Goal: Contribute content: Contribute content

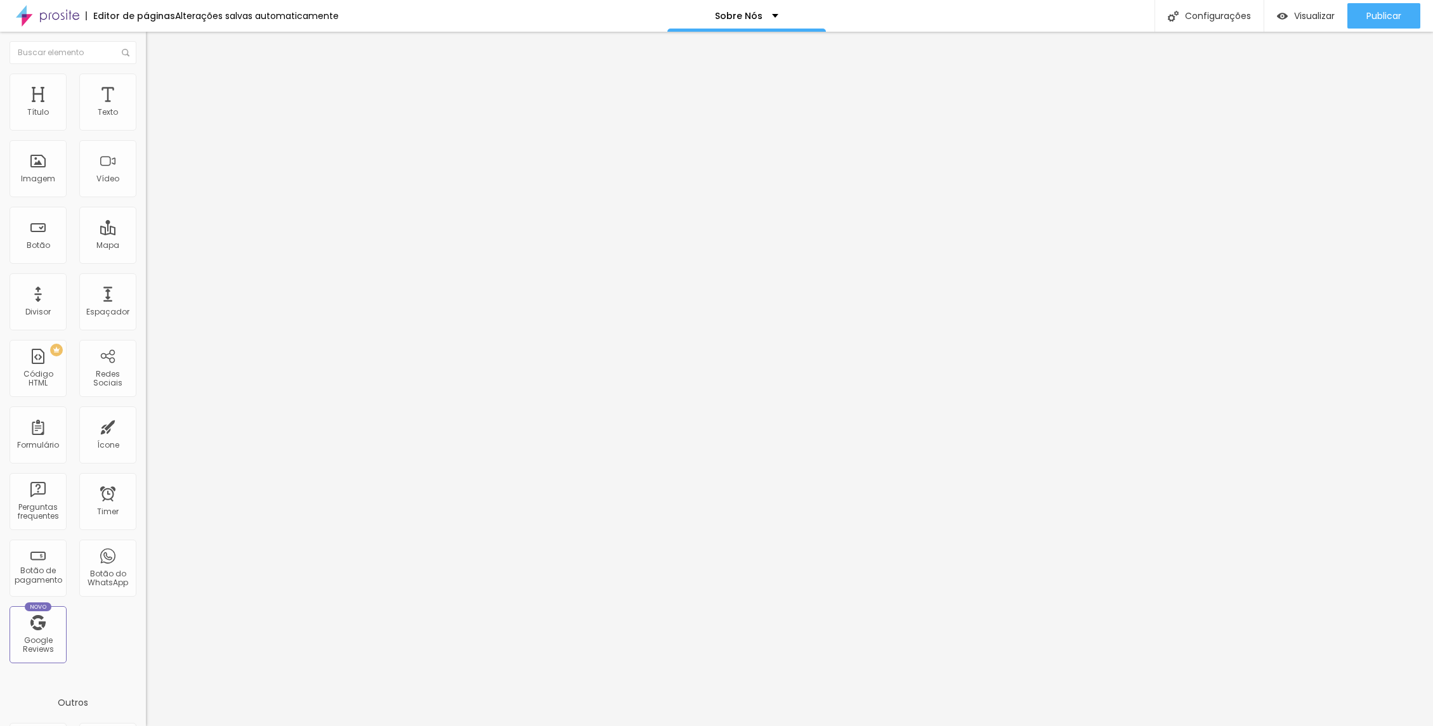
click at [146, 109] on span "Trocar imagem" at bounding box center [180, 103] width 69 height 11
click at [146, 109] on span "Adicionar imagem" at bounding box center [187, 103] width 82 height 11
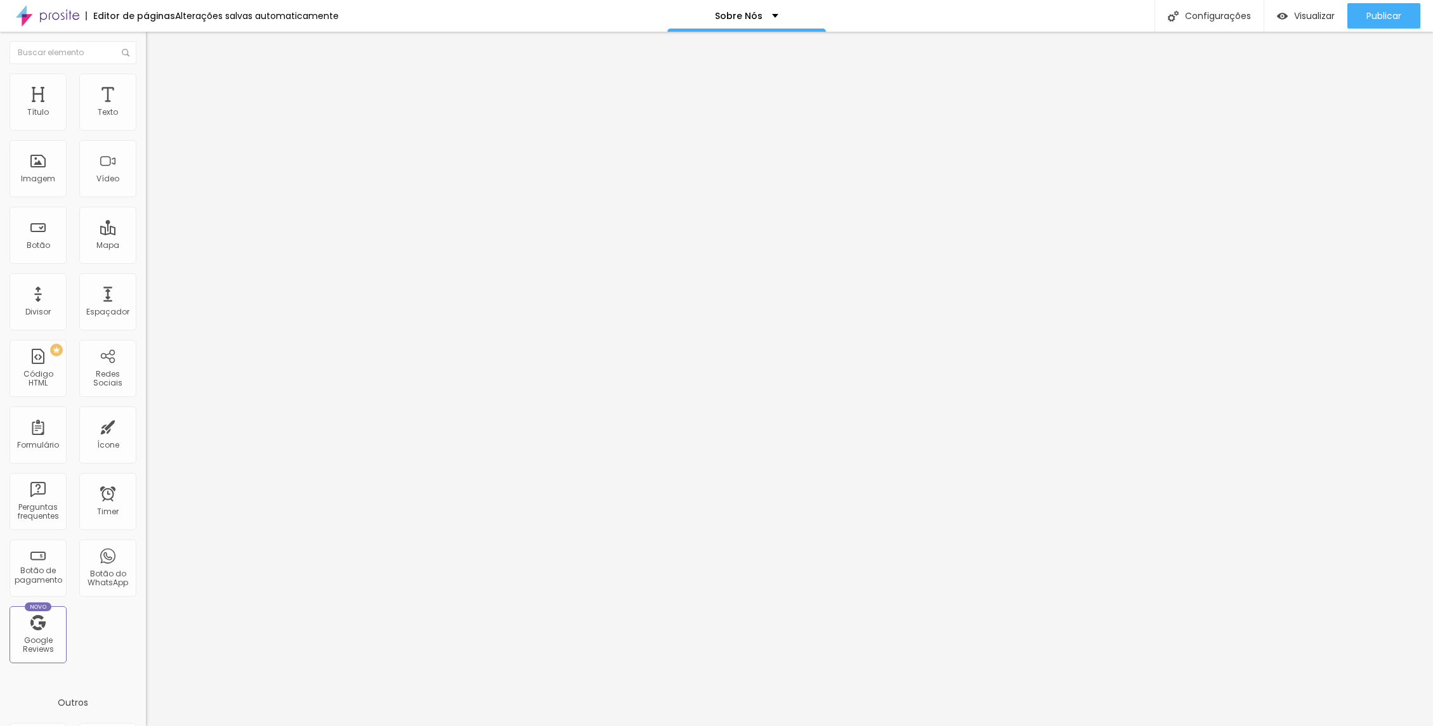
click at [146, 109] on span "Trocar imagem" at bounding box center [180, 103] width 69 height 11
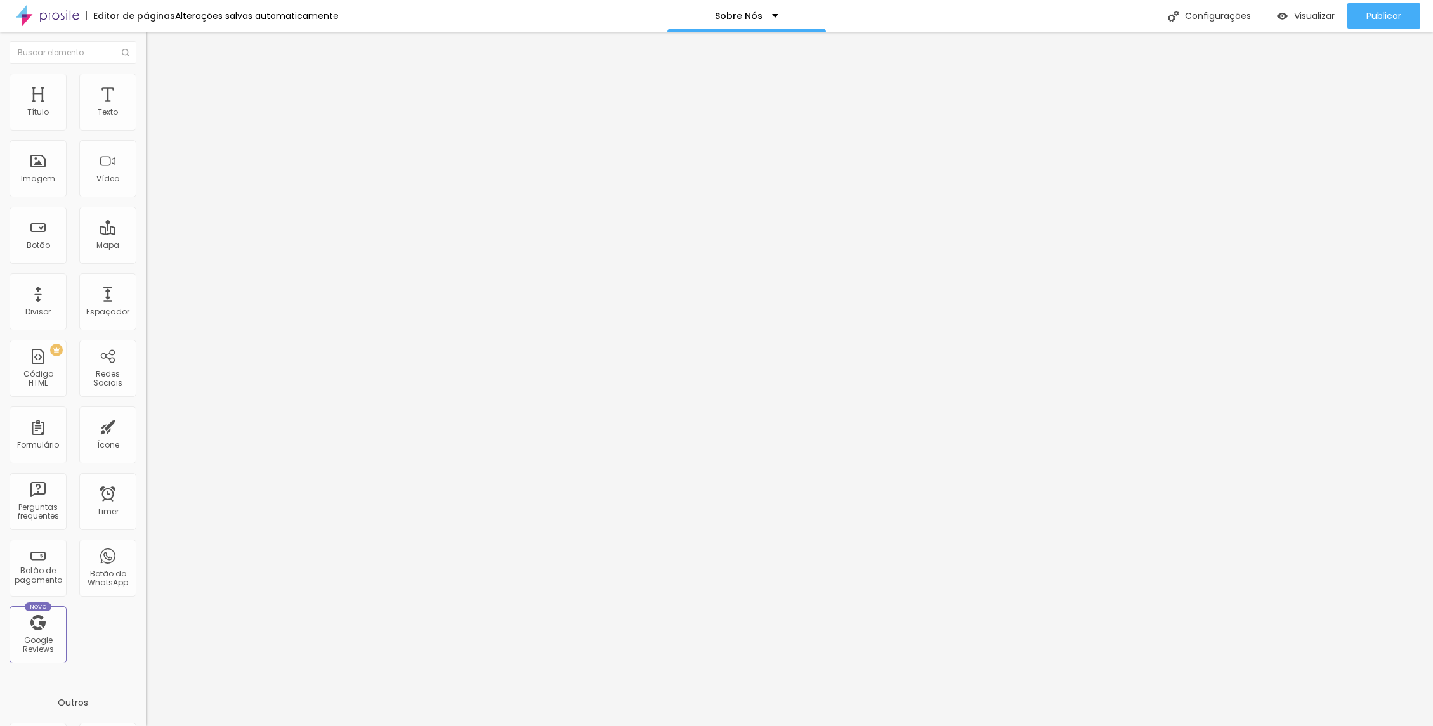
click at [37, 178] on div "Imagem" at bounding box center [38, 178] width 34 height 9
click at [146, 109] on span "Adicionar imagem" at bounding box center [187, 103] width 82 height 11
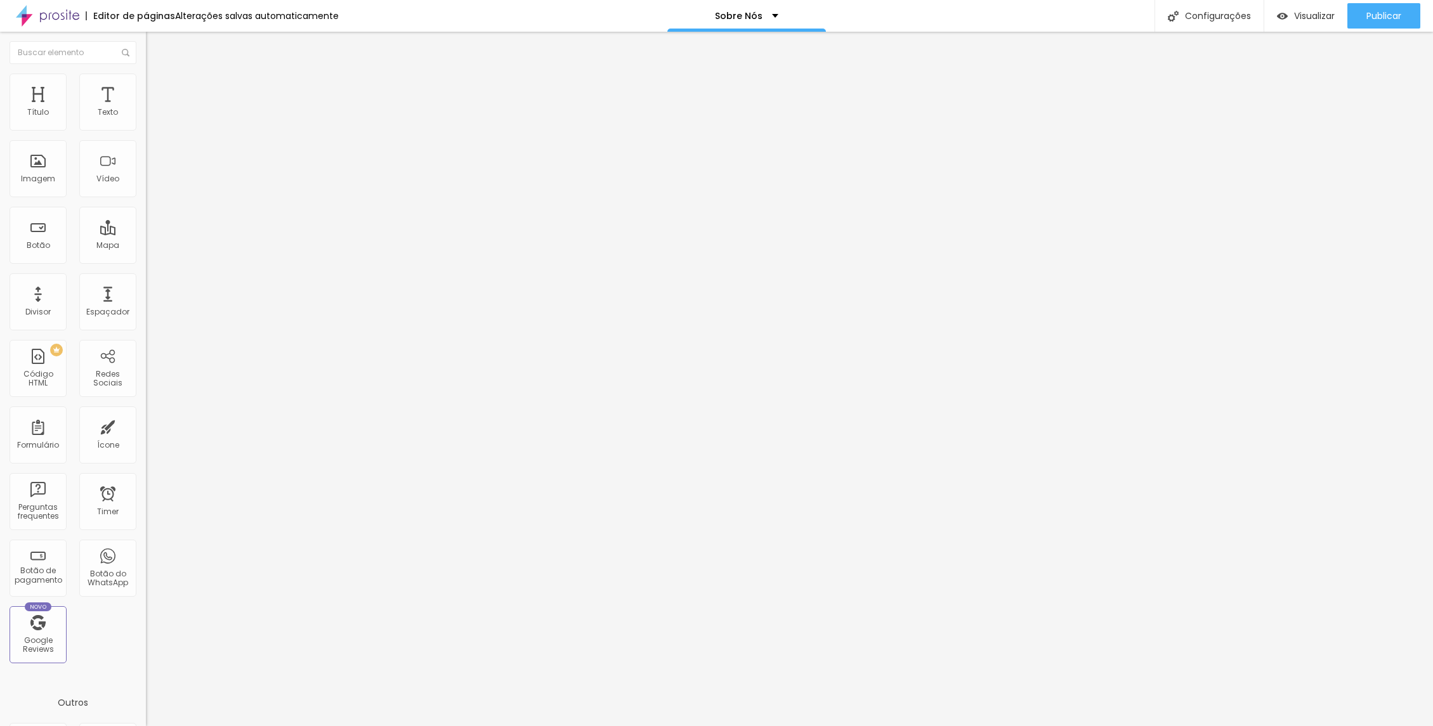
click at [1317, 21] on span "Visualizar" at bounding box center [1314, 16] width 41 height 10
click at [157, 86] on span "Estilo" at bounding box center [167, 82] width 20 height 11
click at [146, 74] on li "Conteúdo" at bounding box center [219, 67] width 146 height 13
click at [146, 199] on span "Original" at bounding box center [161, 193] width 30 height 11
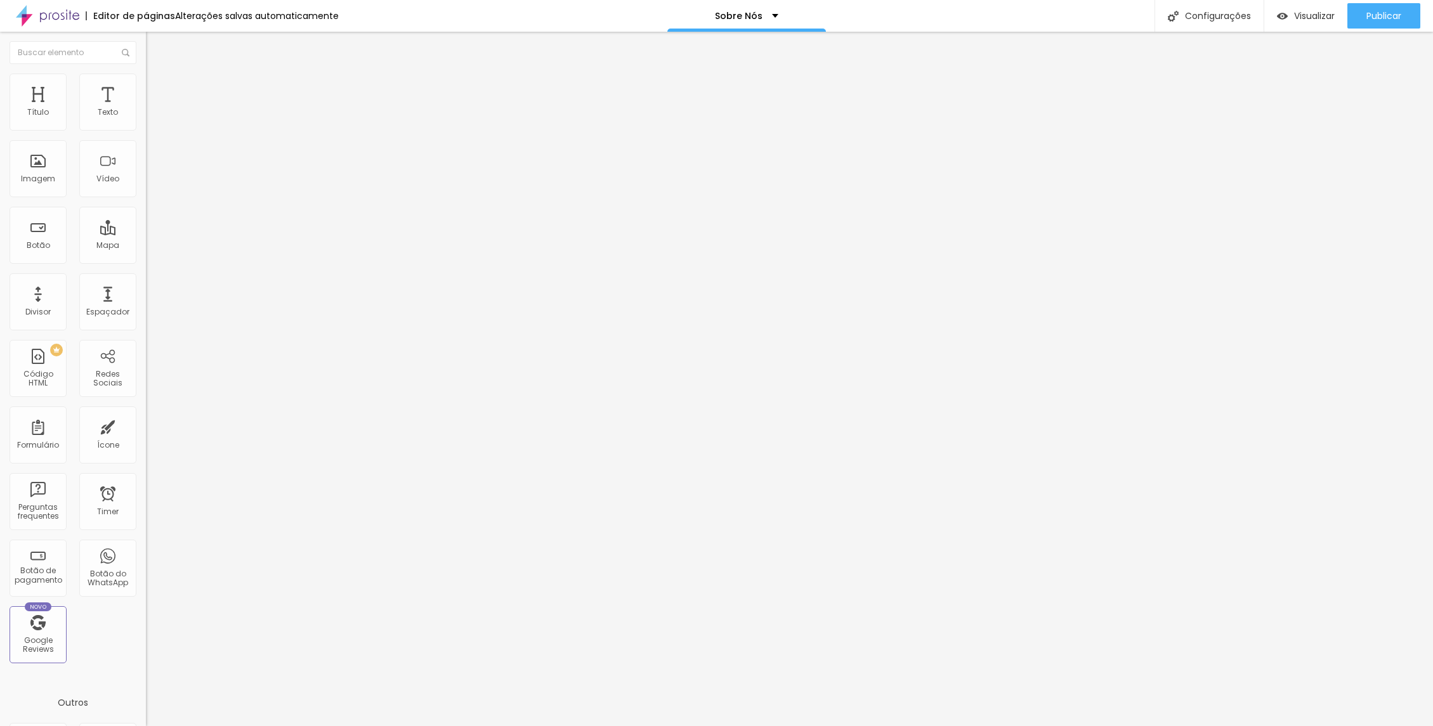
click at [146, 220] on div "Quadrado 1:1" at bounding box center [219, 217] width 146 height 8
click at [146, 199] on span "Original" at bounding box center [161, 193] width 30 height 11
click at [157, 93] on span "Avançado" at bounding box center [178, 94] width 42 height 11
type input "15"
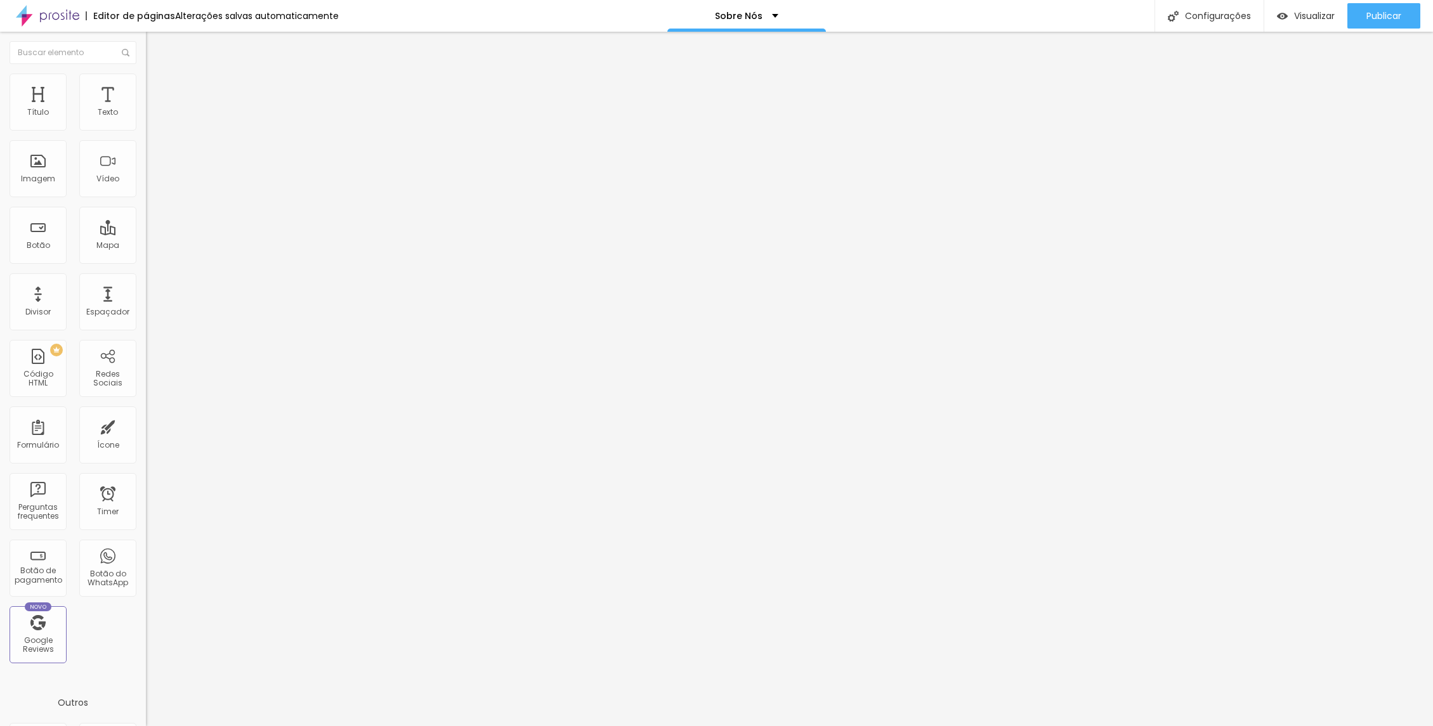
type input "10"
type input "5"
type input "0"
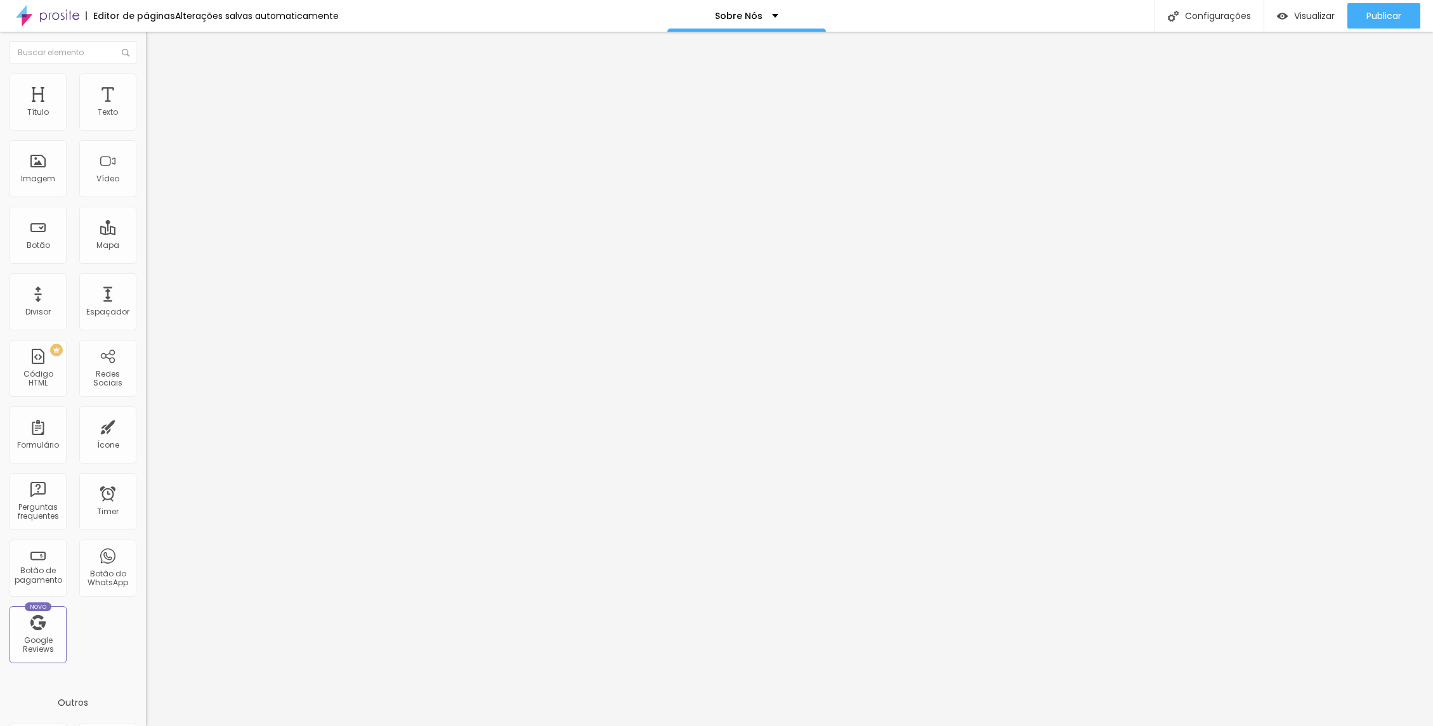
type input "0"
drag, startPoint x: 51, startPoint y: 126, endPoint x: 25, endPoint y: 124, distance: 26.7
type input "0"
click at [146, 246] on input "range" at bounding box center [187, 251] width 82 height 10
click at [157, 89] on span "Avançado" at bounding box center [178, 94] width 42 height 11
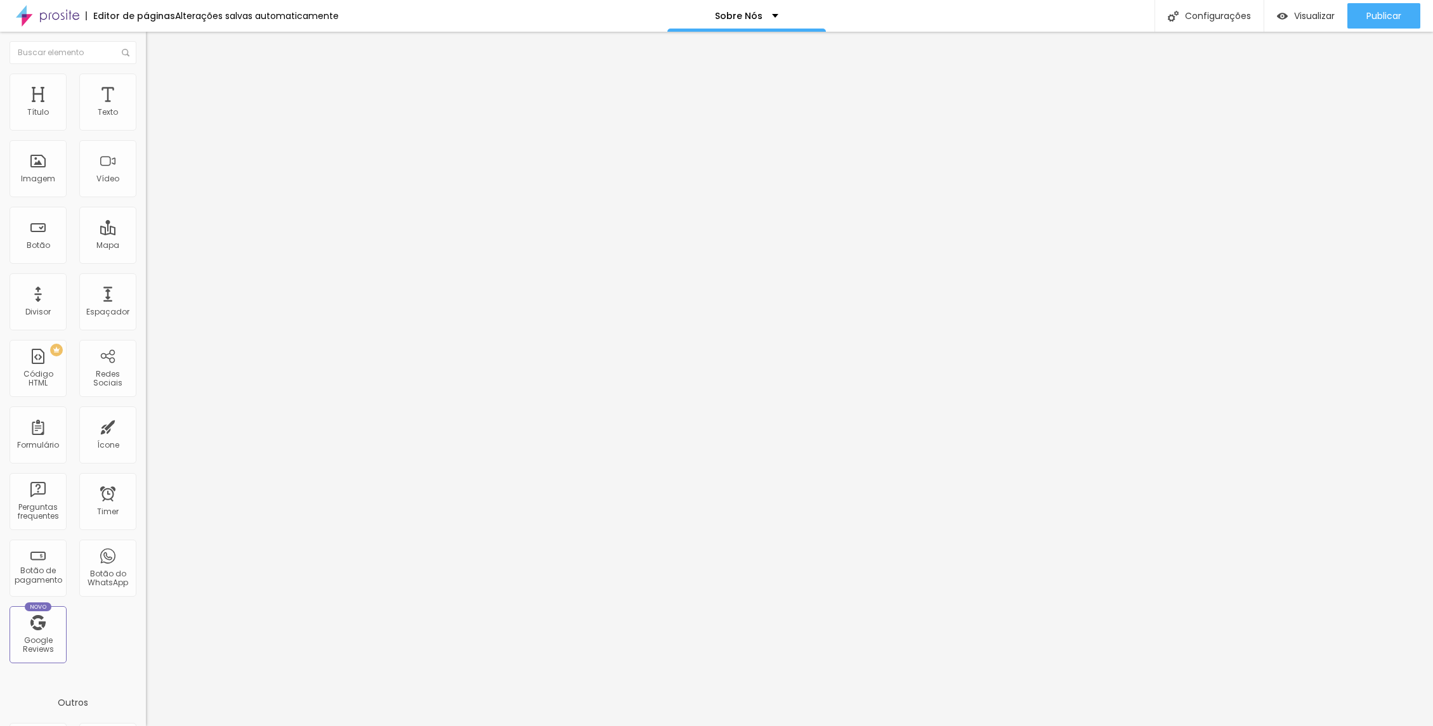
type input "15"
type input "10"
type input "5"
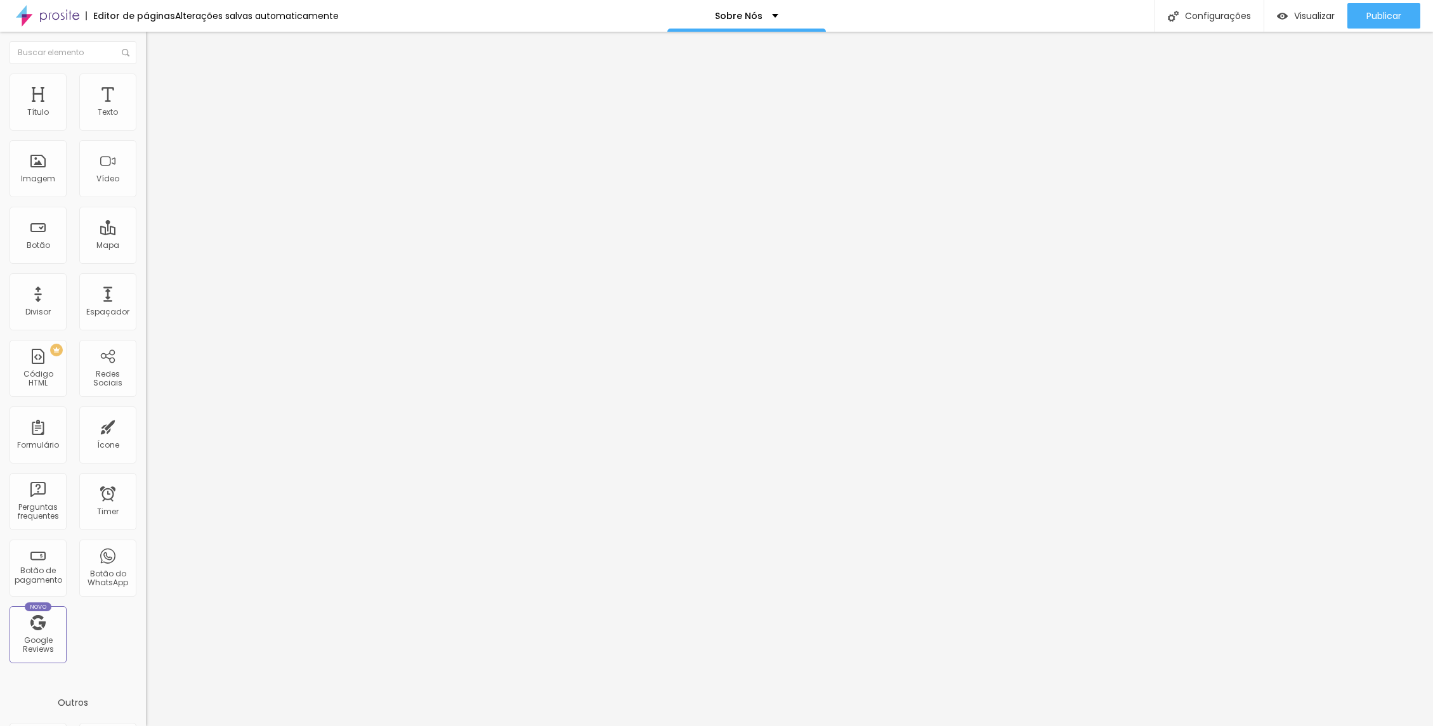
type input "5"
type input "0"
drag, startPoint x: 48, startPoint y: 122, endPoint x: 16, endPoint y: 126, distance: 31.9
type input "0"
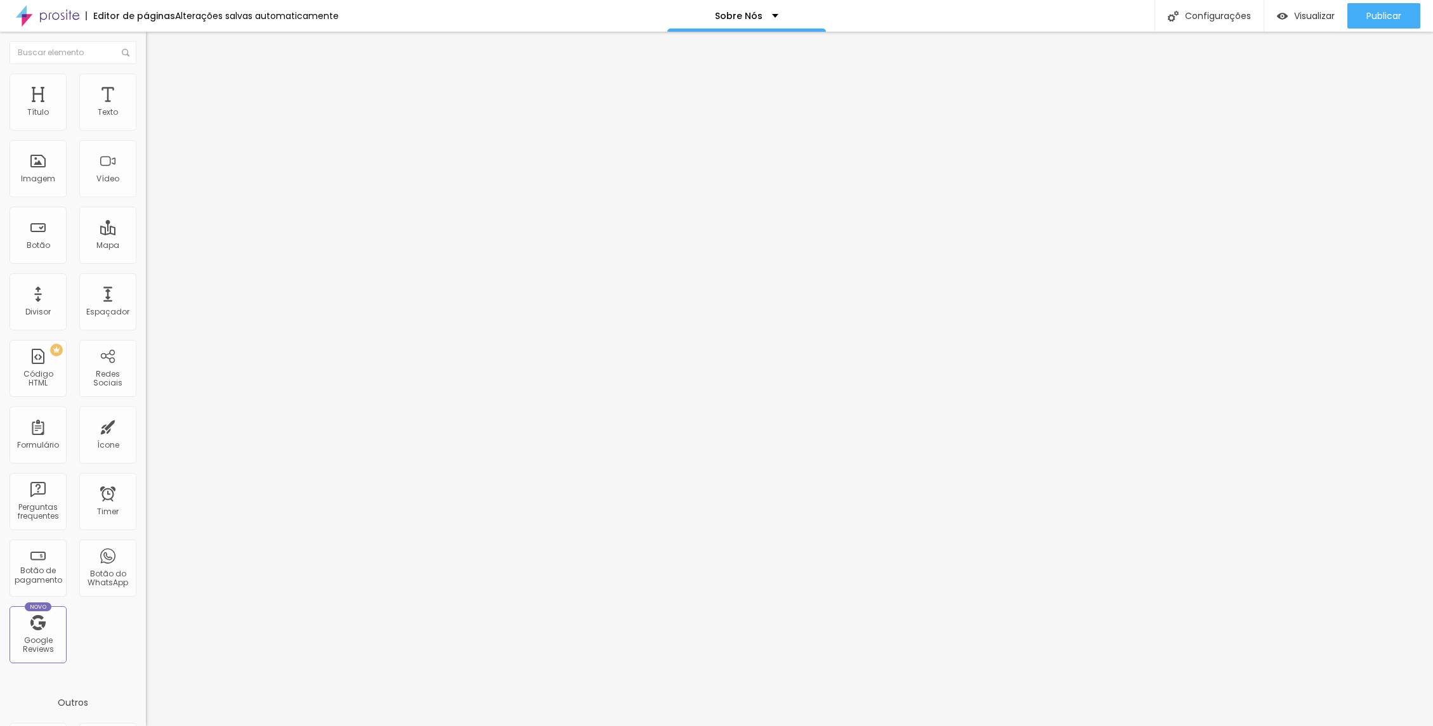
click at [146, 246] on input "range" at bounding box center [187, 251] width 82 height 10
click at [157, 85] on span "Estilo" at bounding box center [167, 82] width 20 height 11
click at [157, 89] on span "Avançado" at bounding box center [178, 94] width 42 height 11
type input "8"
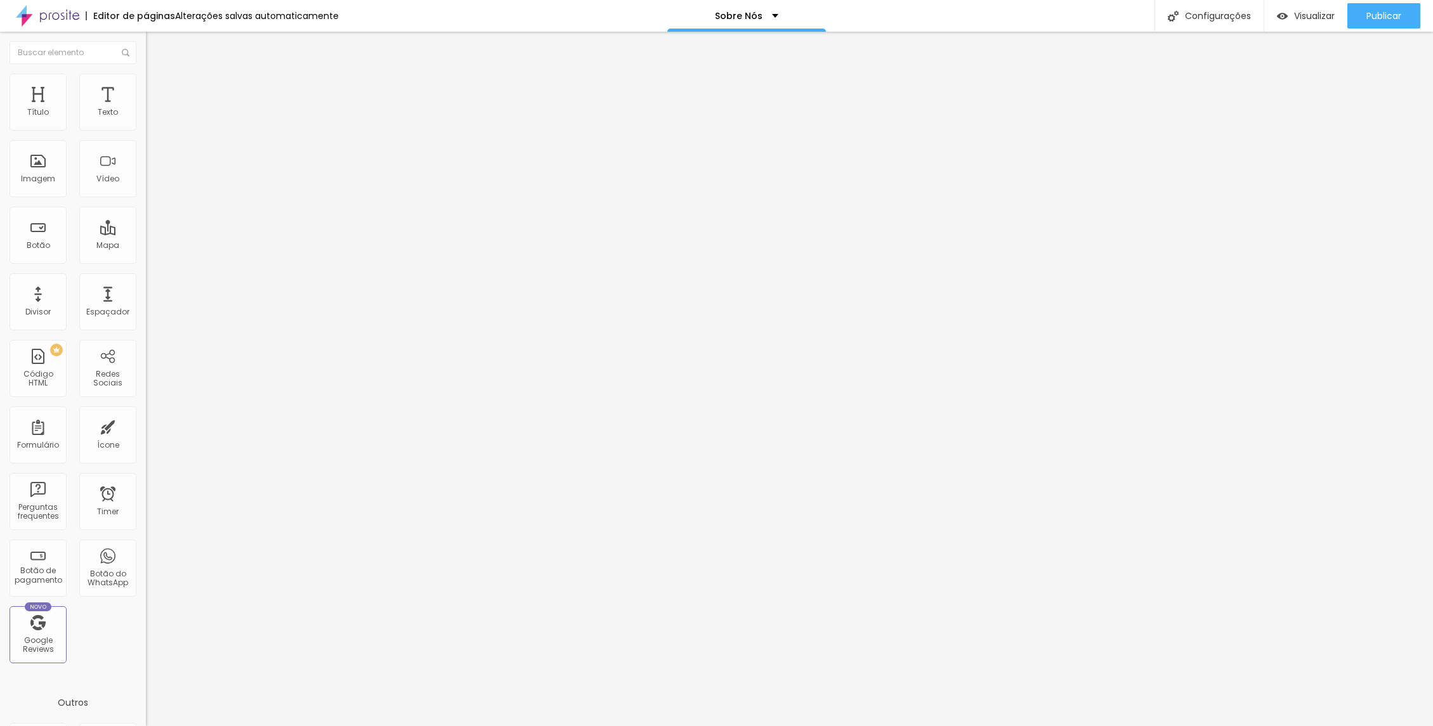
type input "7"
type input "4"
type input "1"
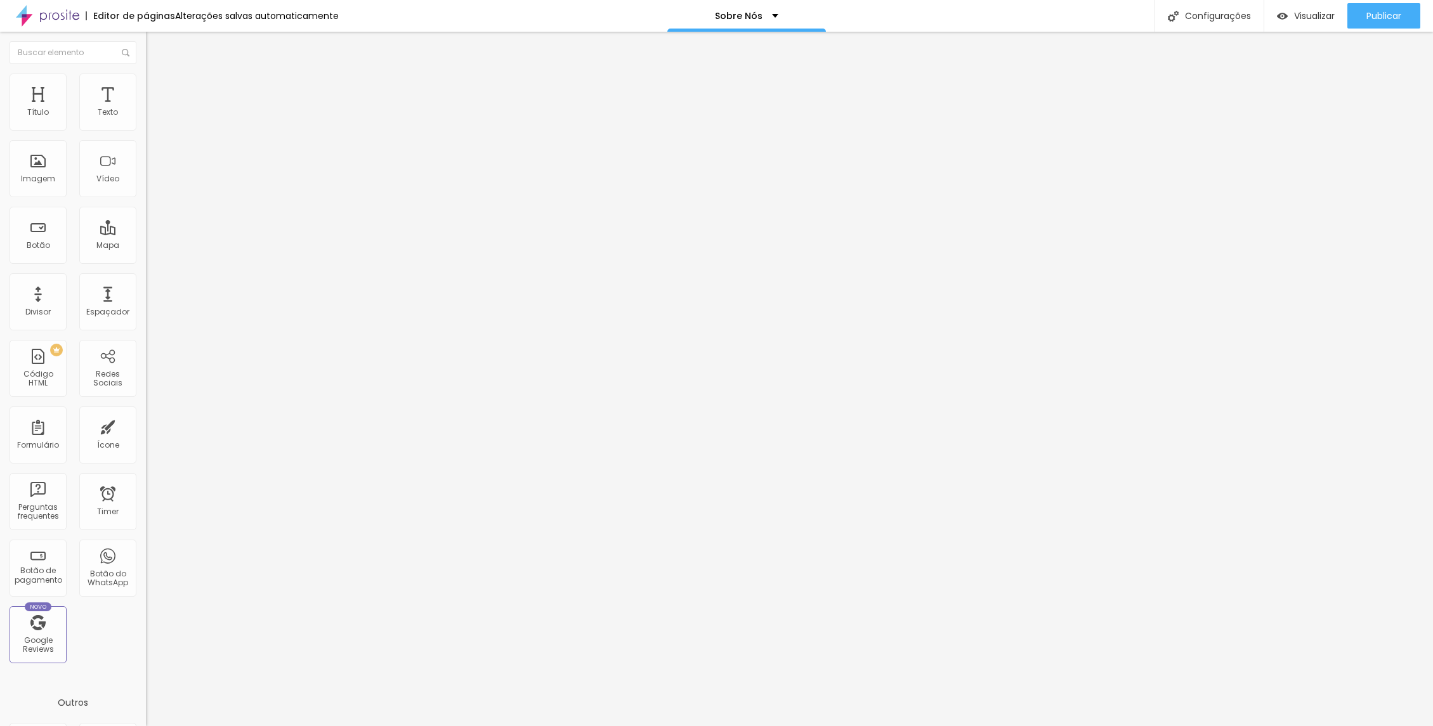
type input "1"
type input "0"
drag, startPoint x: 37, startPoint y: 126, endPoint x: 26, endPoint y: 126, distance: 10.8
type input "0"
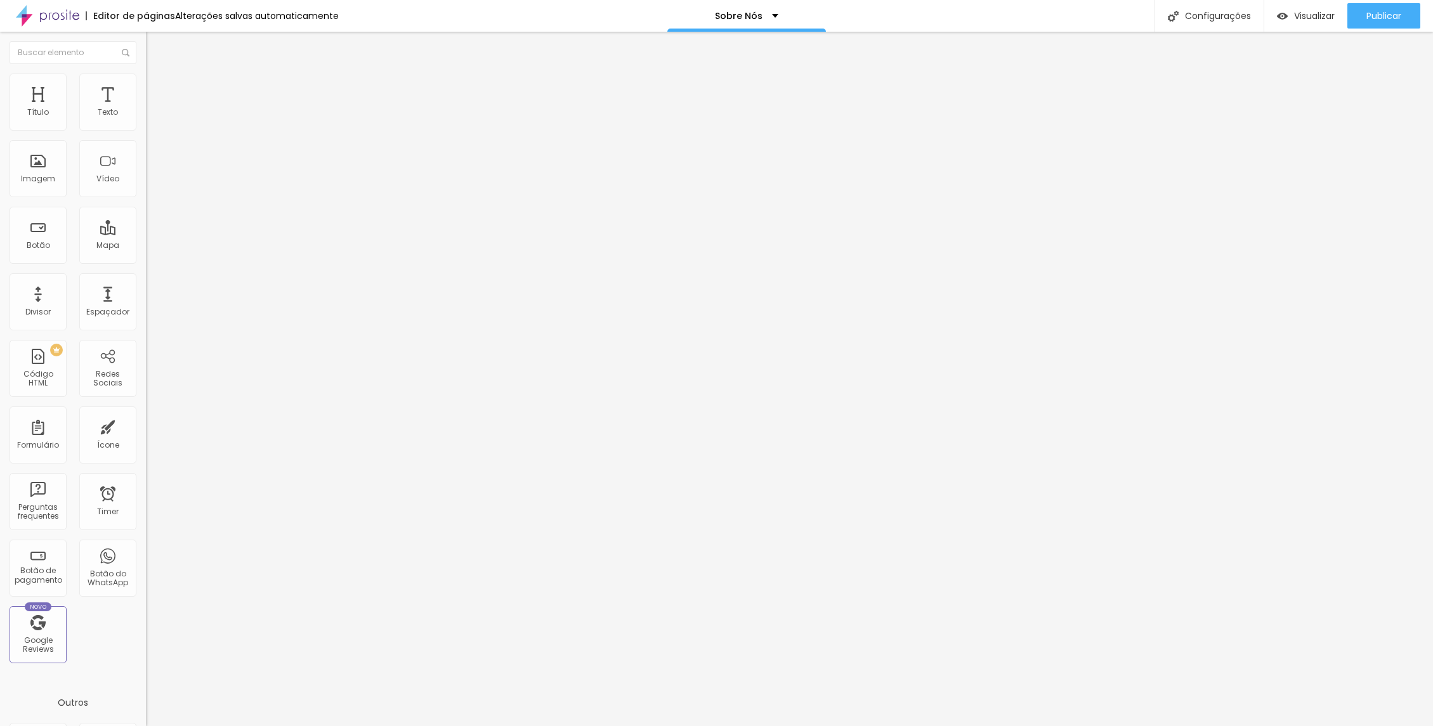
click at [146, 246] on input "range" at bounding box center [187, 251] width 82 height 10
type input "6"
type input "4"
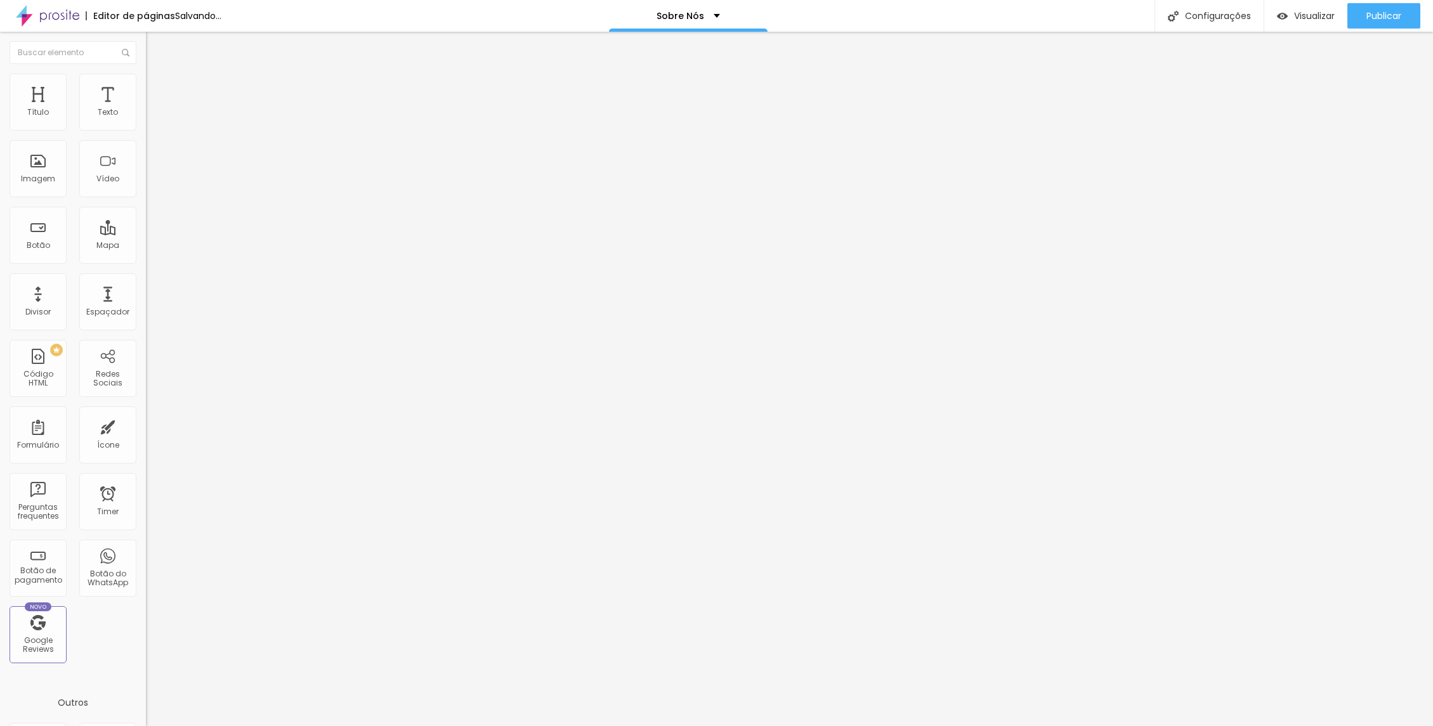
type input "0"
drag, startPoint x: 36, startPoint y: 148, endPoint x: 11, endPoint y: 148, distance: 24.7
type input "0"
click at [146, 426] on input "range" at bounding box center [187, 431] width 82 height 10
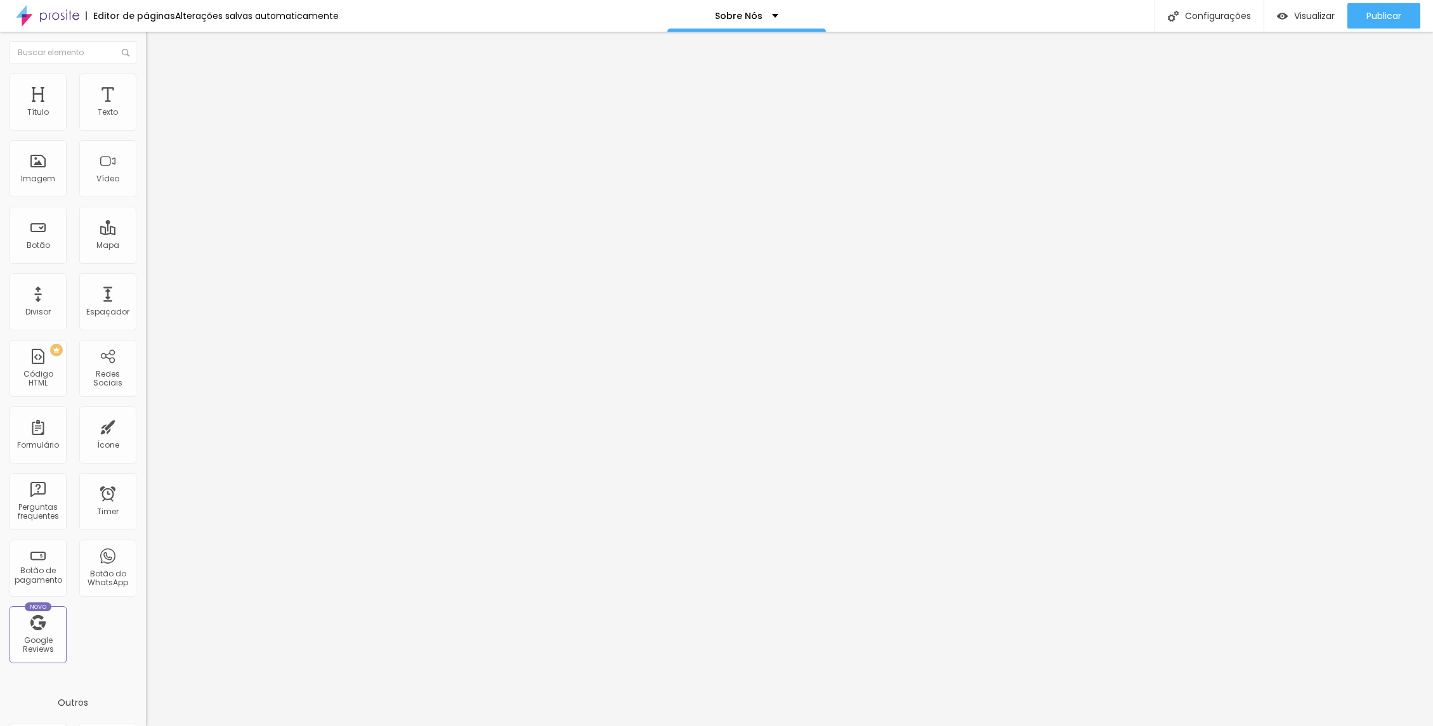
click at [146, 86] on li "Avançado" at bounding box center [219, 92] width 146 height 13
type input "8"
type input "6"
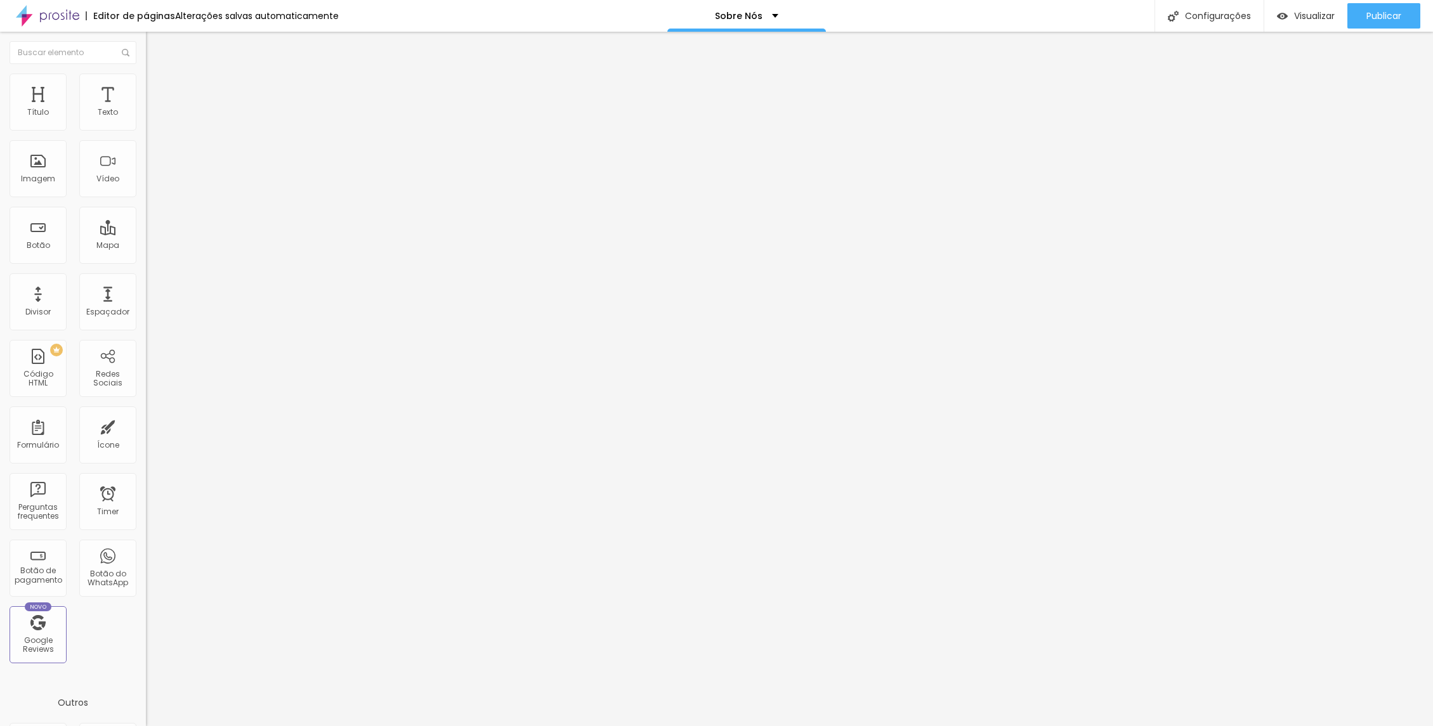
type input "2"
type input "0"
drag, startPoint x: 36, startPoint y: 125, endPoint x: 32, endPoint y: 136, distance: 12.3
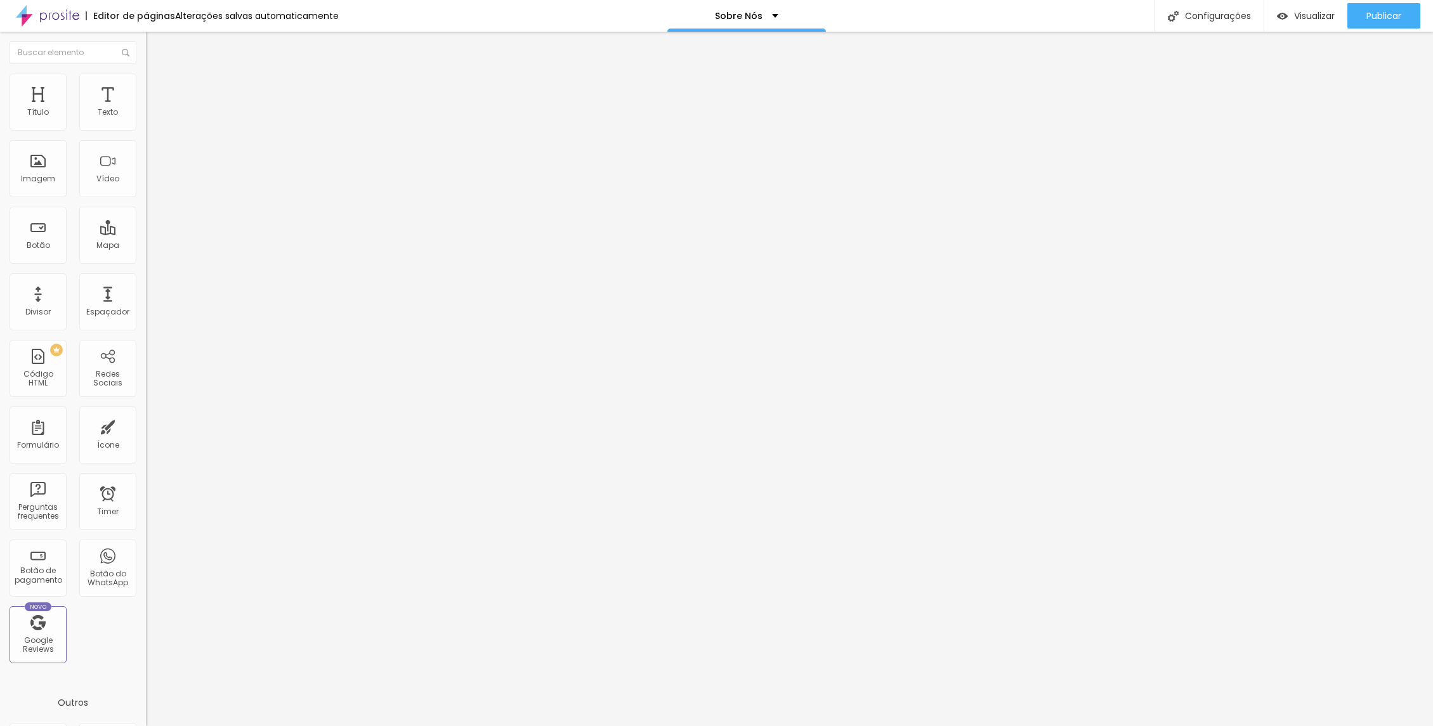
type input "0"
click at [146, 246] on input "range" at bounding box center [187, 251] width 82 height 10
type input "1"
type input "0"
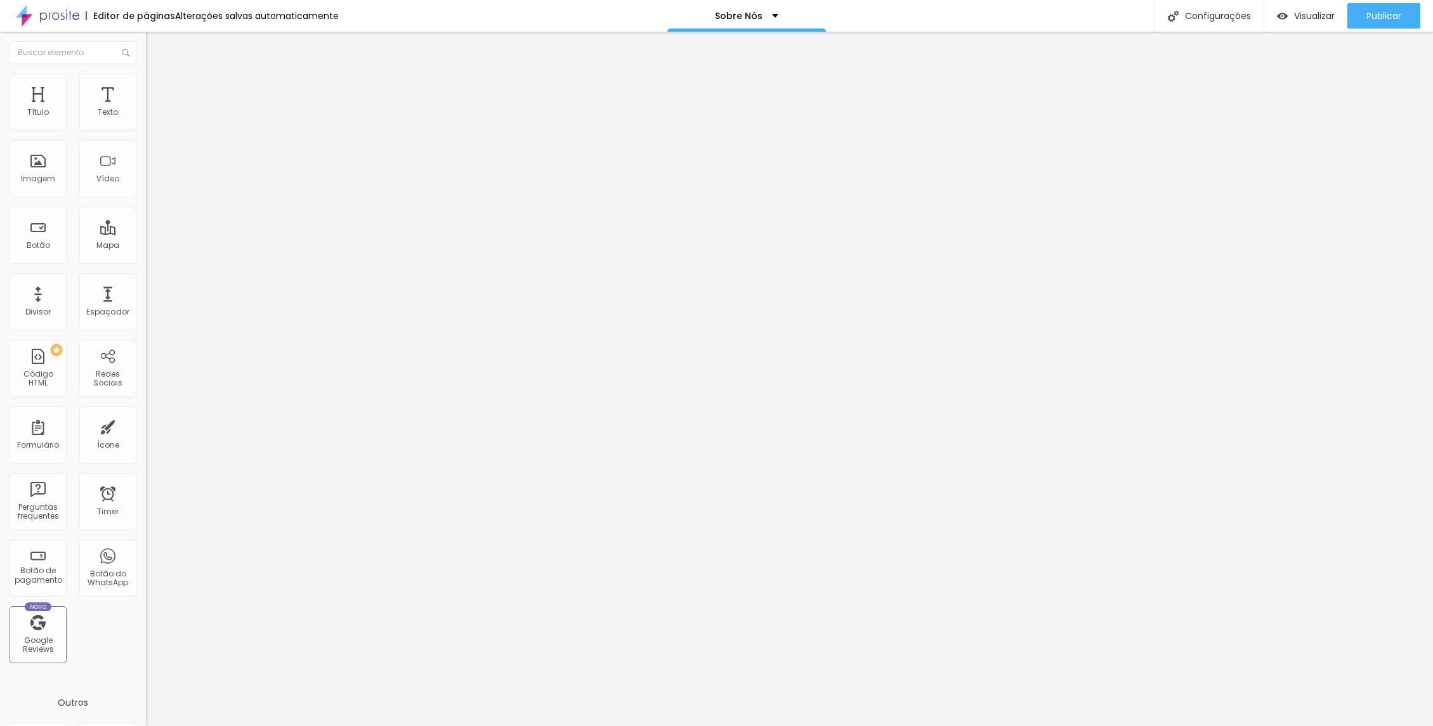
type input "0"
drag, startPoint x: 37, startPoint y: 149, endPoint x: 16, endPoint y: 148, distance: 20.9
click at [146, 426] on input "range" at bounding box center [187, 431] width 82 height 10
type input "1"
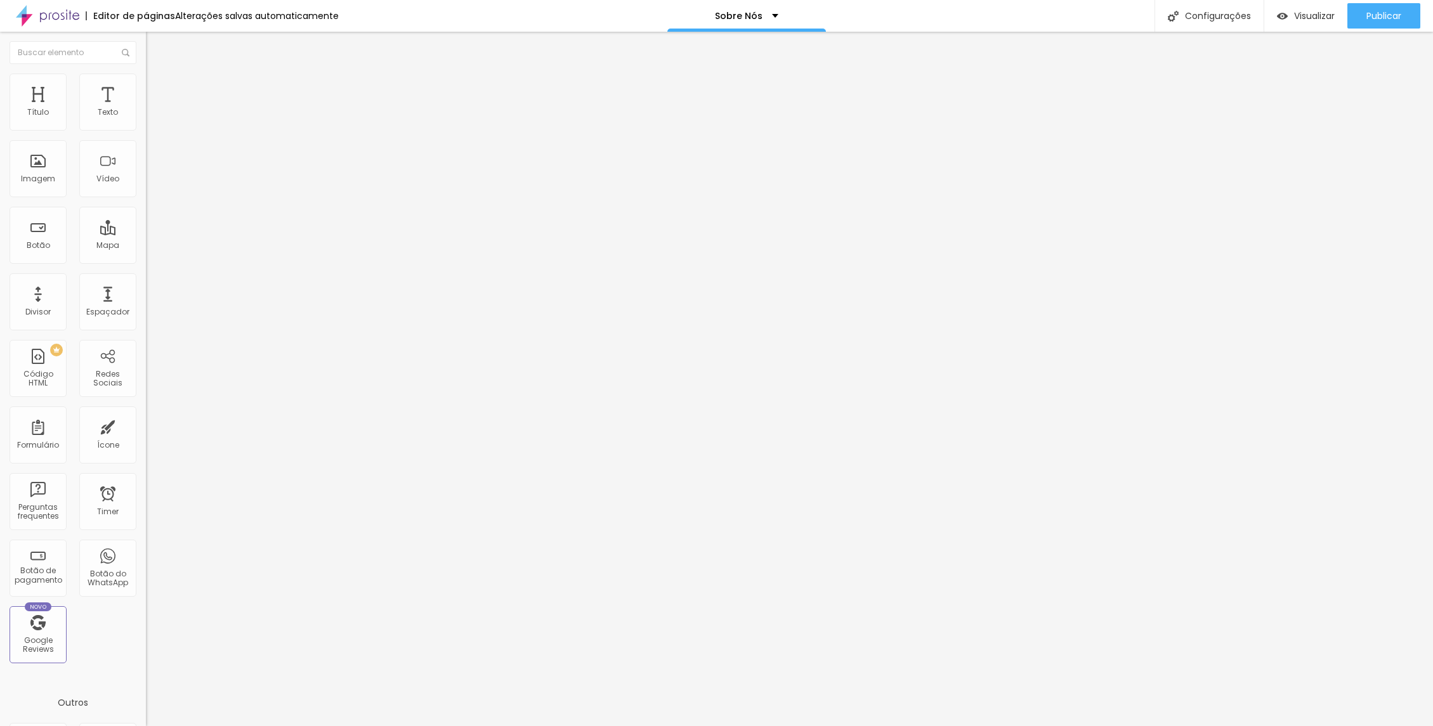
type input "2"
type input "3"
type input "4"
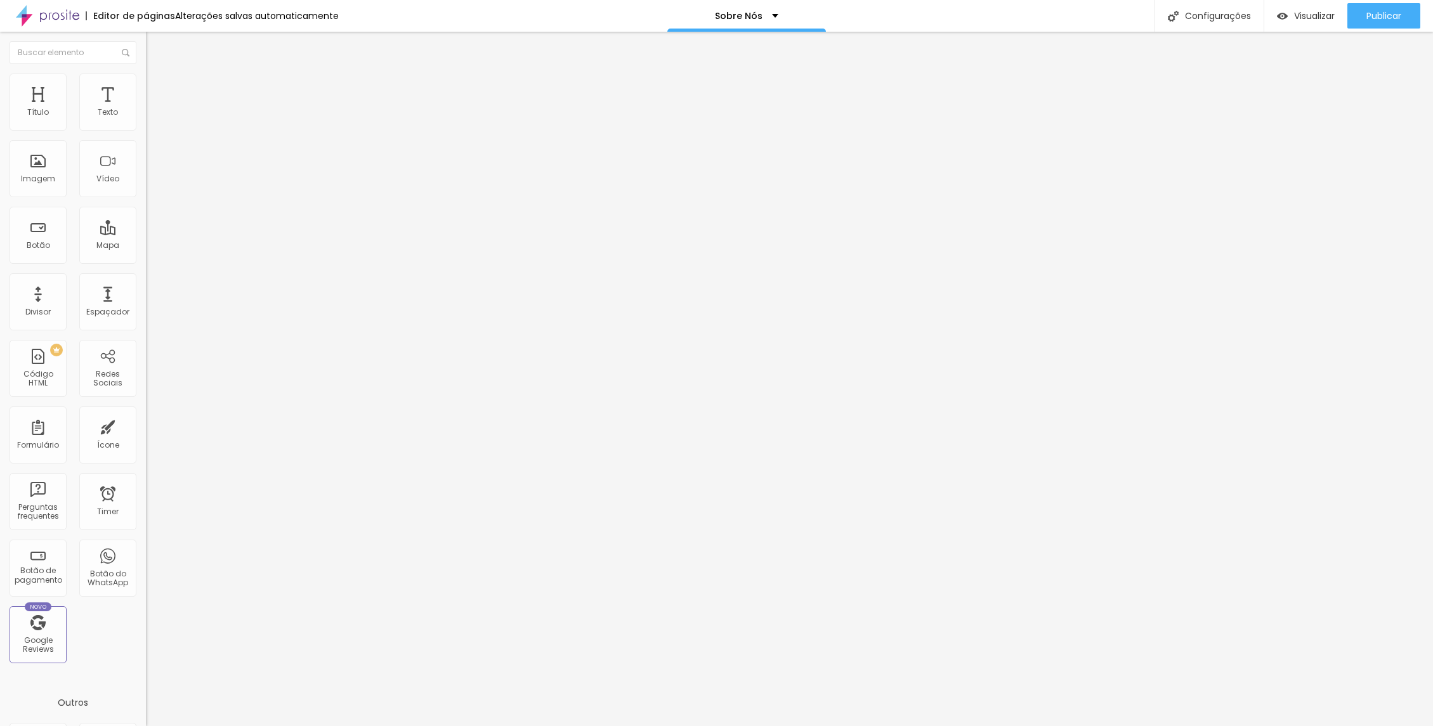
type input "4"
type input "5"
type input "6"
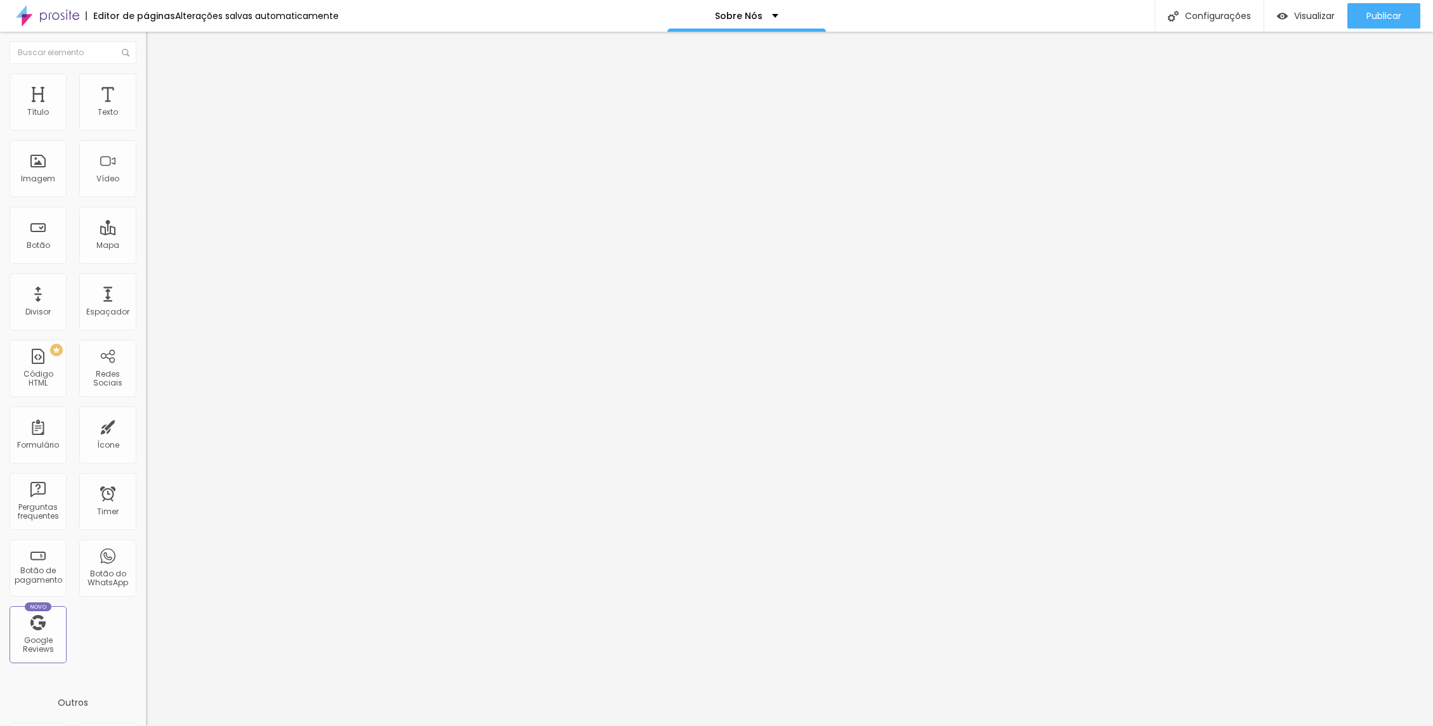
type input "7"
type input "8"
type input "9"
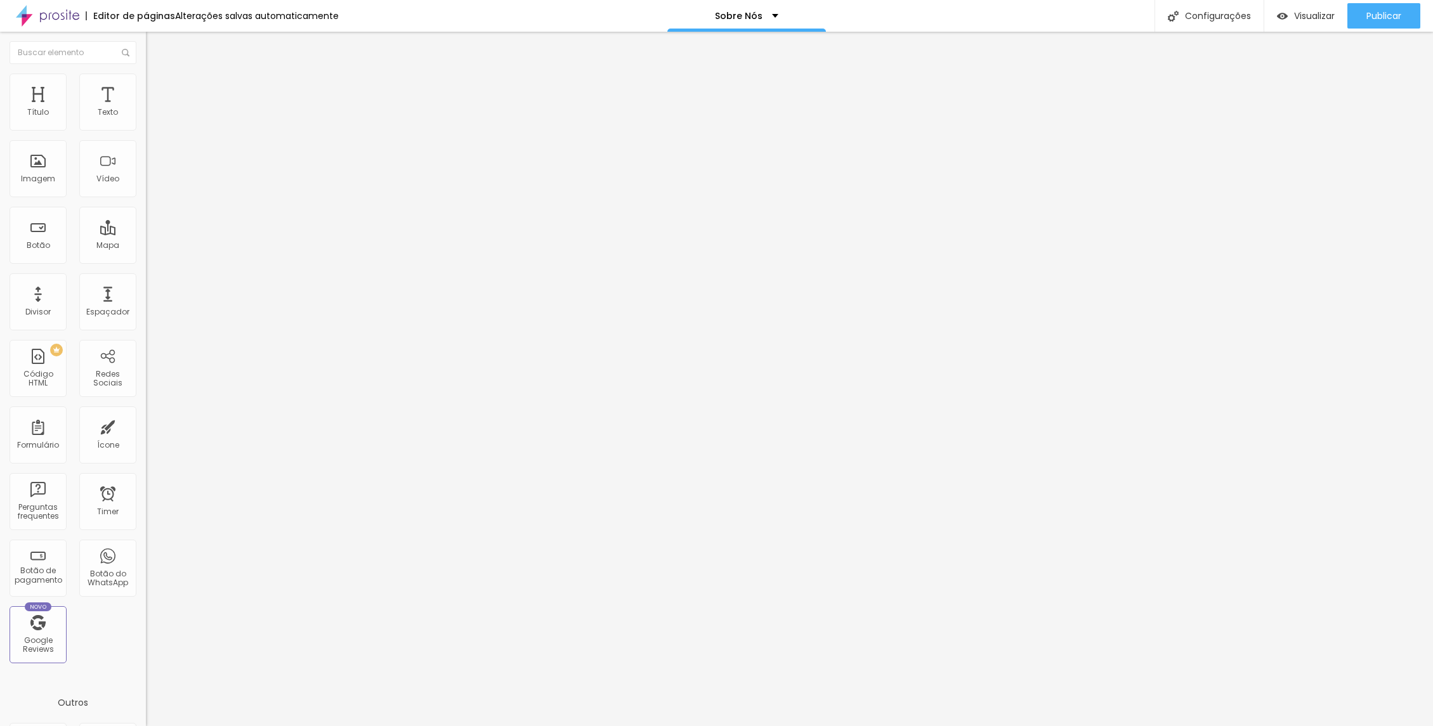
type input "9"
type input "10"
type input "11"
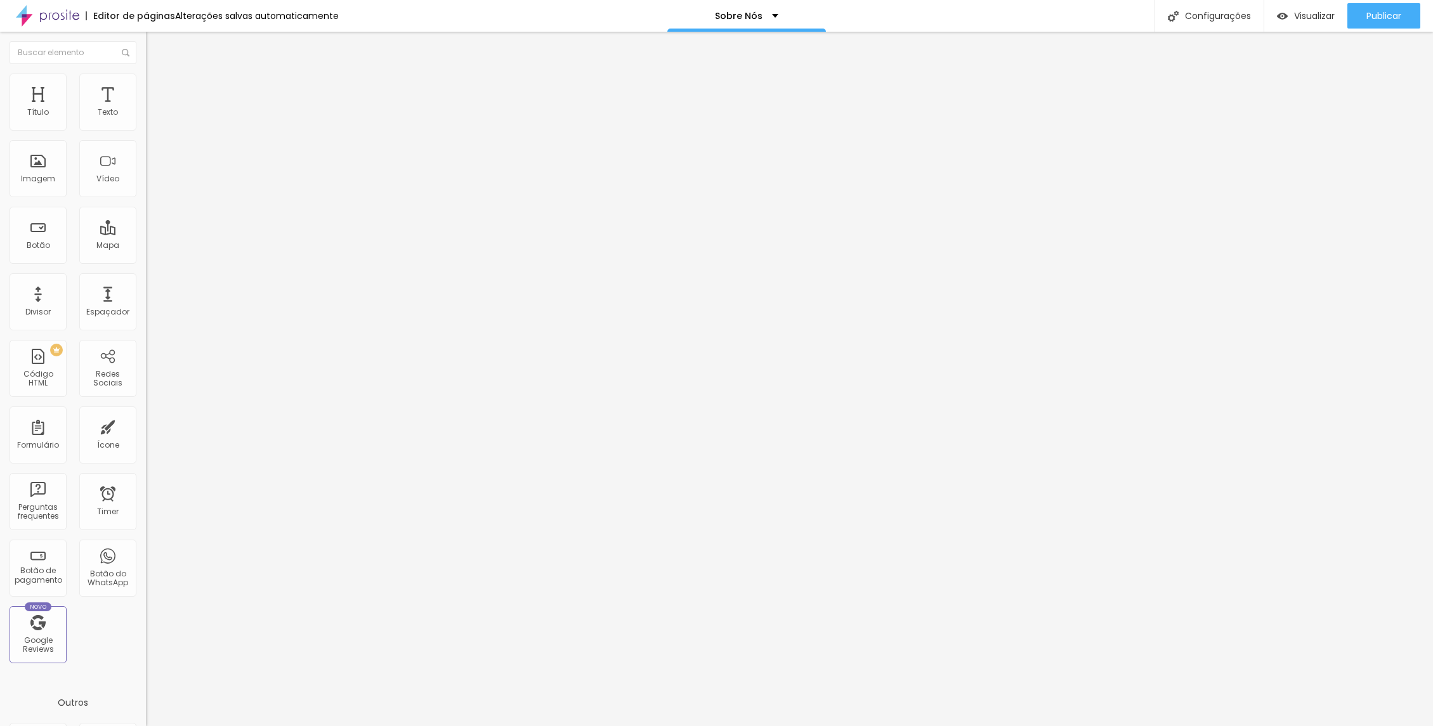
drag, startPoint x: 26, startPoint y: 150, endPoint x: 38, endPoint y: 150, distance: 12.1
type input "11"
click at [146, 426] on input "range" at bounding box center [187, 431] width 82 height 10
click at [157, 86] on span "Estilo" at bounding box center [167, 82] width 20 height 11
type input "0"
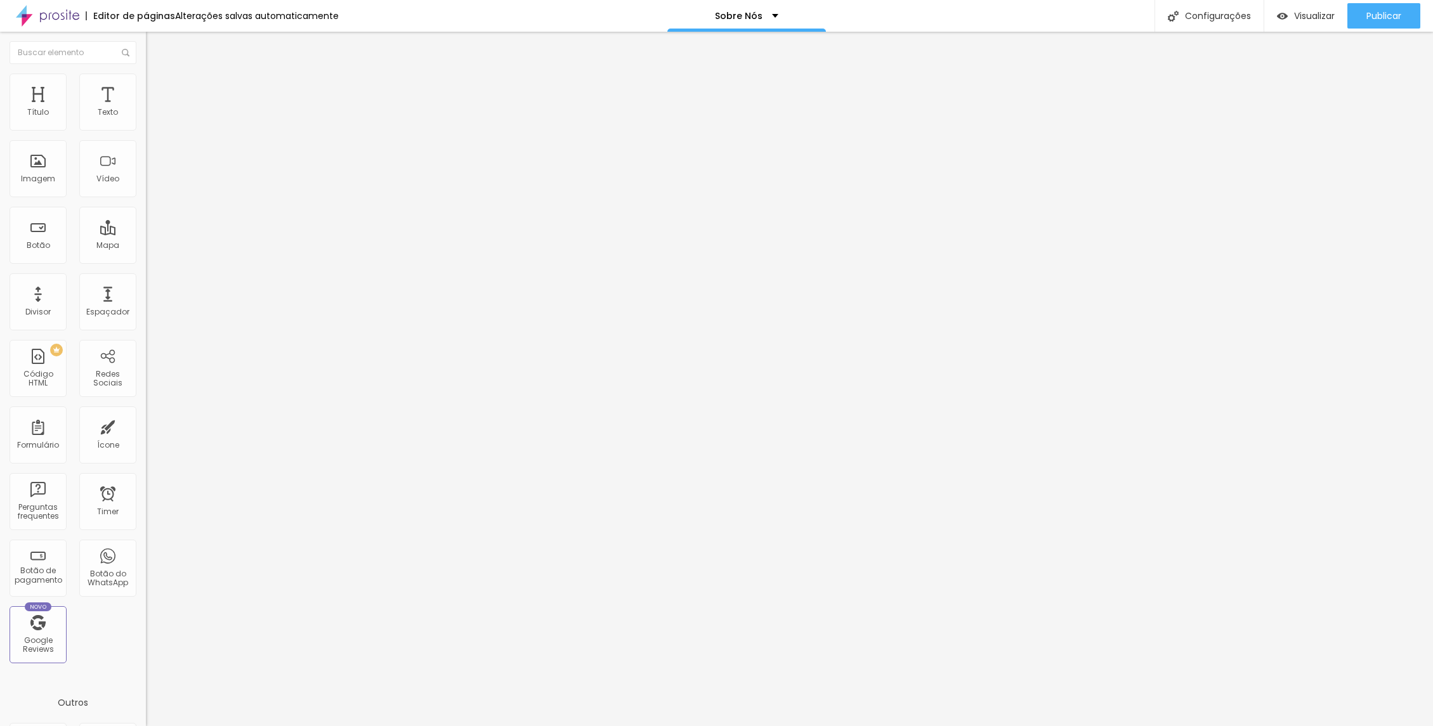
type input "0"
drag, startPoint x: 29, startPoint y: 162, endPoint x: 16, endPoint y: 161, distance: 13.3
type input "0"
click at [146, 279] on input "range" at bounding box center [187, 284] width 82 height 10
click at [157, 88] on span "Estilo" at bounding box center [167, 82] width 20 height 11
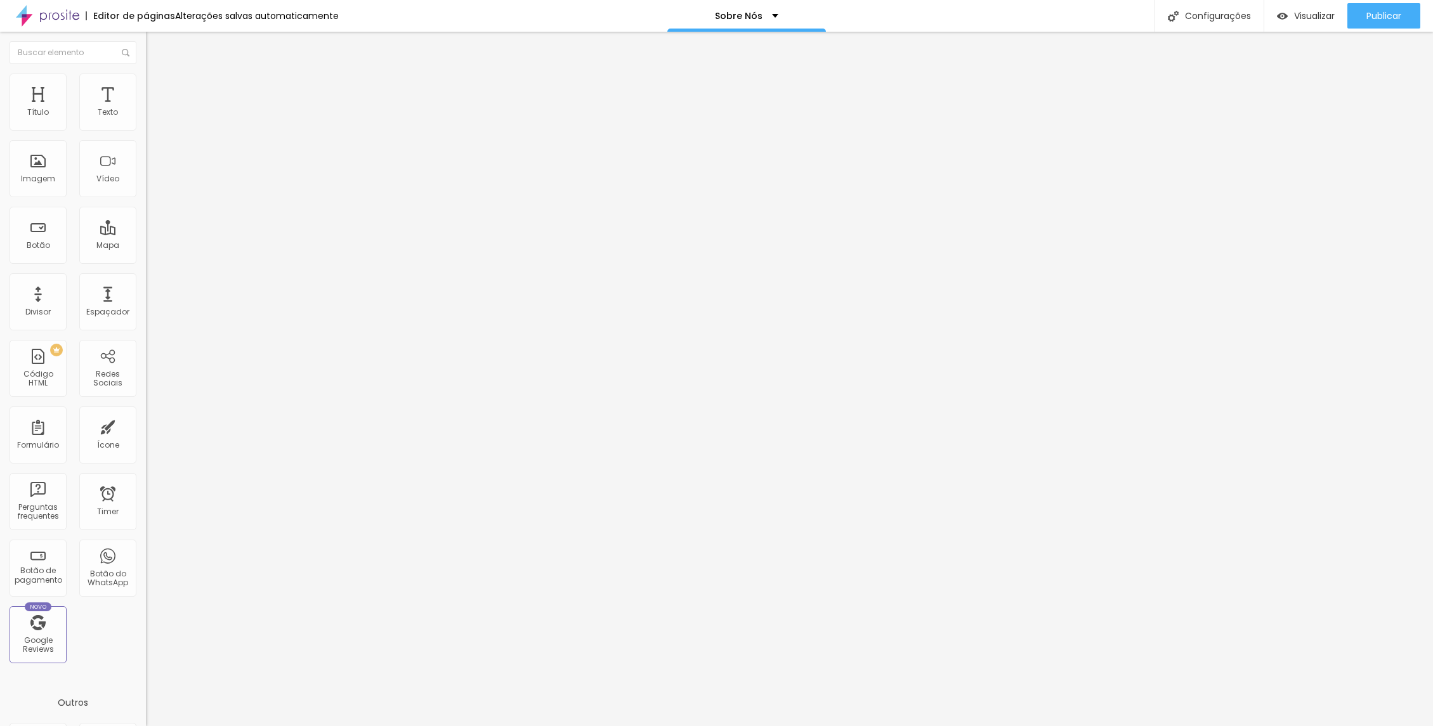
click at [157, 89] on span "Avançado" at bounding box center [178, 94] width 42 height 11
type input "9"
type input "8"
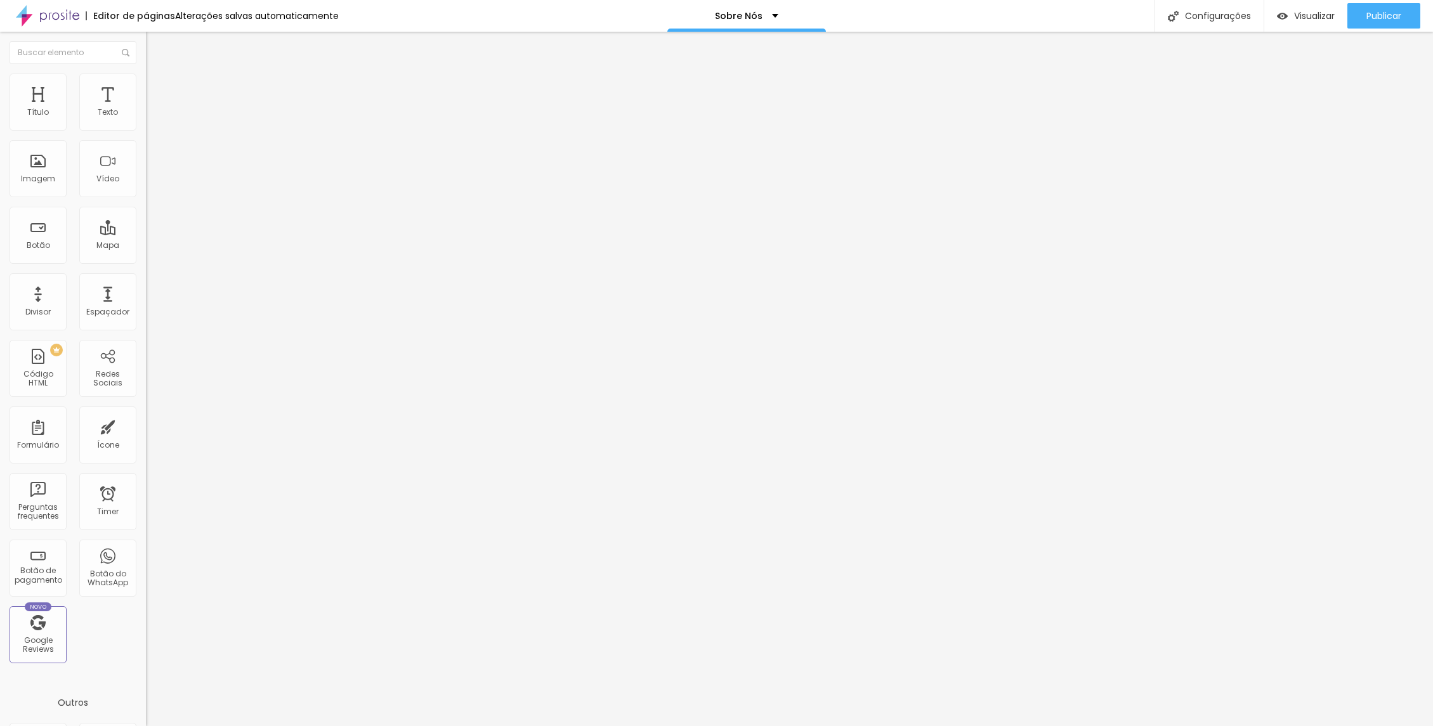
type input "5"
type input "4"
type input "3"
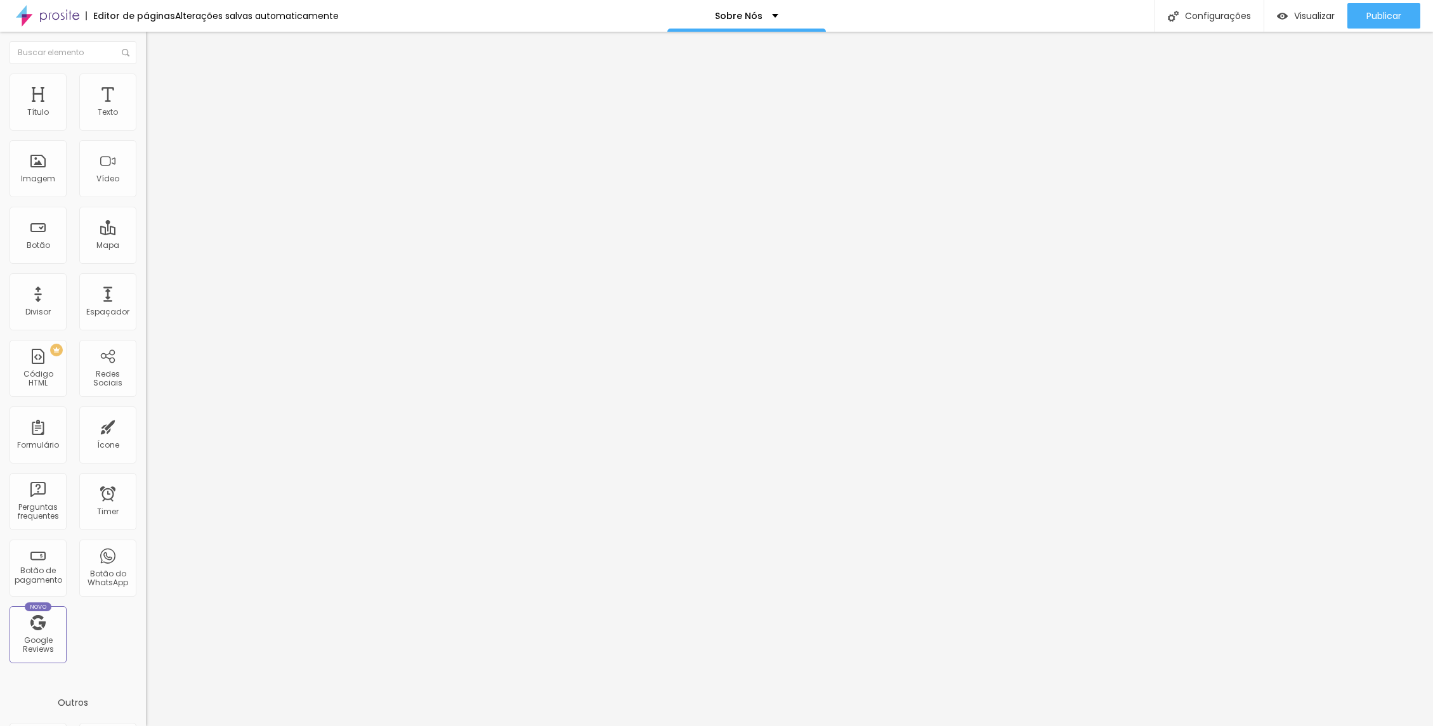
type input "3"
type input "0"
drag, startPoint x: 37, startPoint y: 127, endPoint x: 18, endPoint y: 127, distance: 19.0
type input "0"
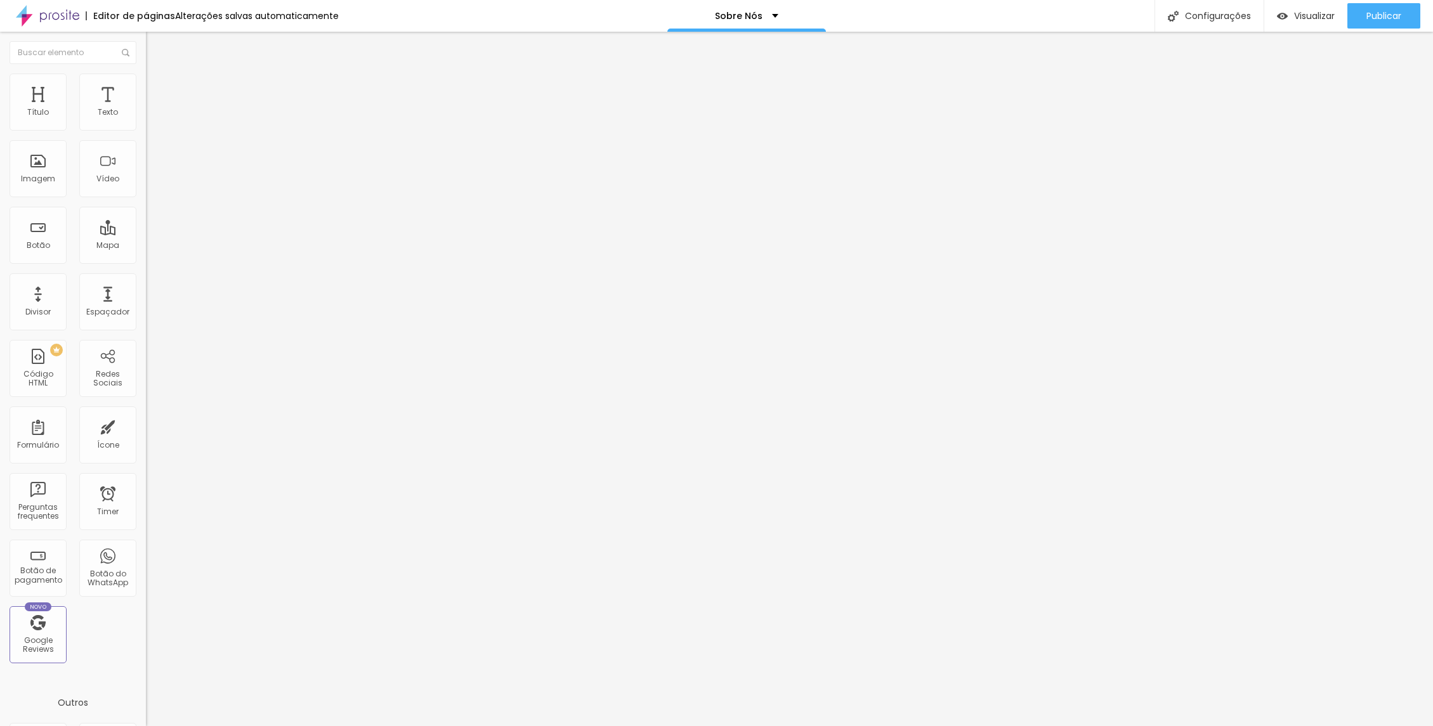
click at [146, 246] on input "range" at bounding box center [187, 251] width 82 height 10
click at [157, 88] on span "Estilo" at bounding box center [167, 82] width 20 height 11
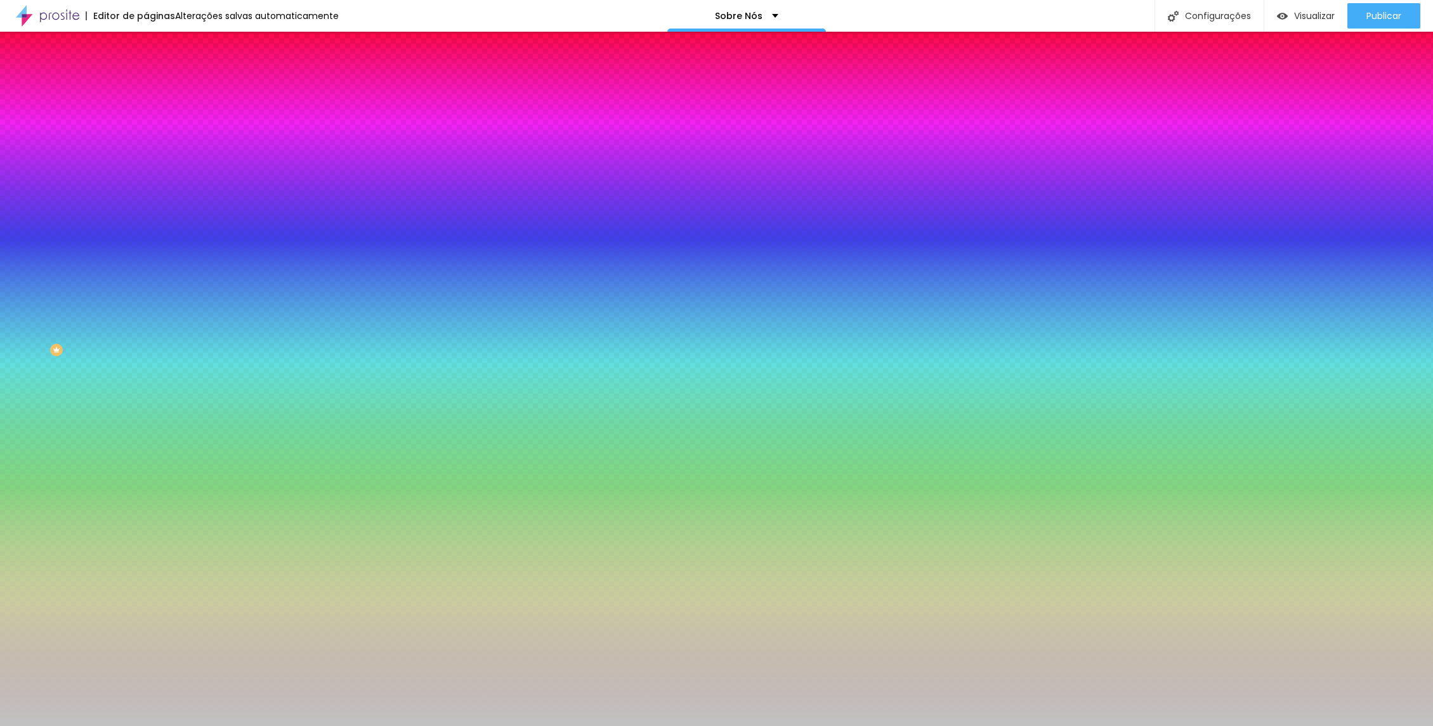
click at [157, 89] on span "Avançado" at bounding box center [178, 94] width 42 height 11
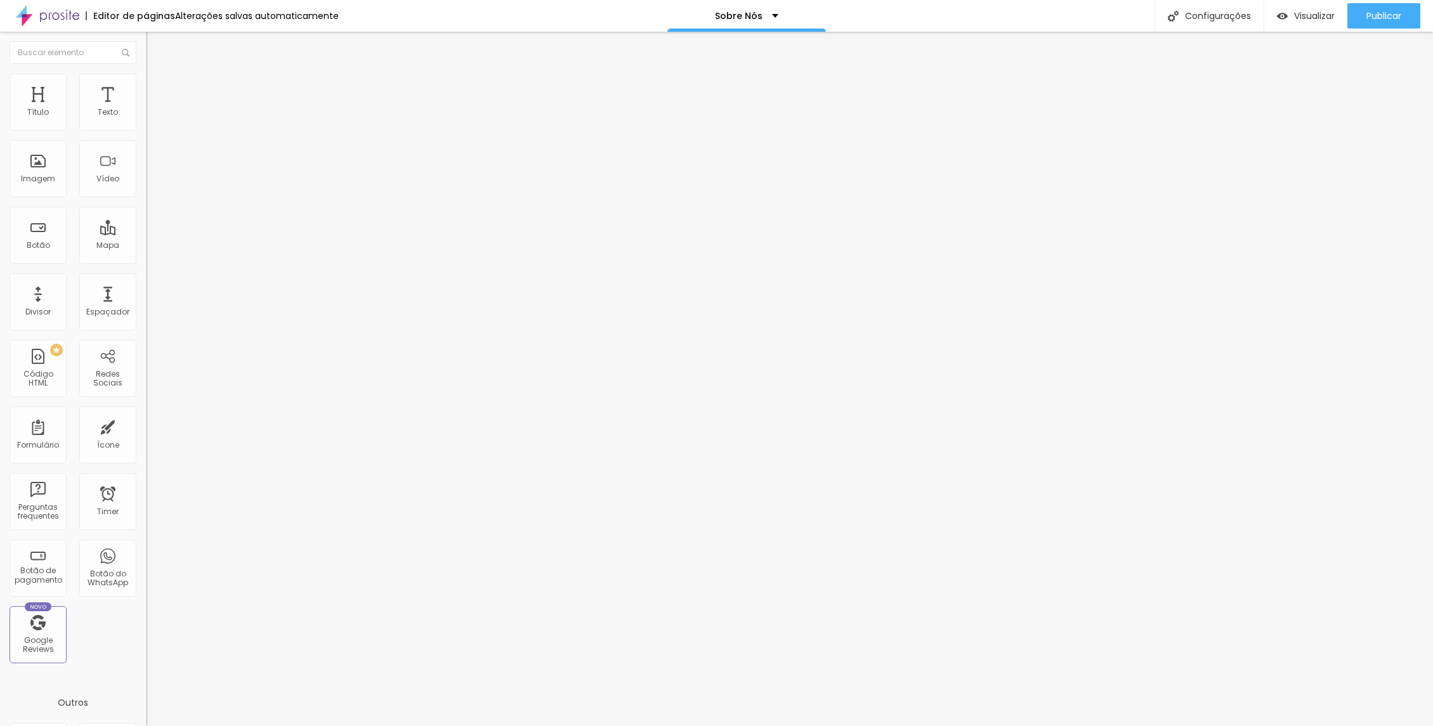
click at [146, 232] on div "Proporção Original Cinema 16:9 Padrão 4:3 Quadrado 1:1 Original" at bounding box center [219, 207] width 146 height 50
click at [146, 199] on span "Original" at bounding box center [161, 193] width 30 height 11
click at [146, 220] on div "Quadrado 1:1" at bounding box center [219, 217] width 146 height 8
click at [146, 214] on span "Padrão" at bounding box center [160, 208] width 29 height 11
click at [146, 205] on div "Cinema 16:9" at bounding box center [219, 201] width 146 height 8
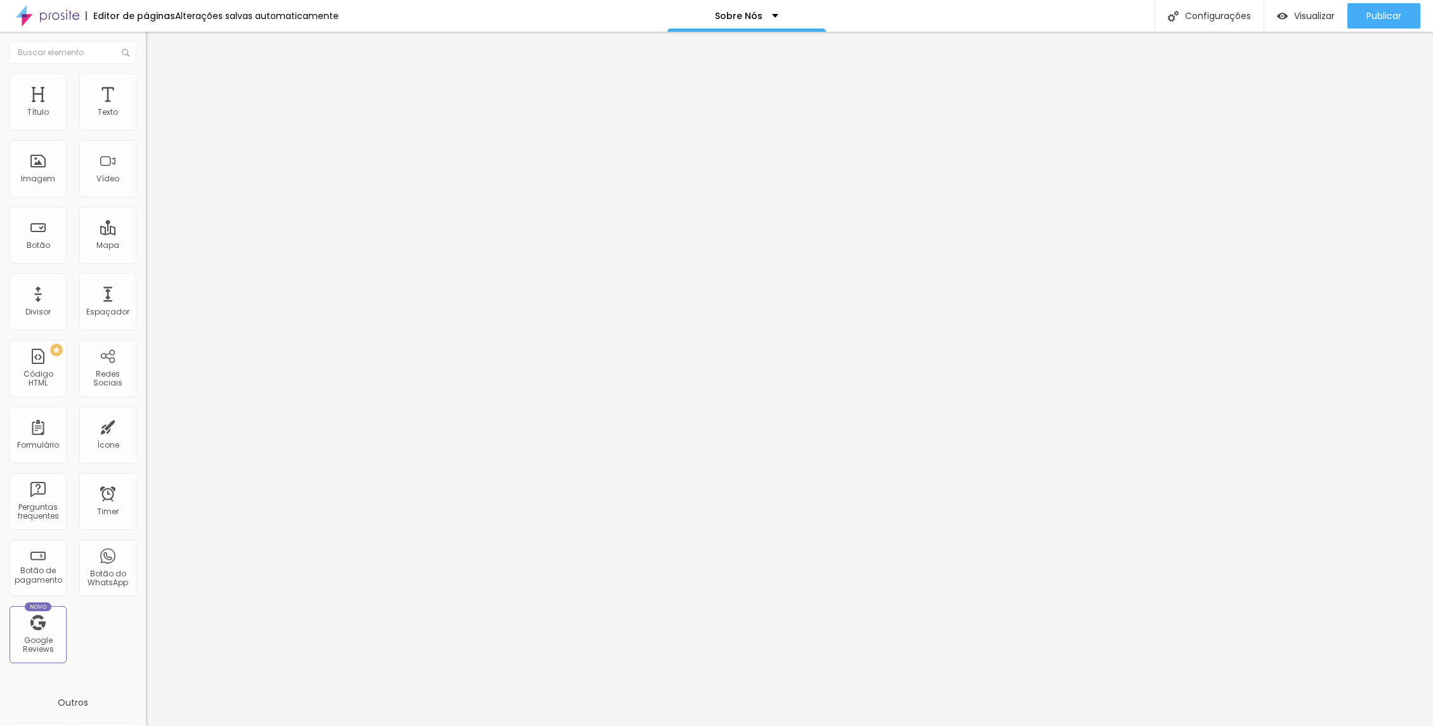
click at [146, 233] on span "Original" at bounding box center [161, 228] width 30 height 11
click at [157, 86] on span "Estilo" at bounding box center [167, 82] width 20 height 11
type input "95"
type input "90"
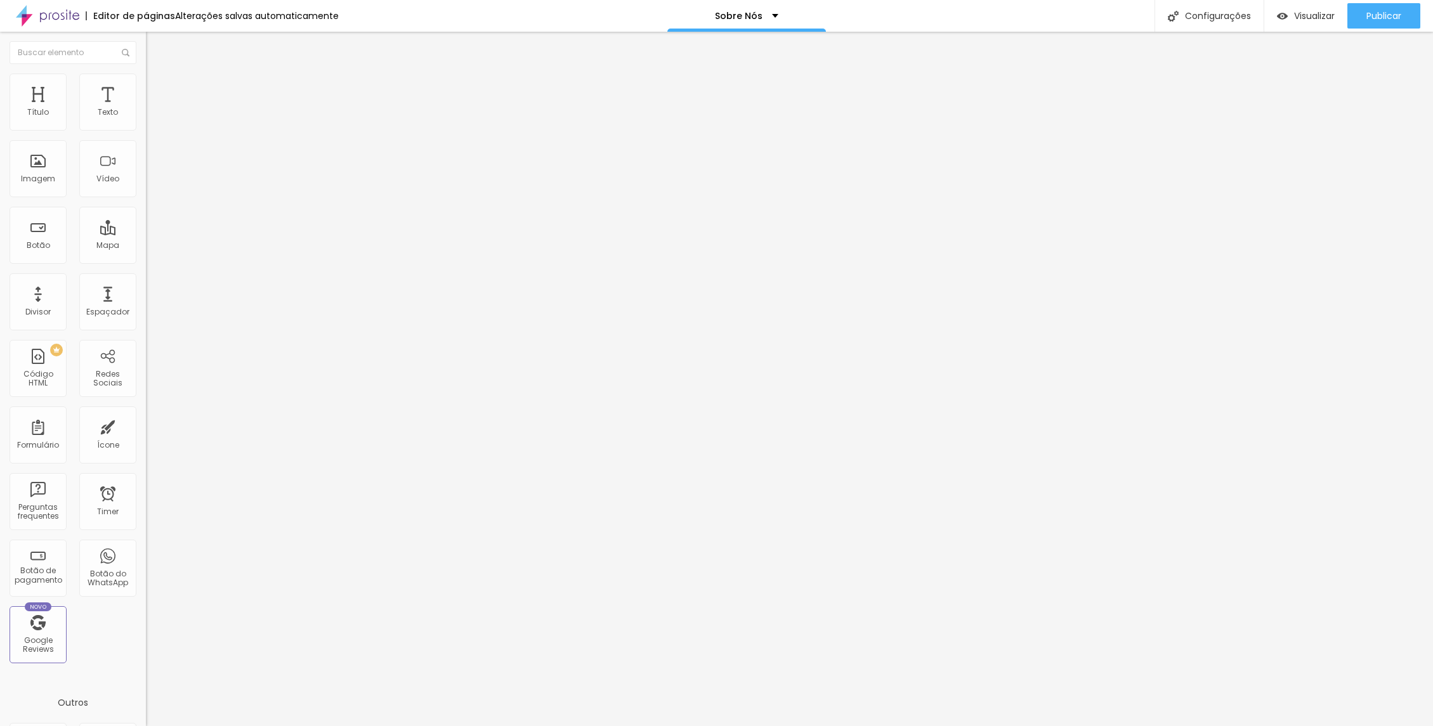
type input "90"
type input "85"
type input "80"
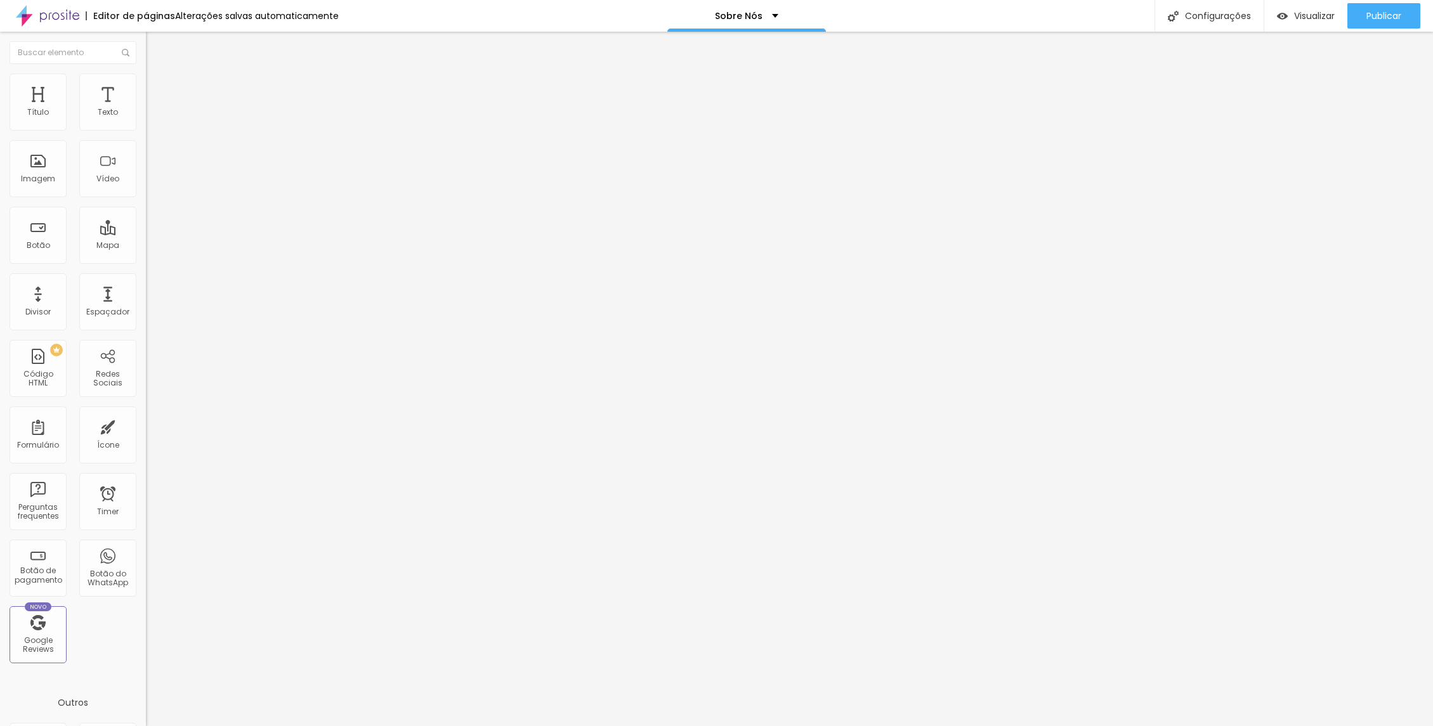
type input "75"
type input "70"
type input "65"
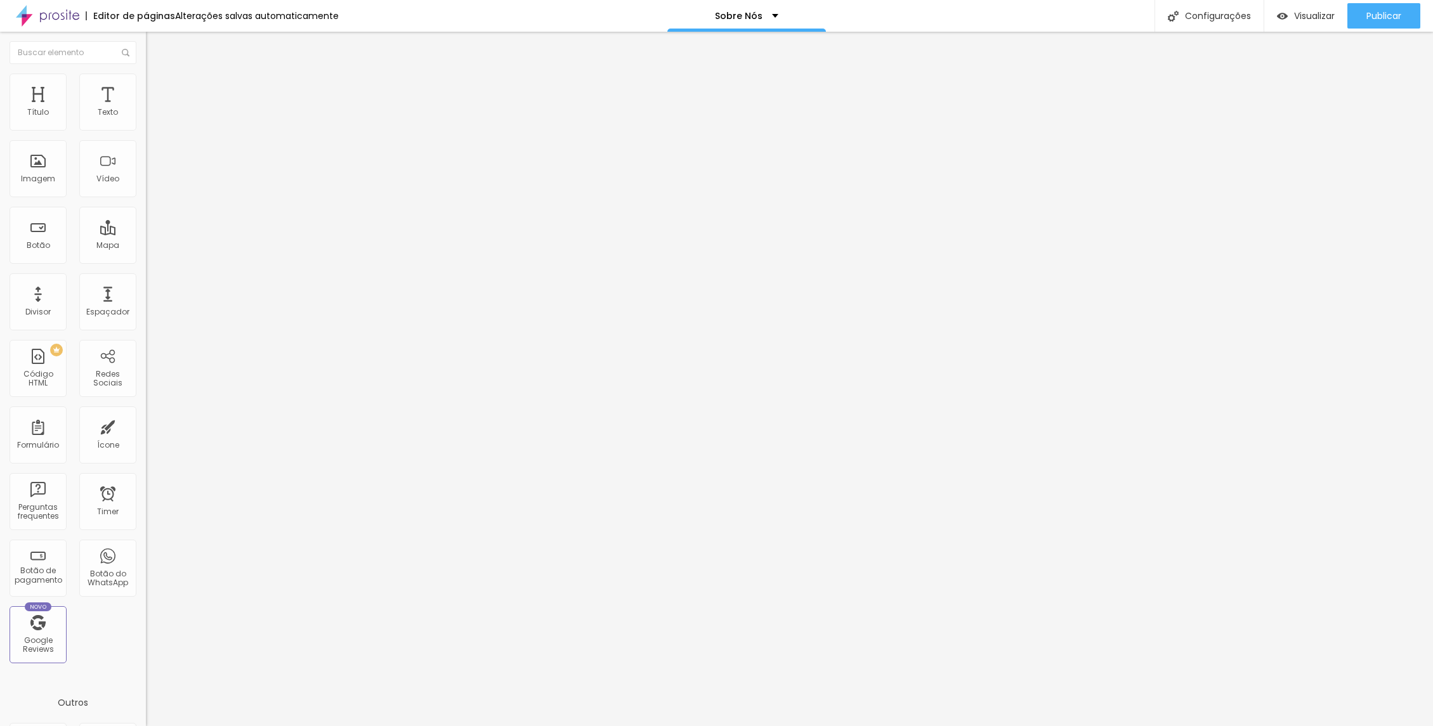
type input "65"
type input "60"
type input "65"
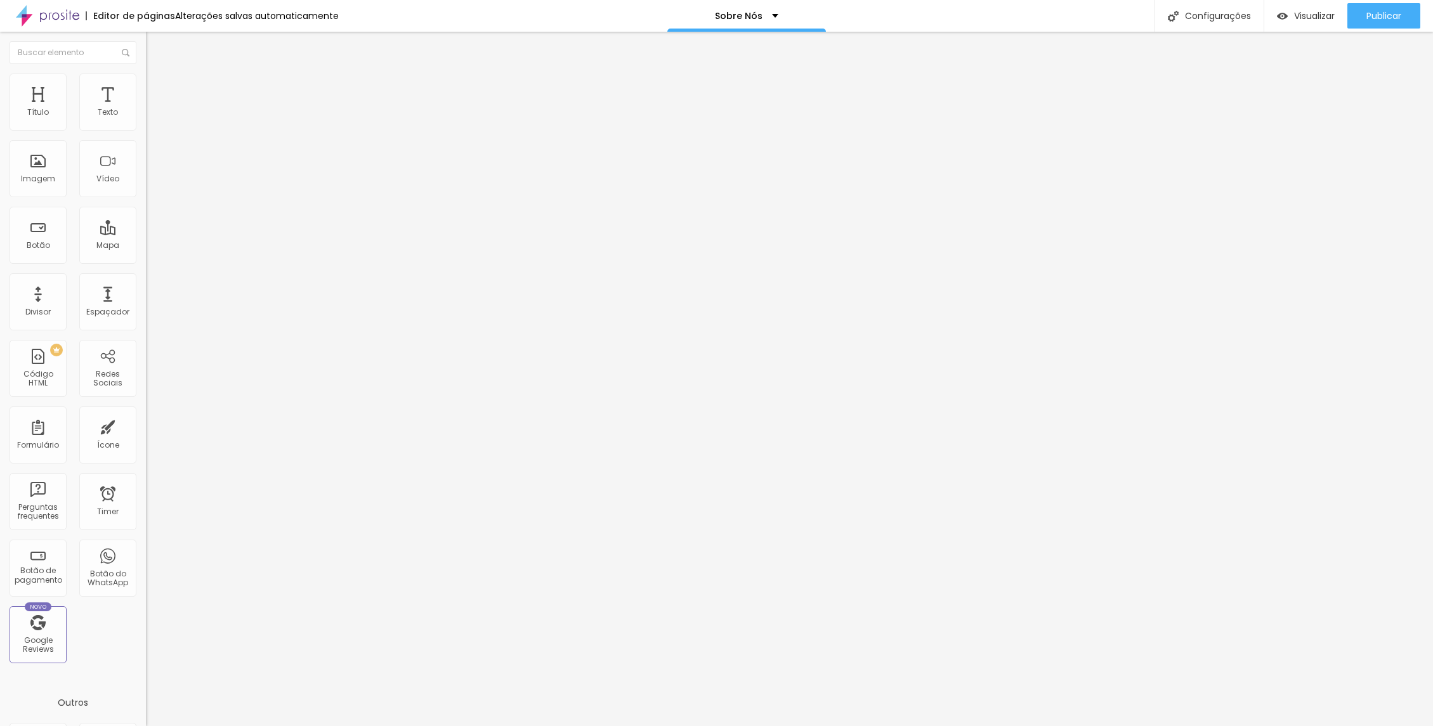
type input "70"
type input "75"
type input "80"
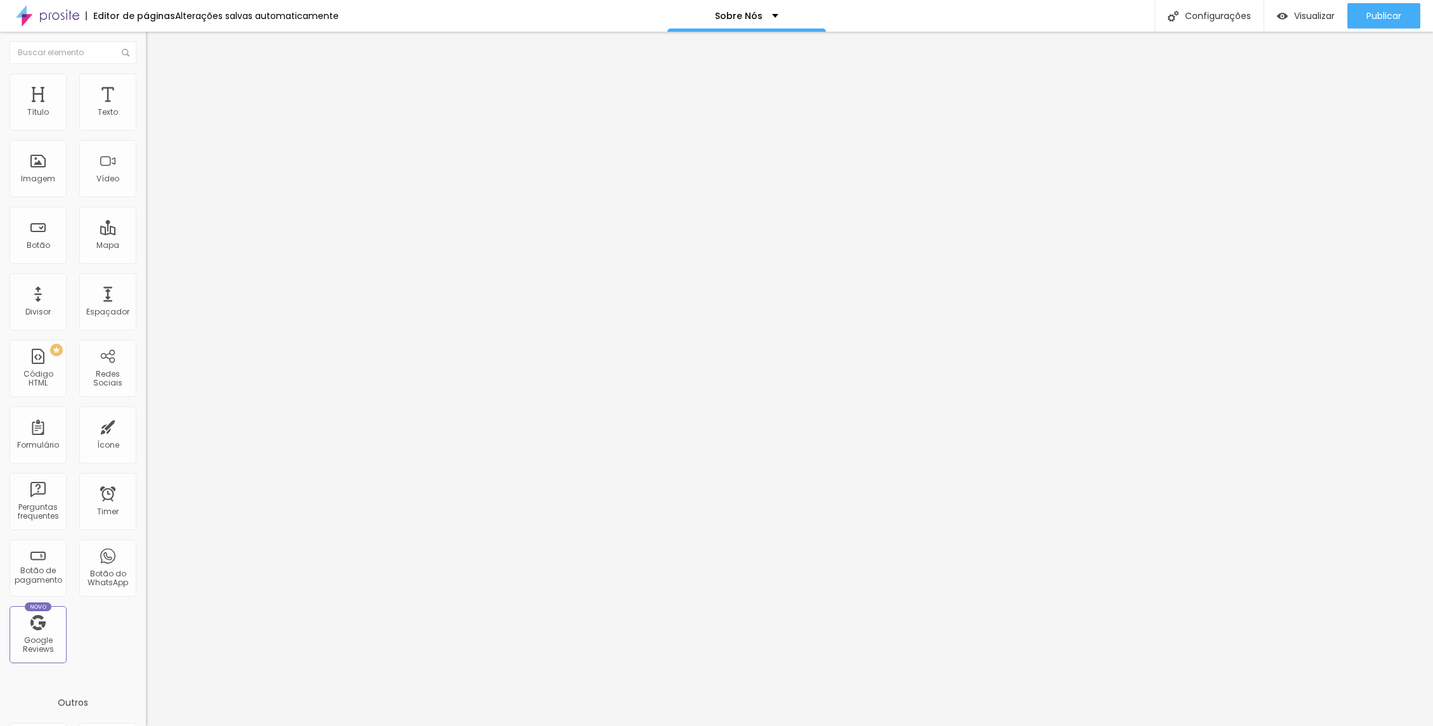
type input "80"
type input "90"
type input "95"
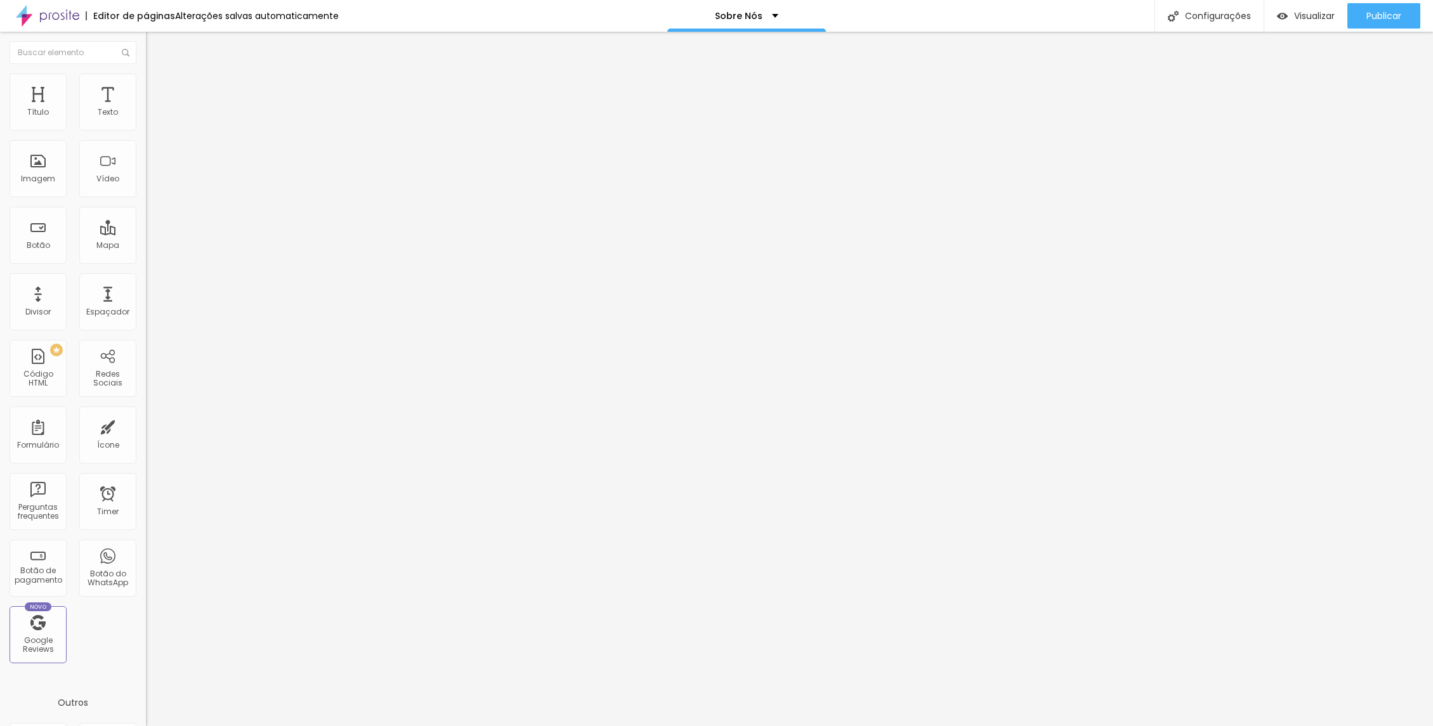
type input "100"
drag, startPoint x: 134, startPoint y: 136, endPoint x: 153, endPoint y: 150, distance: 23.1
click at [153, 130] on input "range" at bounding box center [187, 125] width 82 height 10
click at [146, 86] on img at bounding box center [151, 91] width 11 height 11
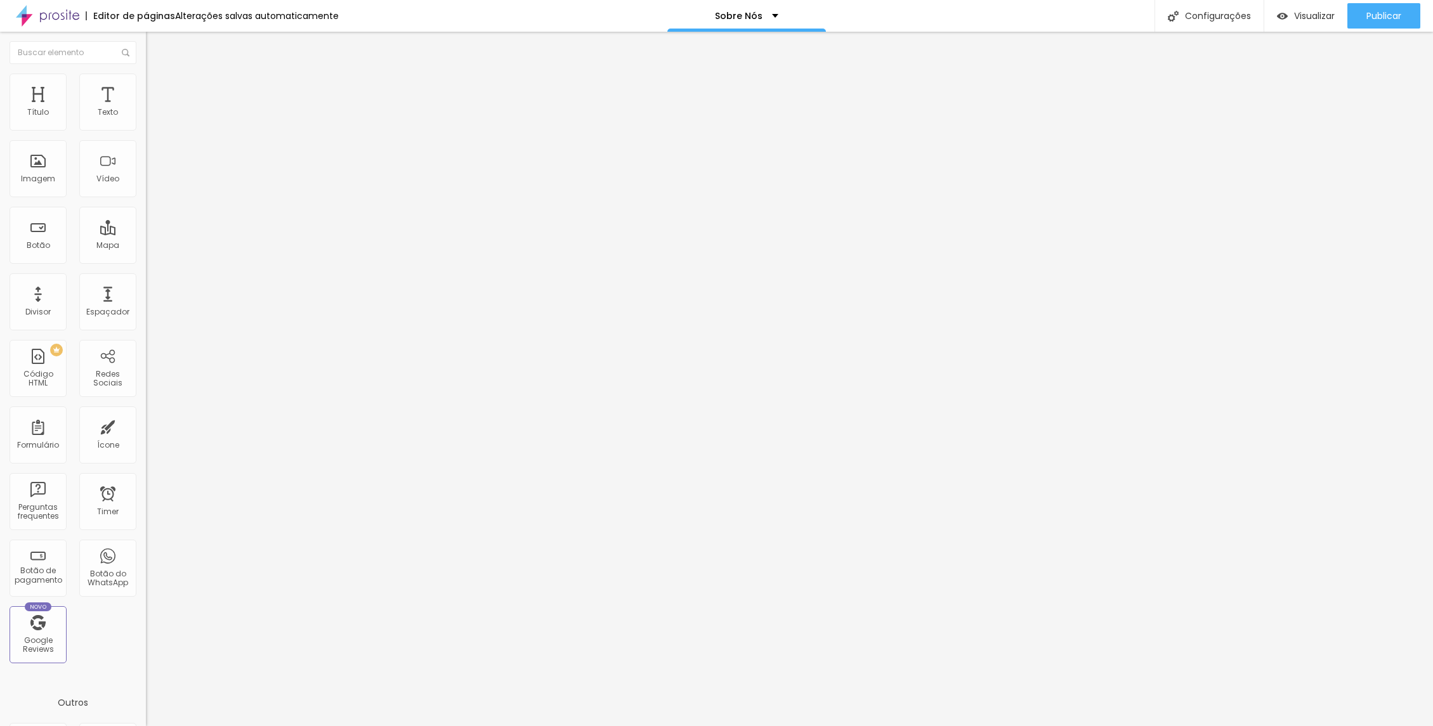
type input "1"
type input "2"
type input "3"
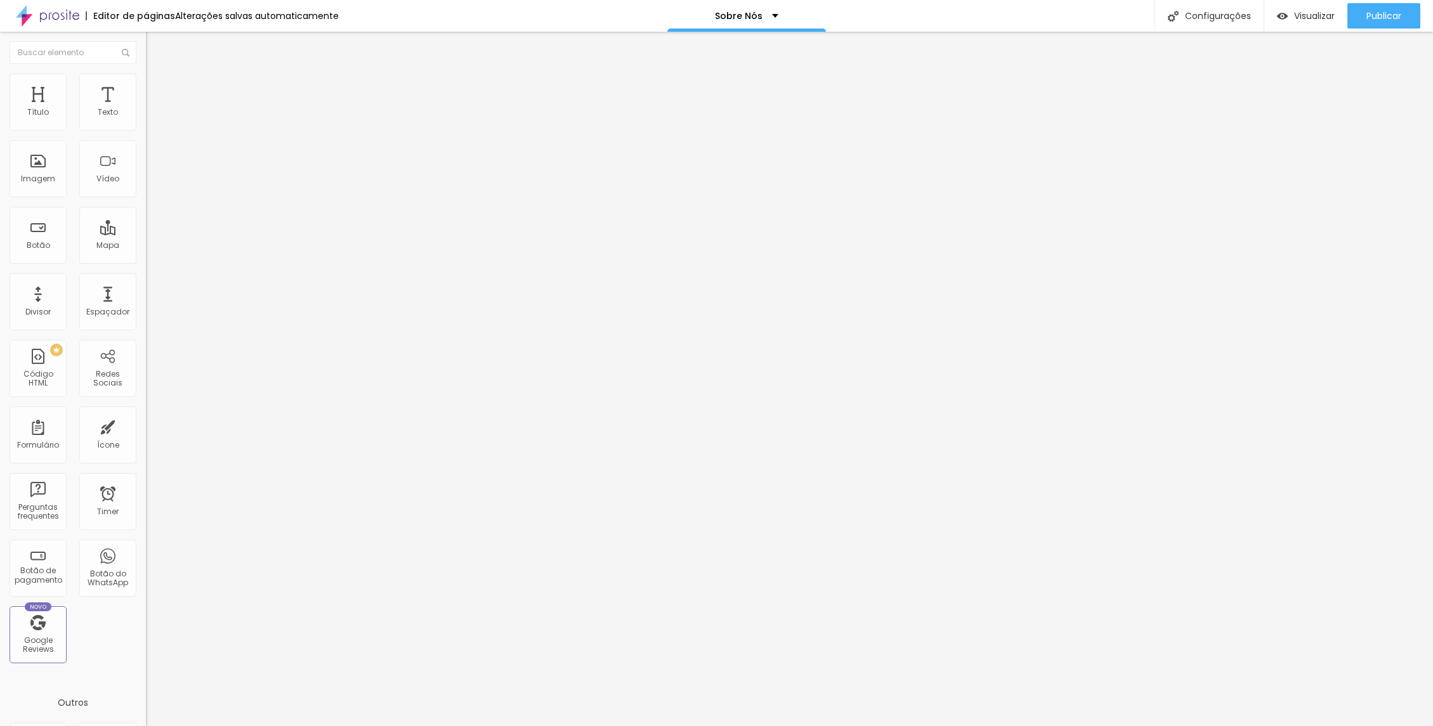
type input "3"
type input "4"
type input "5"
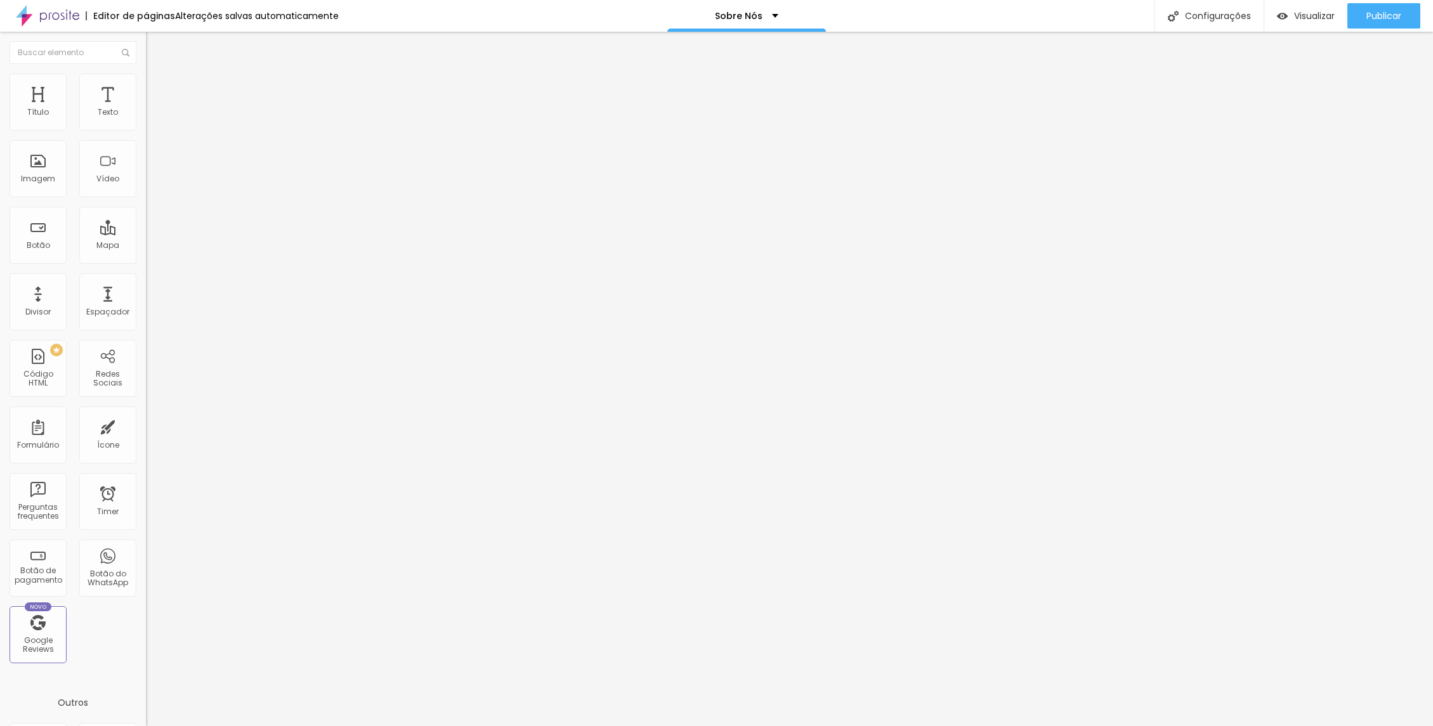
type input "6"
type input "7"
type input "8"
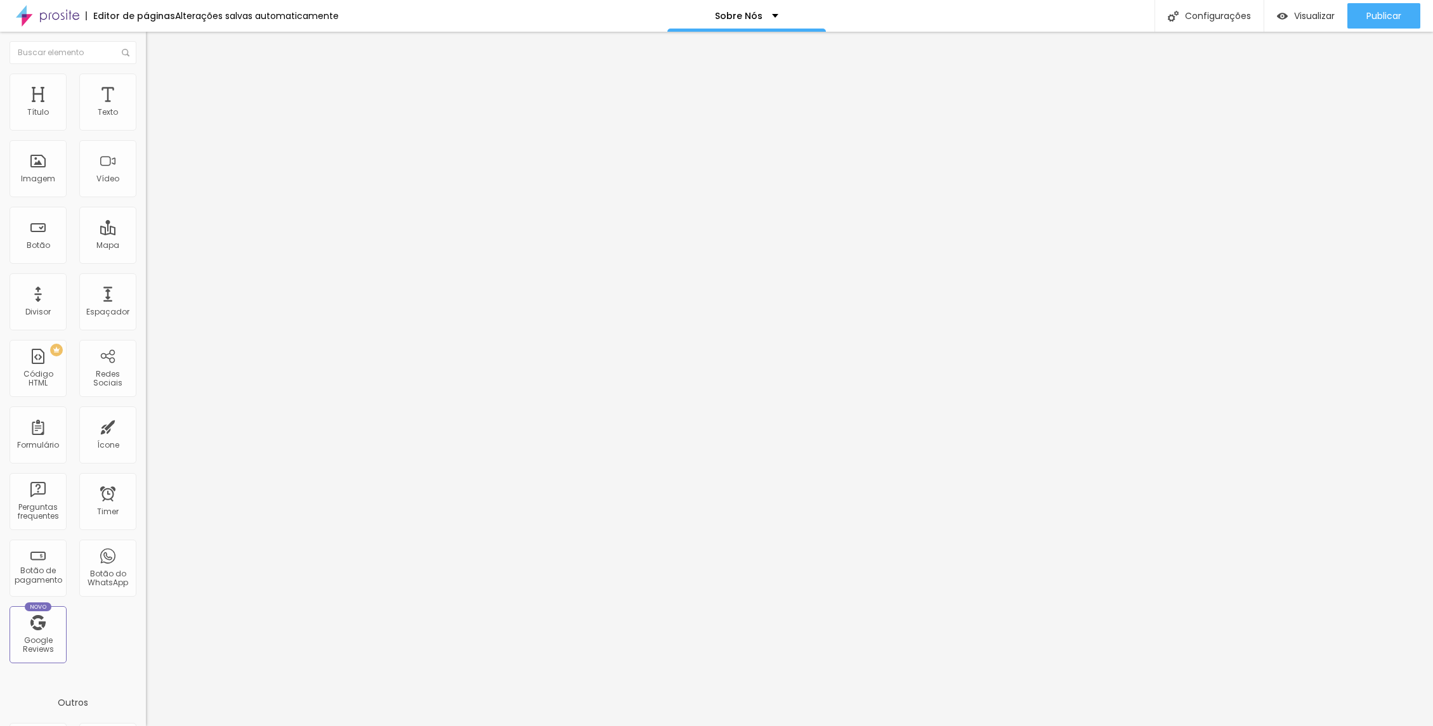
type input "8"
type input "9"
type input "10"
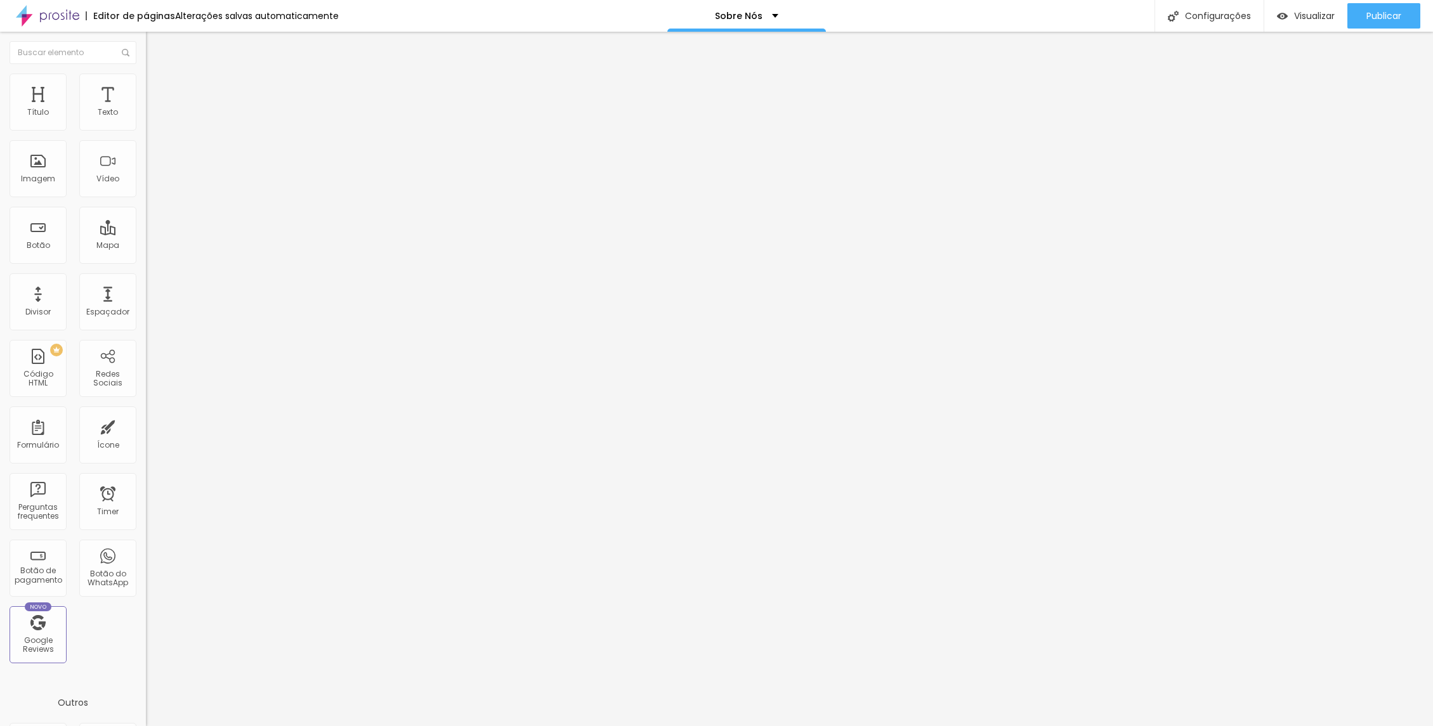
type input "11"
type input "12"
type input "13"
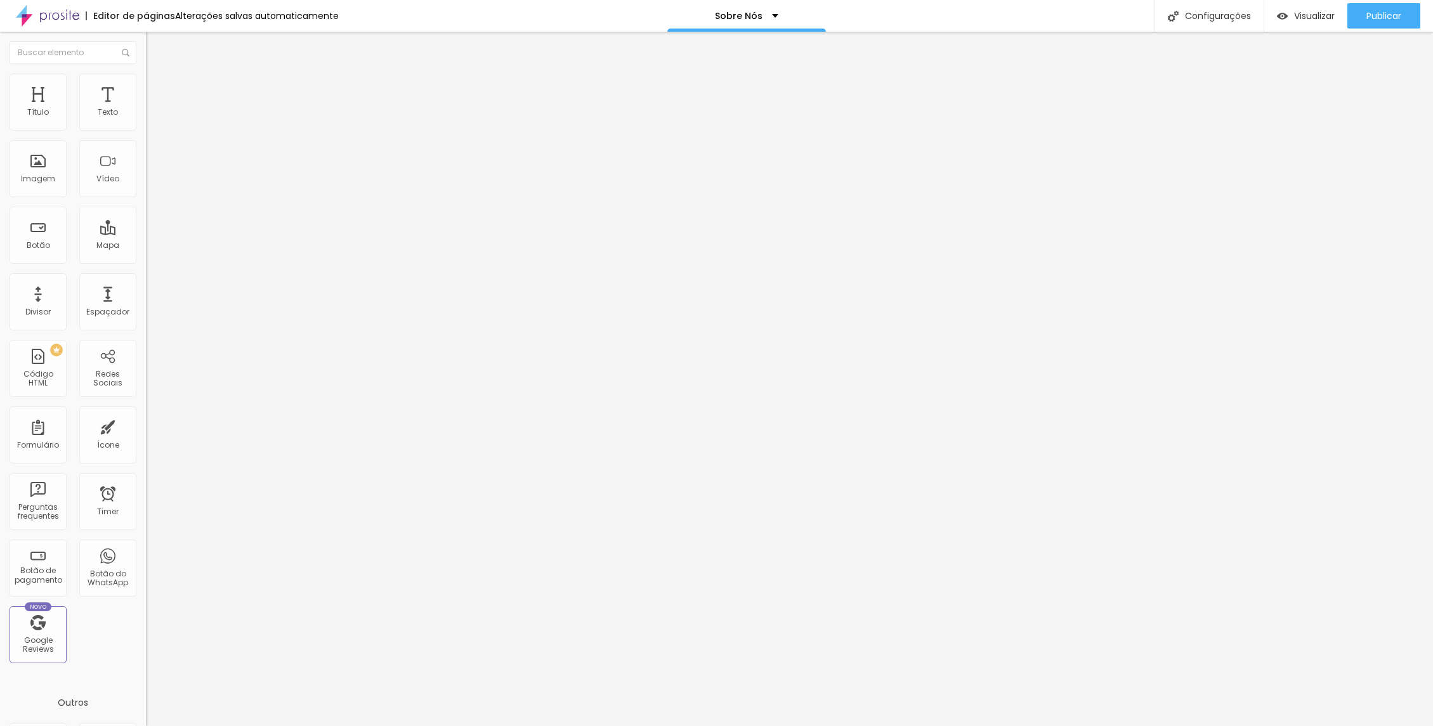
type input "13"
type input "14"
type input "15"
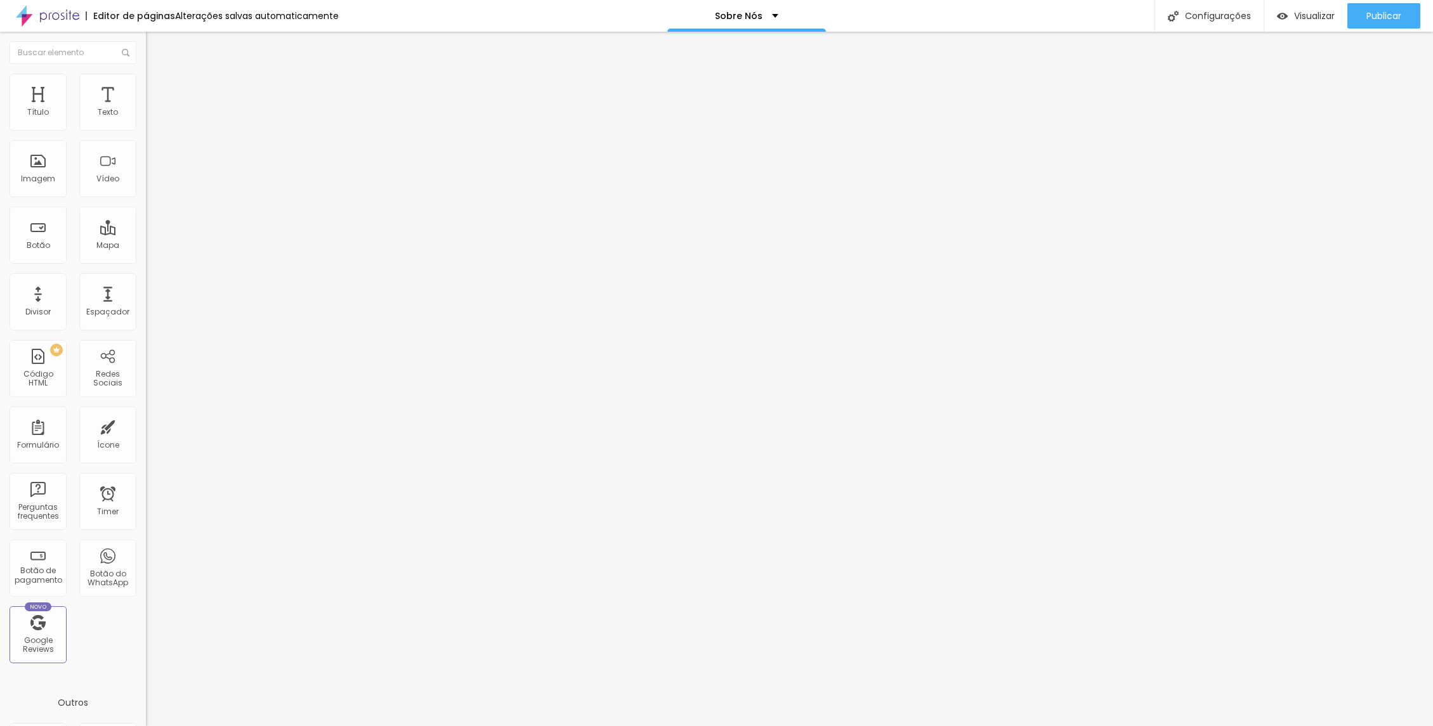
type input "16"
type input "17"
type input "19"
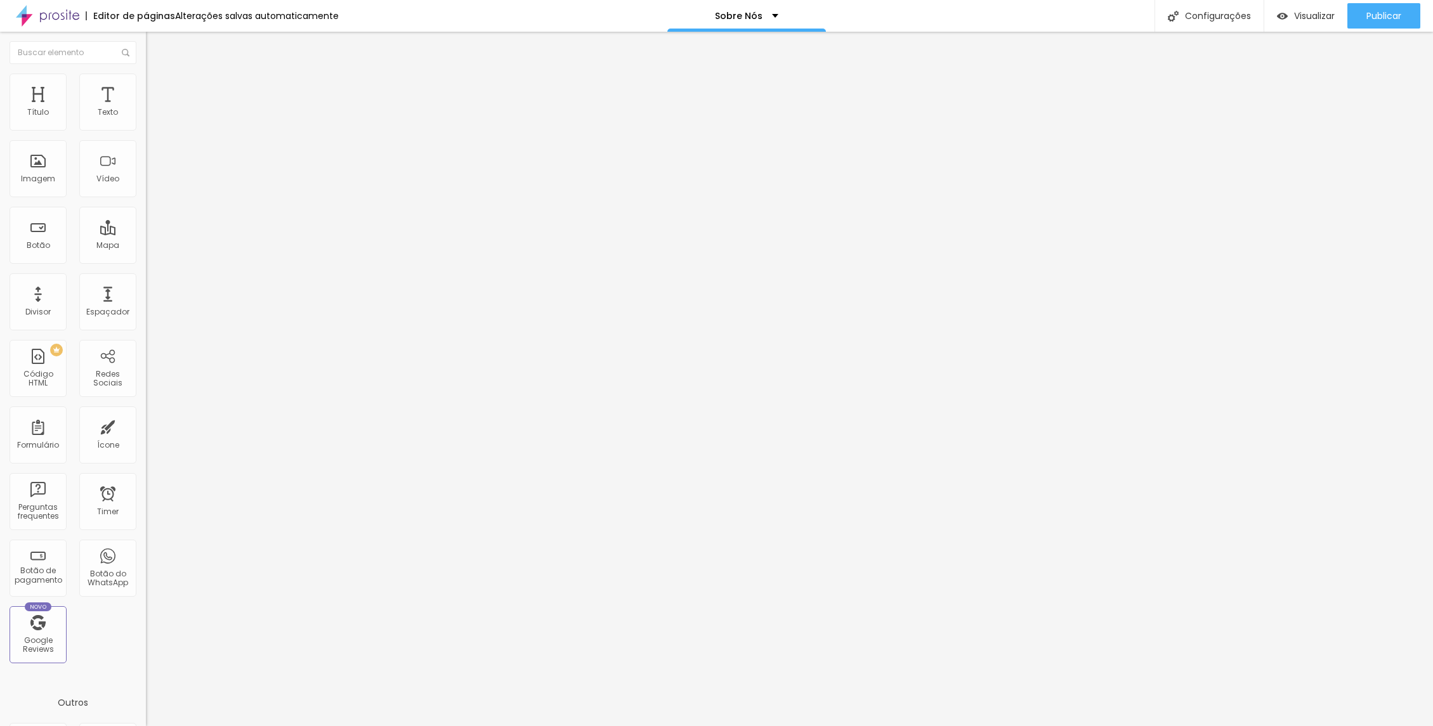
type input "19"
type input "21"
type input "23"
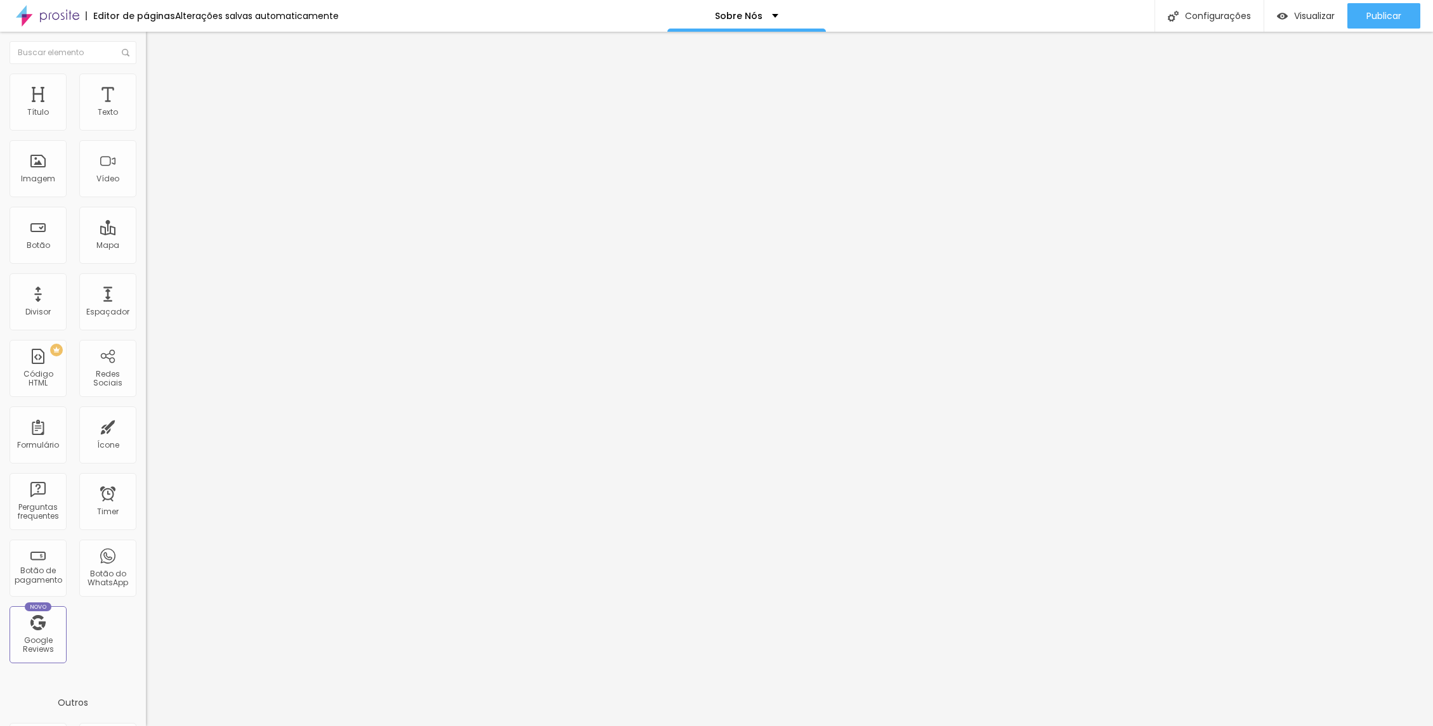
type input "24"
type input "25"
type input "26"
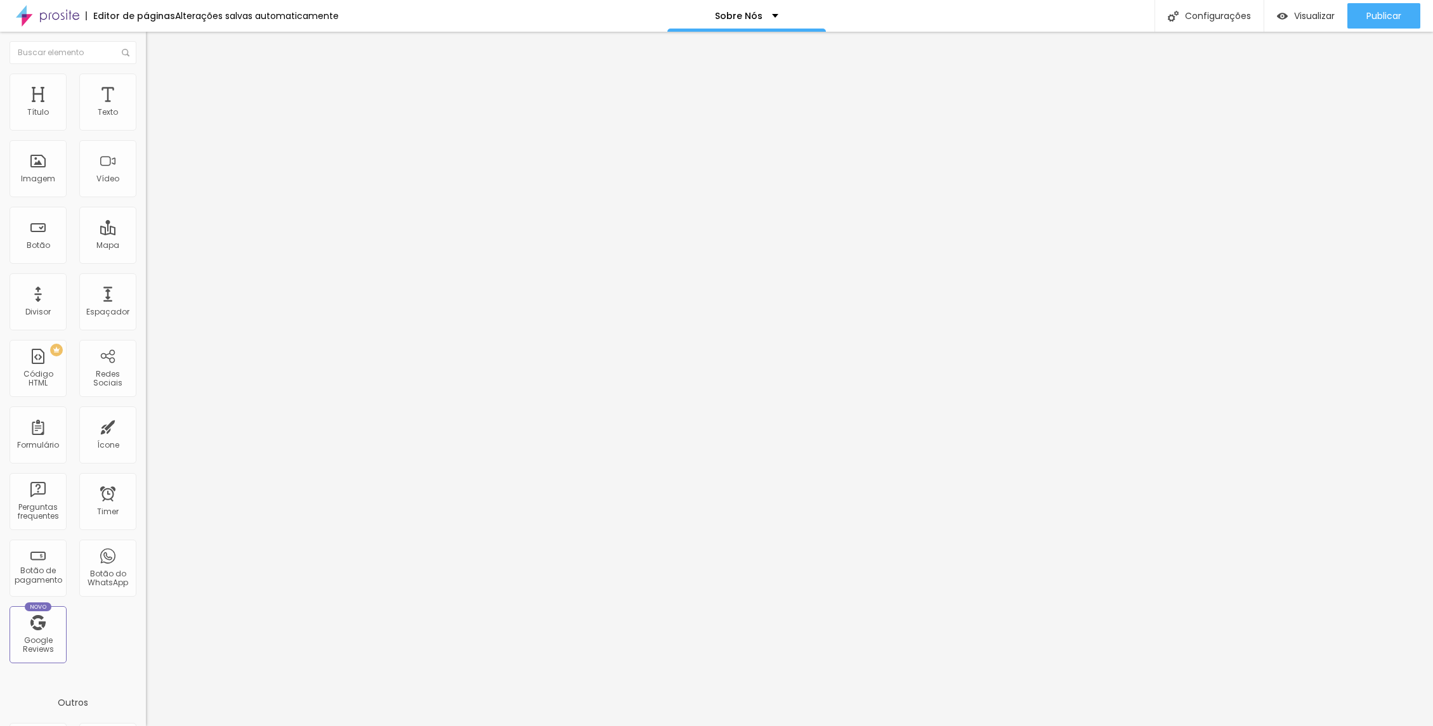
type input "26"
type input "27"
type input "28"
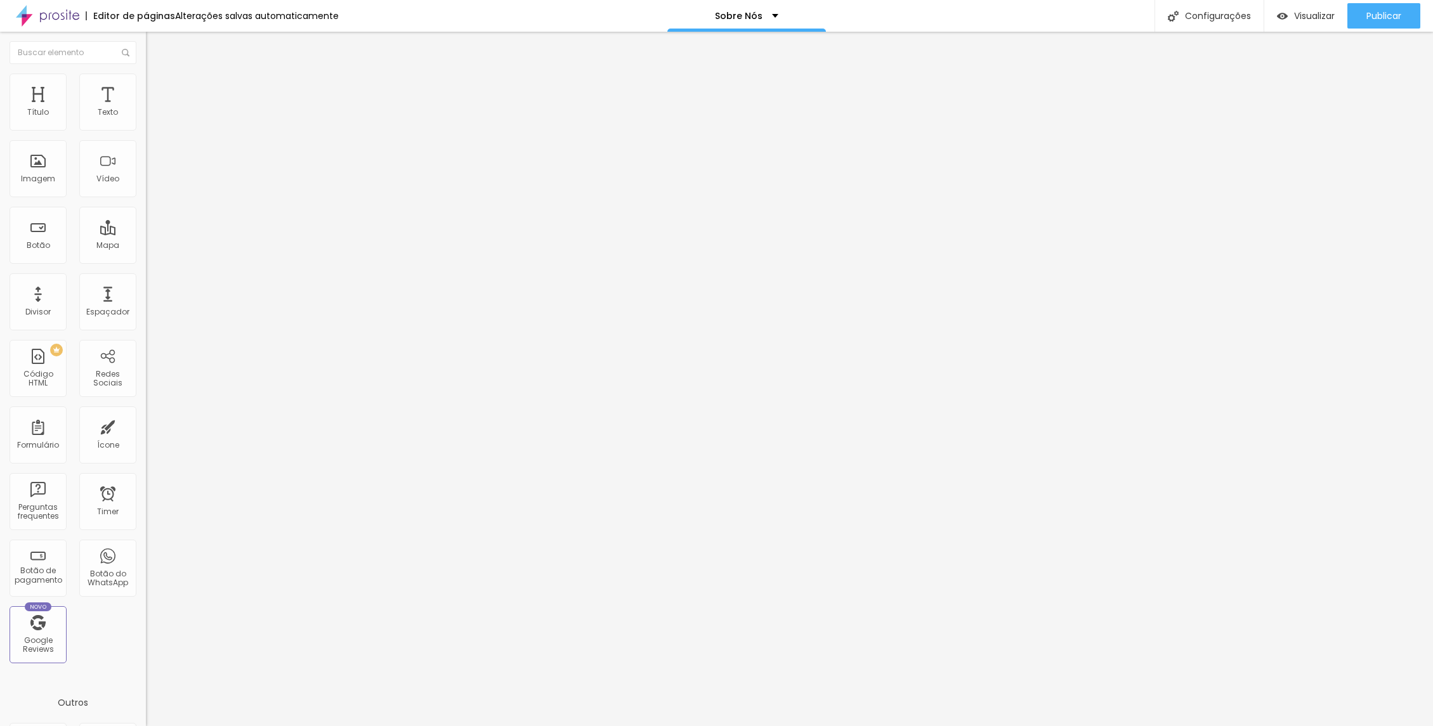
type input "29"
type input "31"
type input "32"
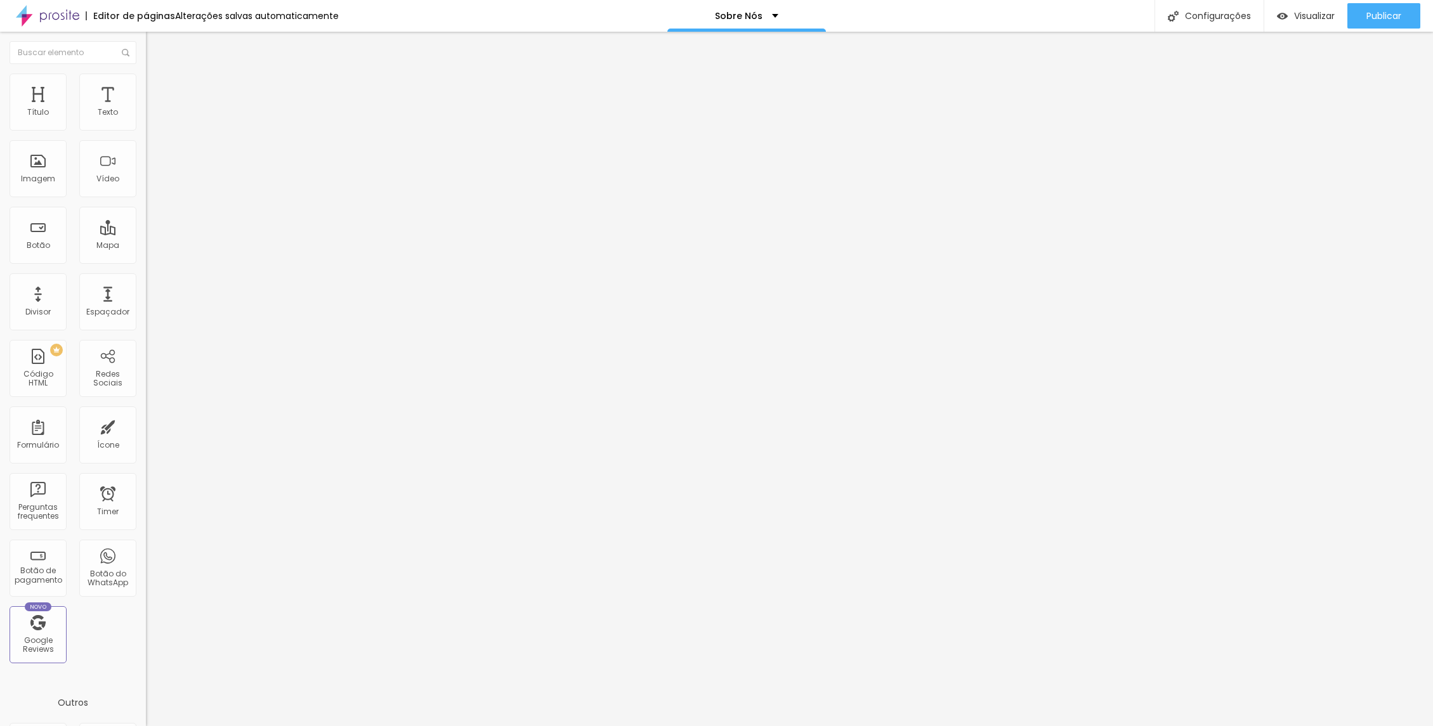
type input "32"
type input "34"
type input "35"
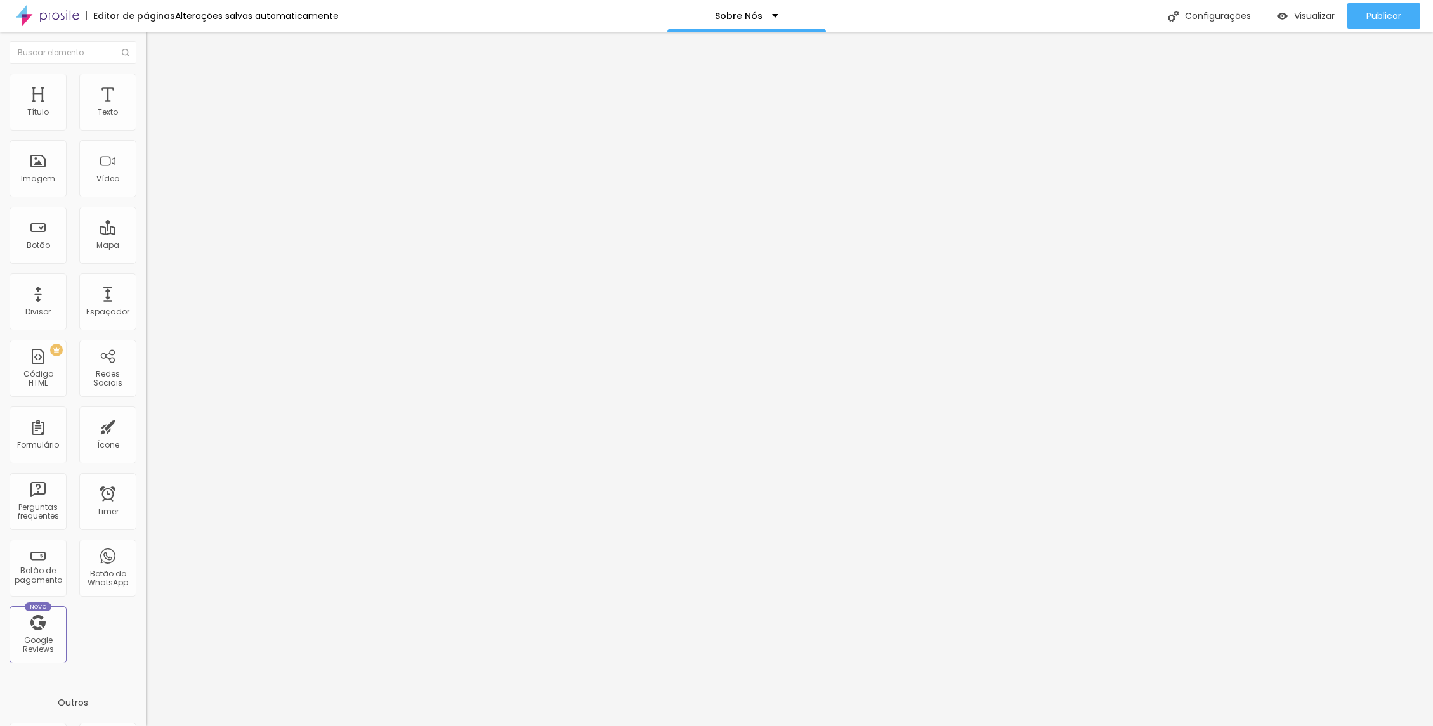
type input "36"
type input "37"
type input "38"
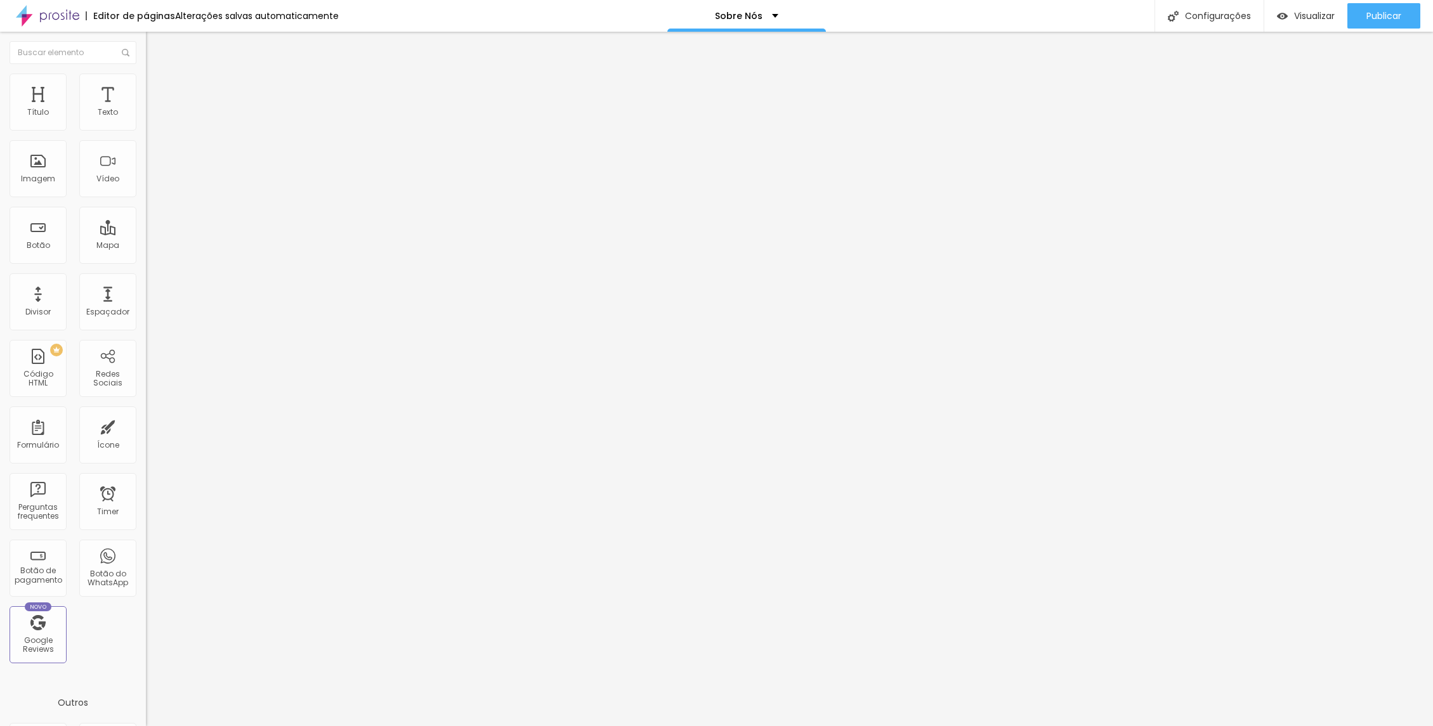
type input "38"
type input "39"
type input "40"
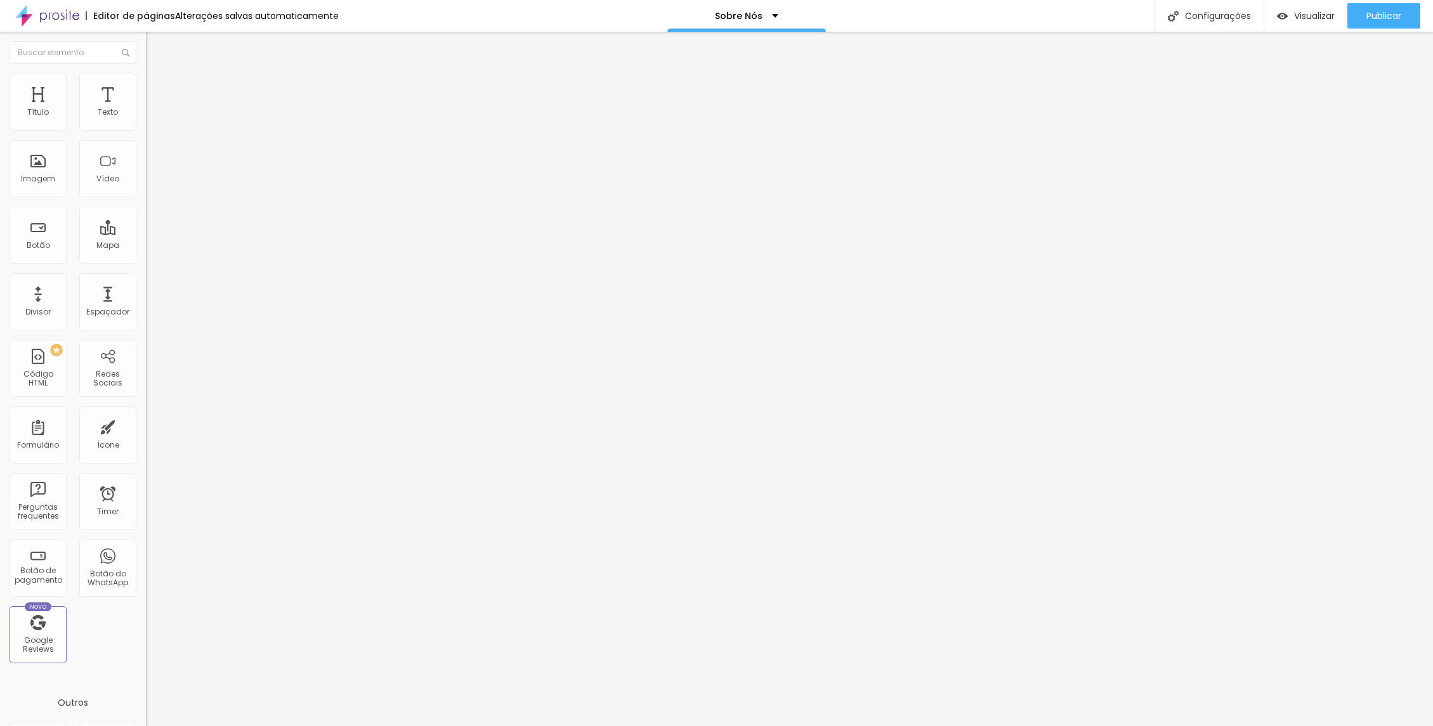
drag, startPoint x: 28, startPoint y: 125, endPoint x: 60, endPoint y: 128, distance: 32.5
type input "40"
click at [146, 246] on input "range" at bounding box center [187, 251] width 82 height 10
click at [146, 109] on span "Trocar imagem" at bounding box center [180, 103] width 69 height 11
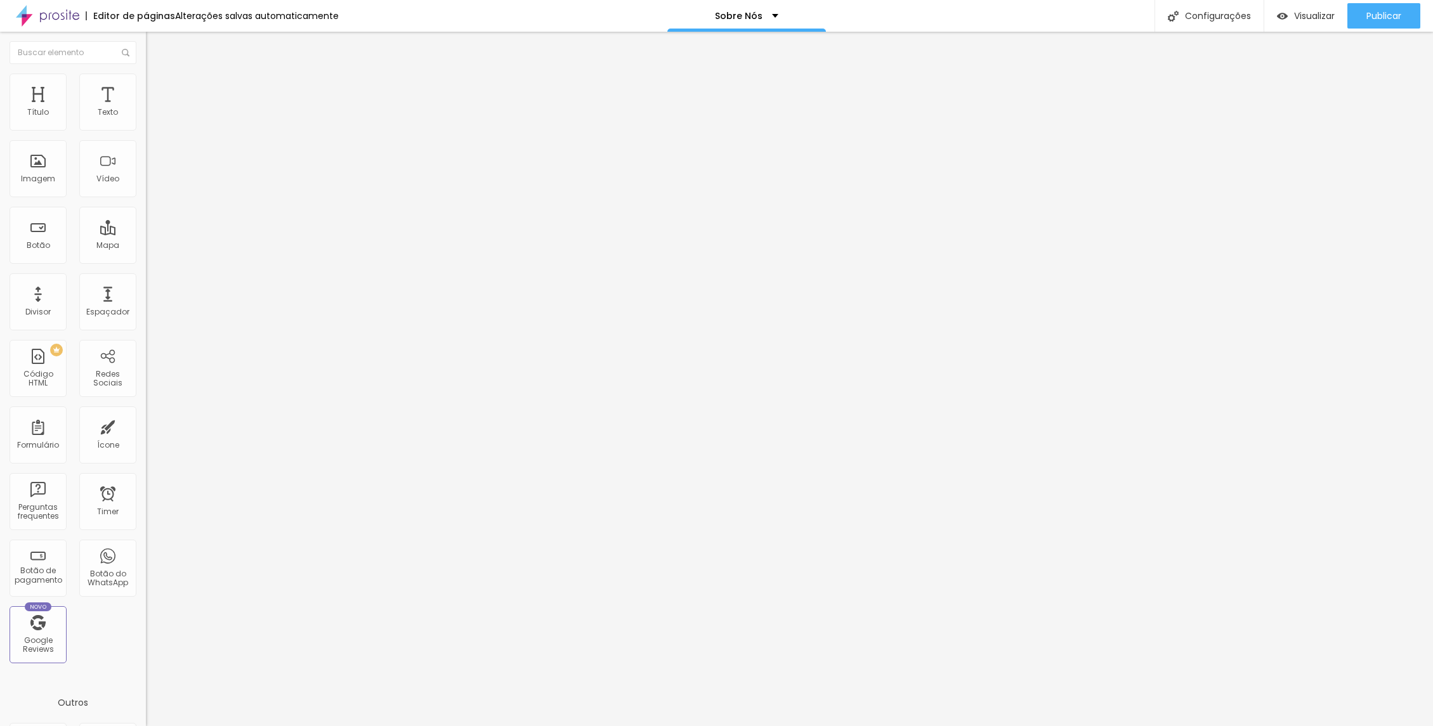
click at [157, 88] on span "Estilo" at bounding box center [167, 82] width 20 height 11
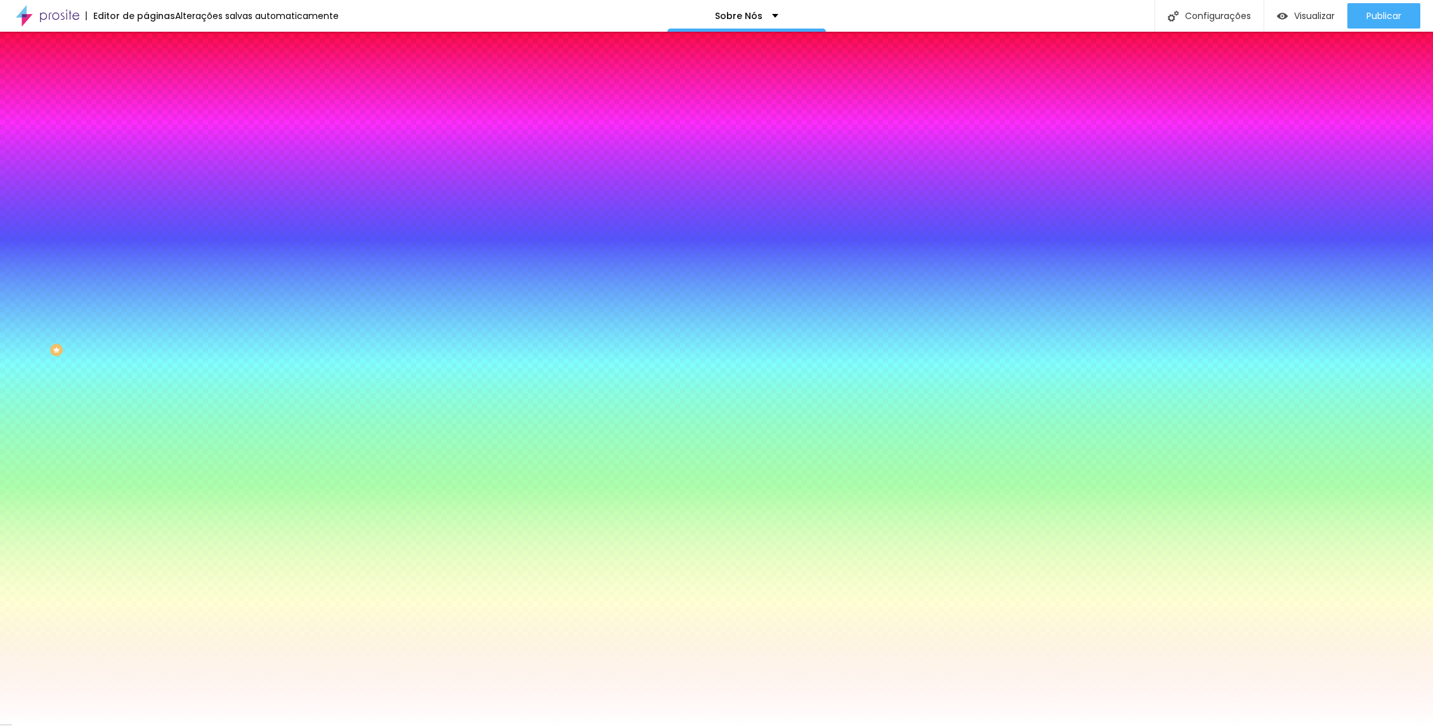
click at [157, 89] on span "Avançado" at bounding box center [178, 94] width 42 height 11
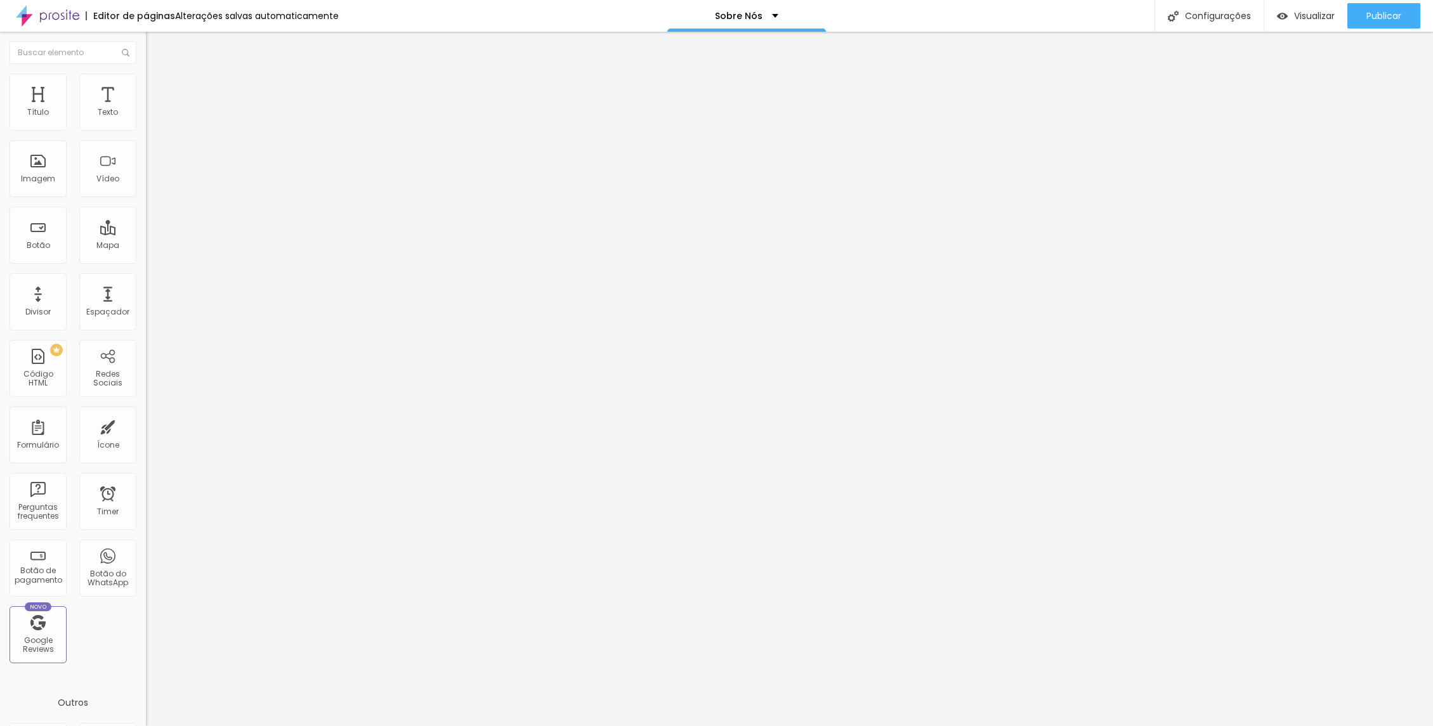
type input "15"
type input "10"
type input "5"
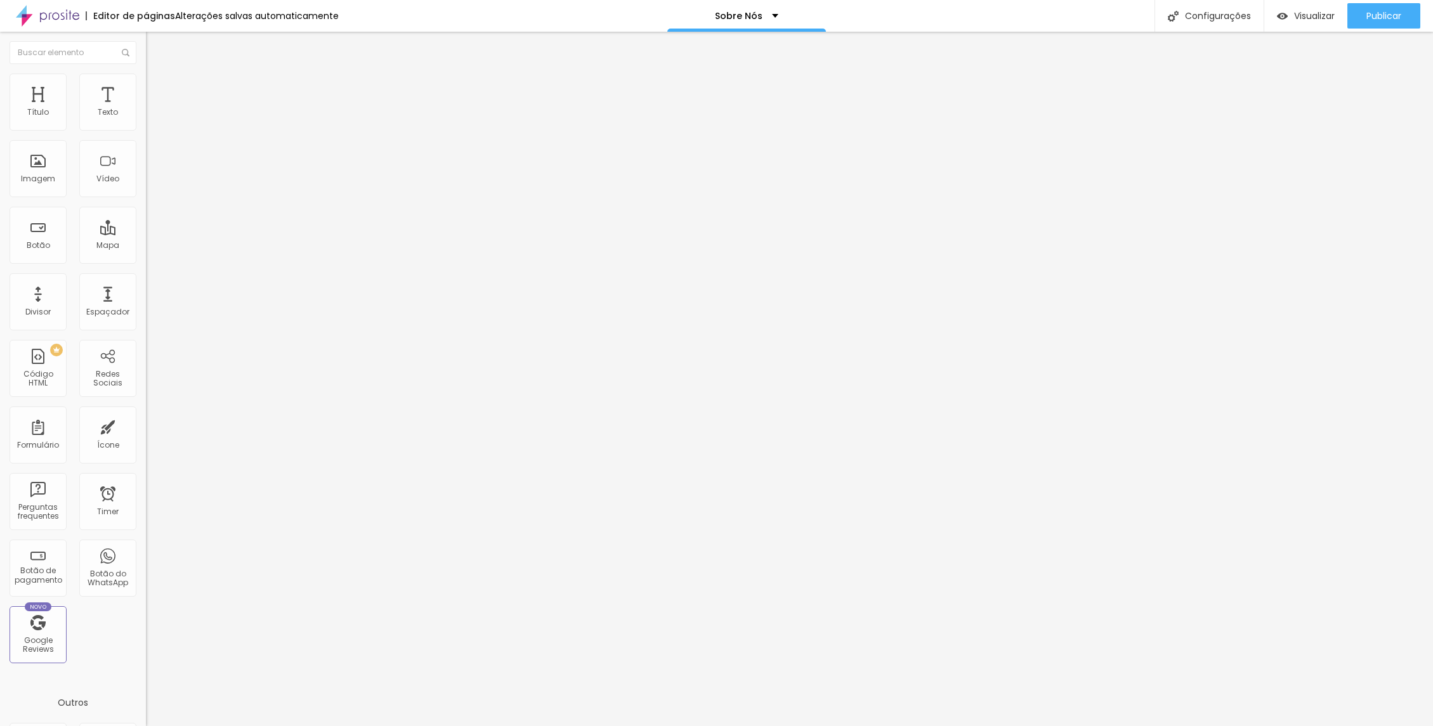
type input "5"
type input "0"
drag, startPoint x: 54, startPoint y: 125, endPoint x: 22, endPoint y: 126, distance: 32.4
type input "0"
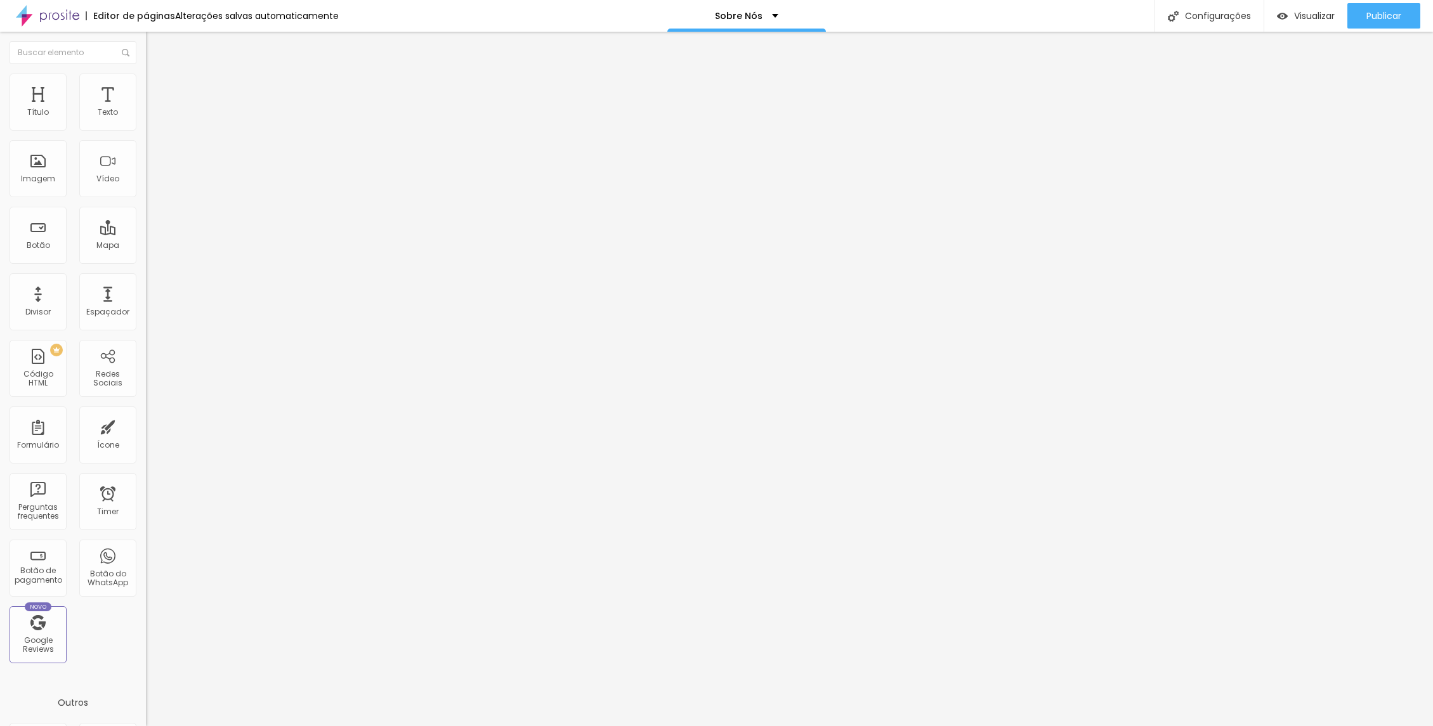
click at [146, 246] on input "range" at bounding box center [187, 251] width 82 height 10
click at [157, 75] on span "Conteúdo" at bounding box center [176, 69] width 39 height 11
click at [146, 126] on img at bounding box center [150, 121] width 9 height 9
click at [146, 81] on li "Estilo" at bounding box center [219, 80] width 146 height 13
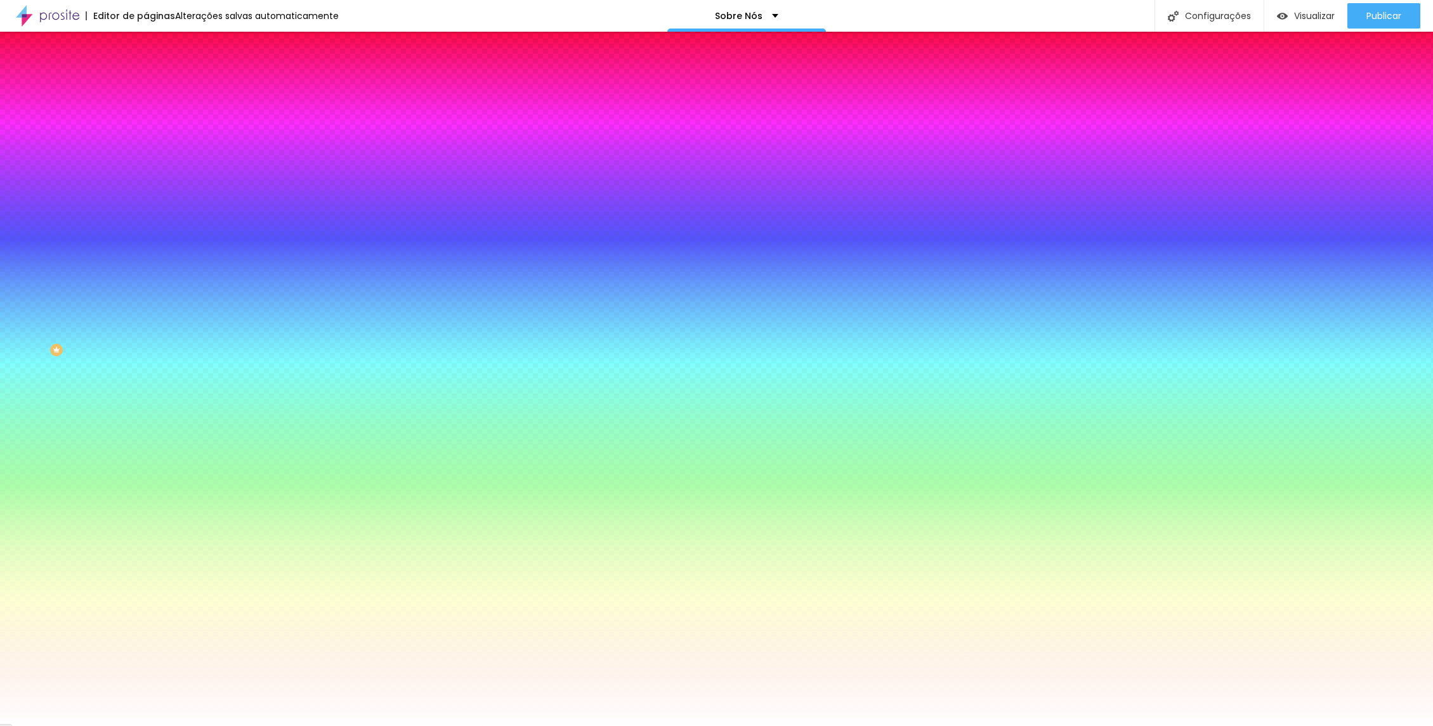
click at [146, 86] on img at bounding box center [151, 91] width 11 height 11
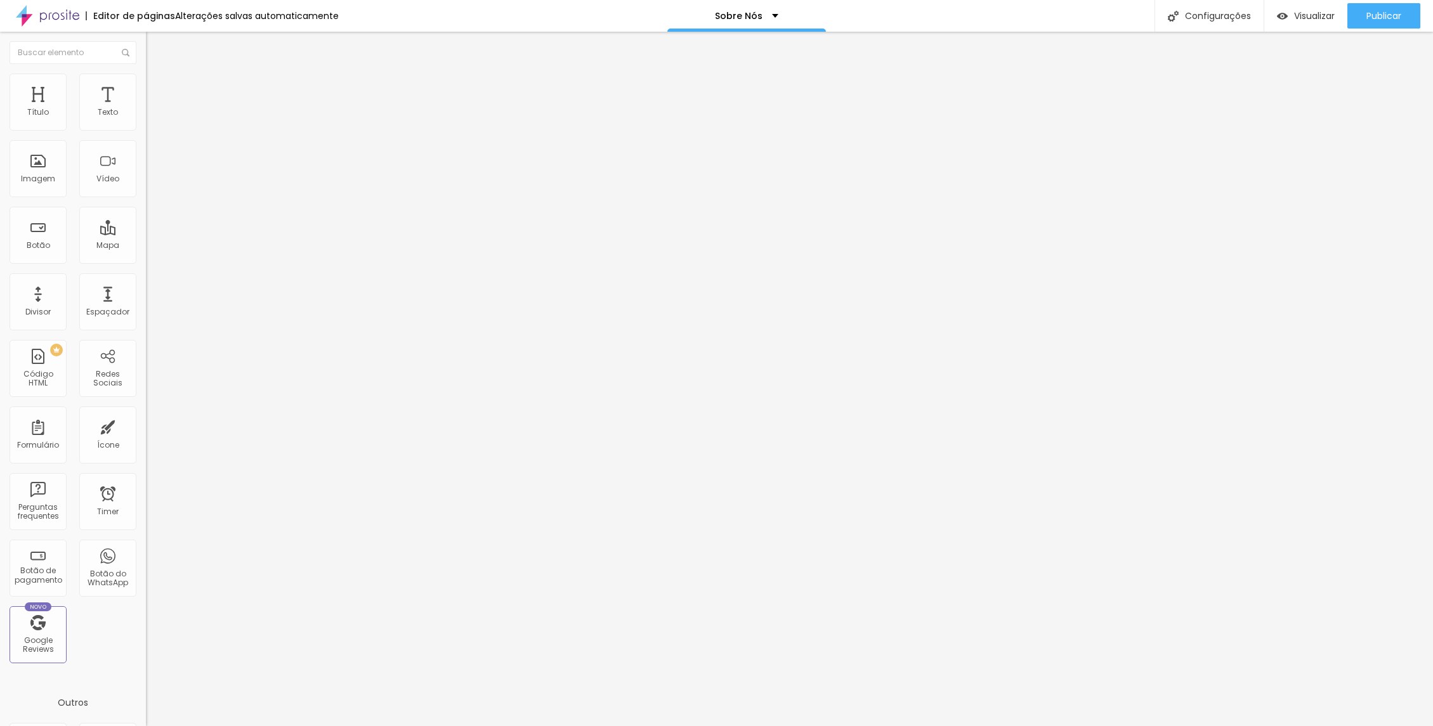
click at [157, 88] on span "Estilo" at bounding box center [167, 82] width 20 height 11
type input "90"
drag, startPoint x: 133, startPoint y: 135, endPoint x: 147, endPoint y: 128, distance: 15.3
click at [147, 128] on input "range" at bounding box center [187, 125] width 82 height 10
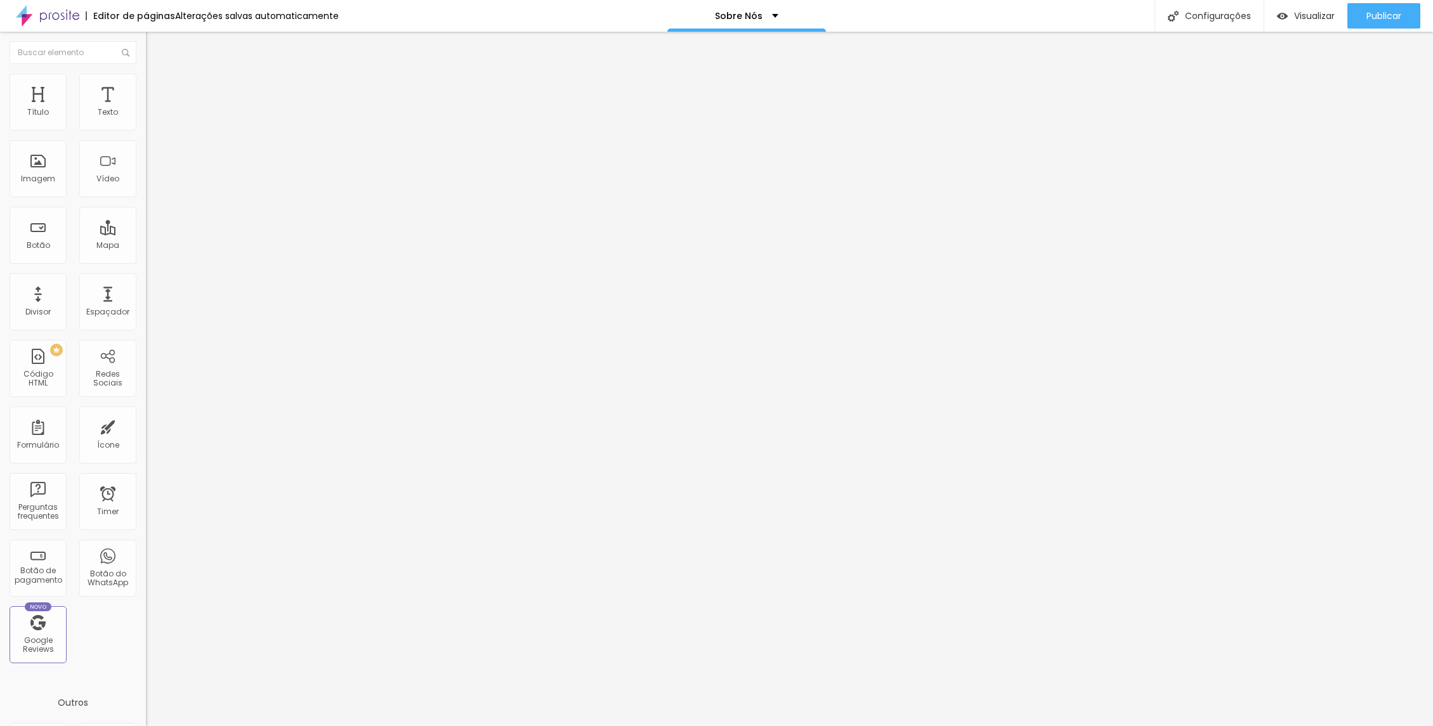
click at [157, 89] on span "Avançado" at bounding box center [178, 94] width 42 height 11
drag, startPoint x: 40, startPoint y: 149, endPoint x: 30, endPoint y: 150, distance: 9.5
click at [146, 426] on input "range" at bounding box center [187, 431] width 82 height 10
click at [157, 87] on span "Estilo" at bounding box center [167, 82] width 20 height 11
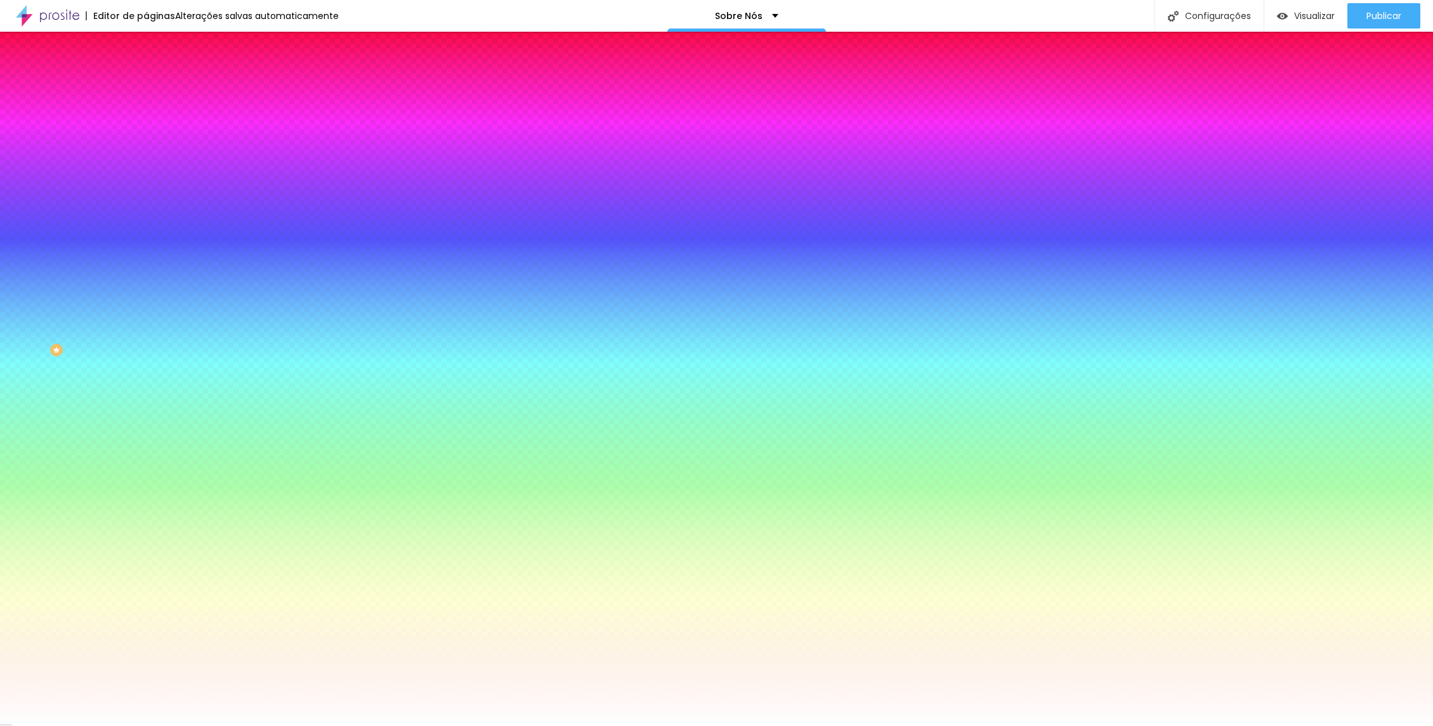
click at [146, 86] on li "Avançado" at bounding box center [219, 92] width 146 height 13
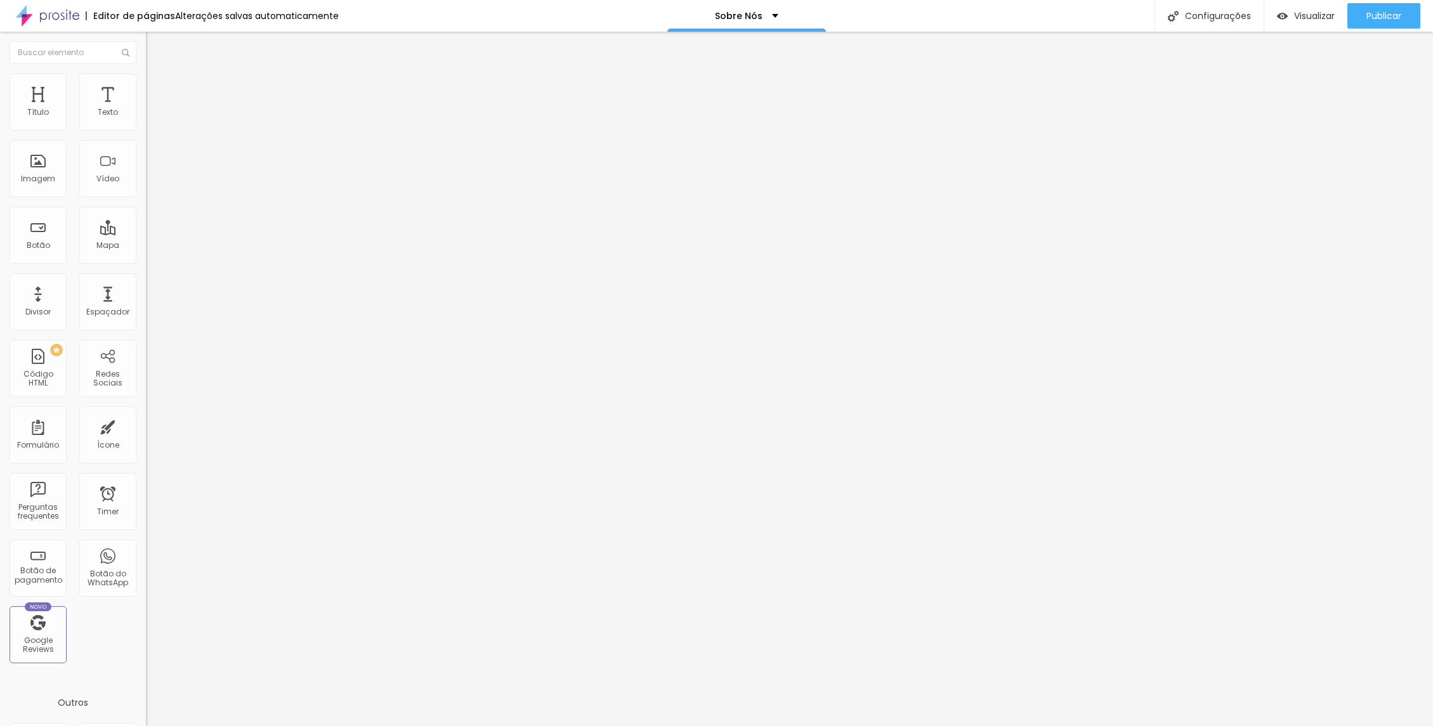
drag, startPoint x: 49, startPoint y: 126, endPoint x: 10, endPoint y: 128, distance: 39.4
click at [146, 246] on input "range" at bounding box center [187, 251] width 82 height 10
click at [157, 88] on span "Estilo" at bounding box center [167, 82] width 20 height 11
click at [146, 86] on img at bounding box center [151, 91] width 11 height 11
drag, startPoint x: 37, startPoint y: 148, endPoint x: 29, endPoint y: 149, distance: 7.6
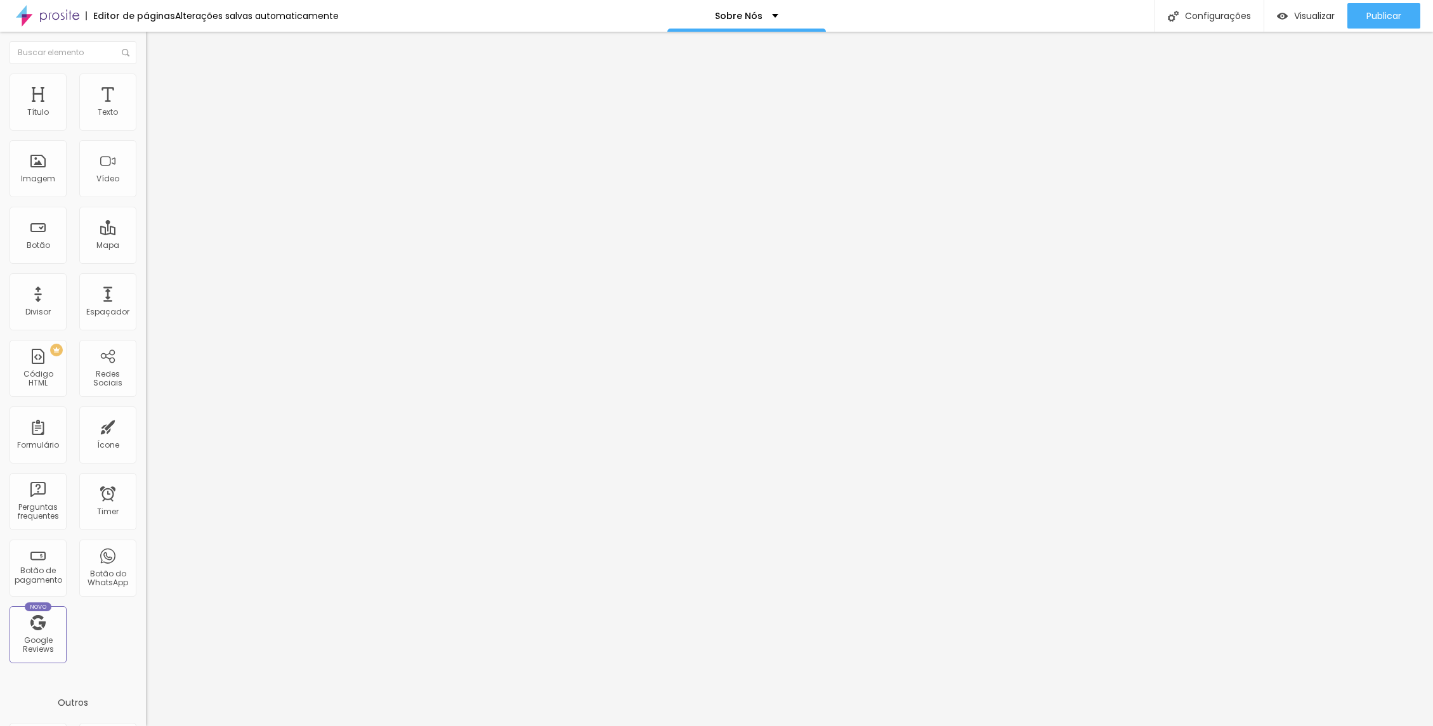
click at [146, 426] on input "range" at bounding box center [187, 431] width 82 height 10
click at [146, 109] on span "Trocar imagem" at bounding box center [180, 103] width 69 height 11
click at [146, 280] on div "Trocar imagem Descrição da imagem (Alt) Alinhamento Proporção Original Cinema 1…" at bounding box center [219, 194] width 146 height 191
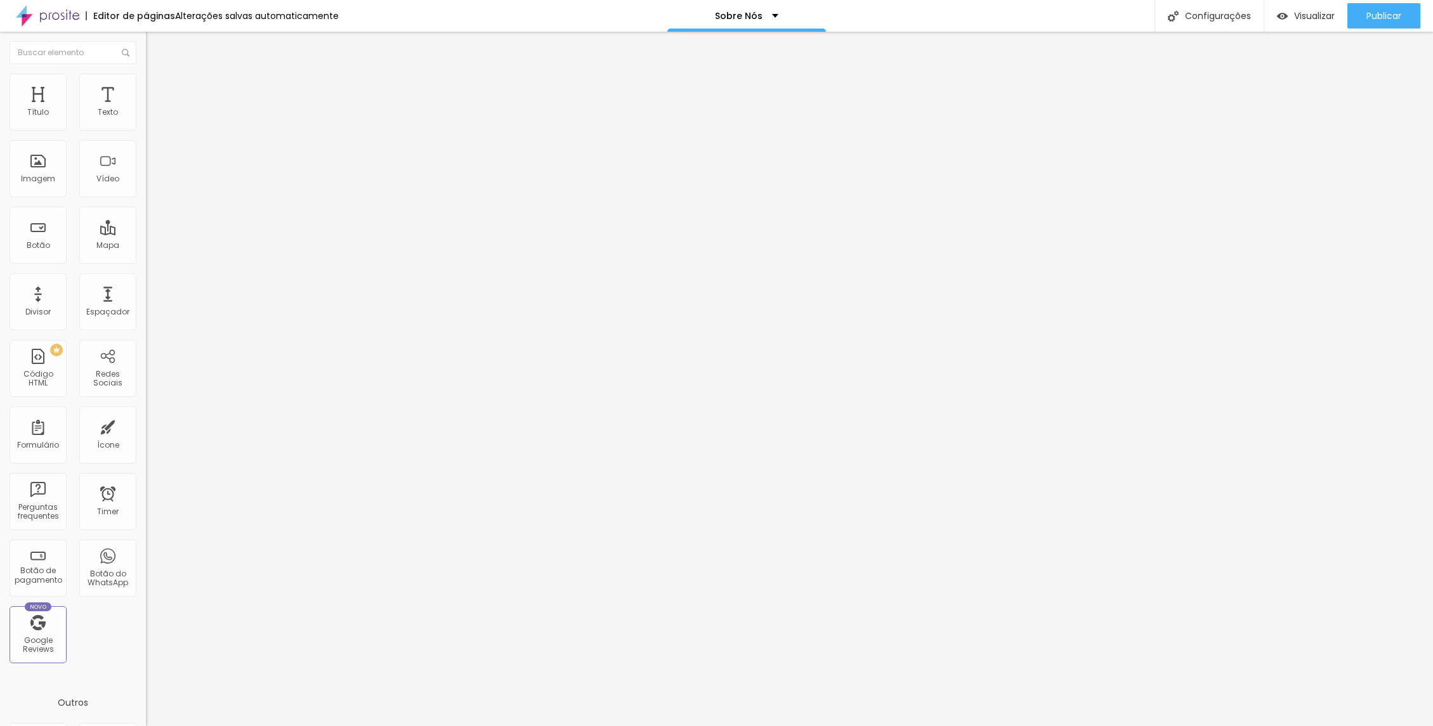
click at [146, 199] on span "Original" at bounding box center [161, 193] width 30 height 11
click at [146, 221] on span "Quadrado" at bounding box center [166, 216] width 41 height 11
click at [146, 199] on span "1:1 Quadrado" at bounding box center [171, 193] width 50 height 11
click at [146, 233] on span "Original" at bounding box center [161, 228] width 30 height 11
click at [146, 76] on img at bounding box center [151, 79] width 11 height 11
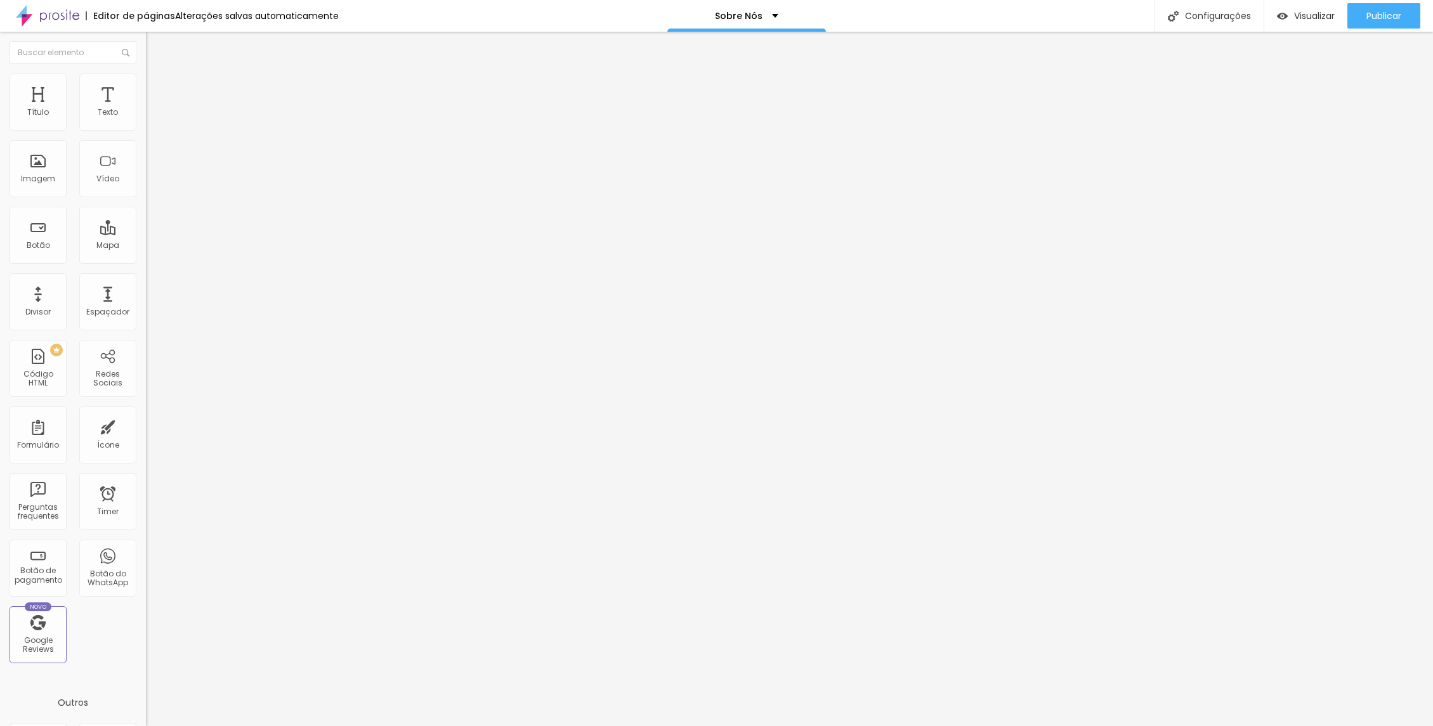
click at [146, 86] on li "Avançado" at bounding box center [219, 92] width 146 height 13
click at [146, 72] on img at bounding box center [151, 66] width 11 height 11
click at [146, 126] on img at bounding box center [150, 121] width 9 height 9
click at [146, 79] on img at bounding box center [151, 79] width 11 height 11
click at [146, 86] on li "Avançado" at bounding box center [219, 92] width 146 height 13
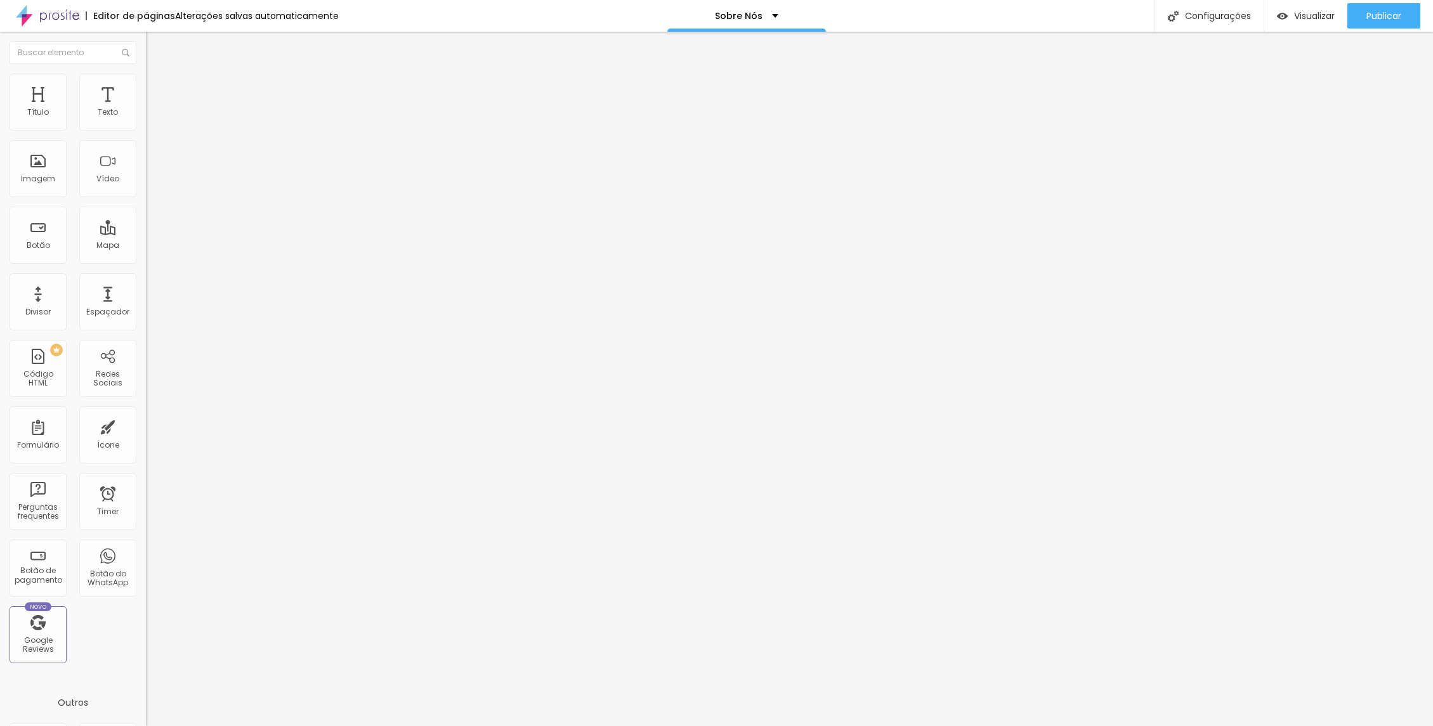
click at [146, 86] on li "Avançado" at bounding box center [219, 92] width 146 height 13
click at [146, 426] on input "range" at bounding box center [187, 431] width 82 height 10
click at [1299, 17] on span "Visualizar" at bounding box center [1314, 16] width 41 height 10
click at [146, 109] on span "Trocar imagem" at bounding box center [180, 103] width 69 height 11
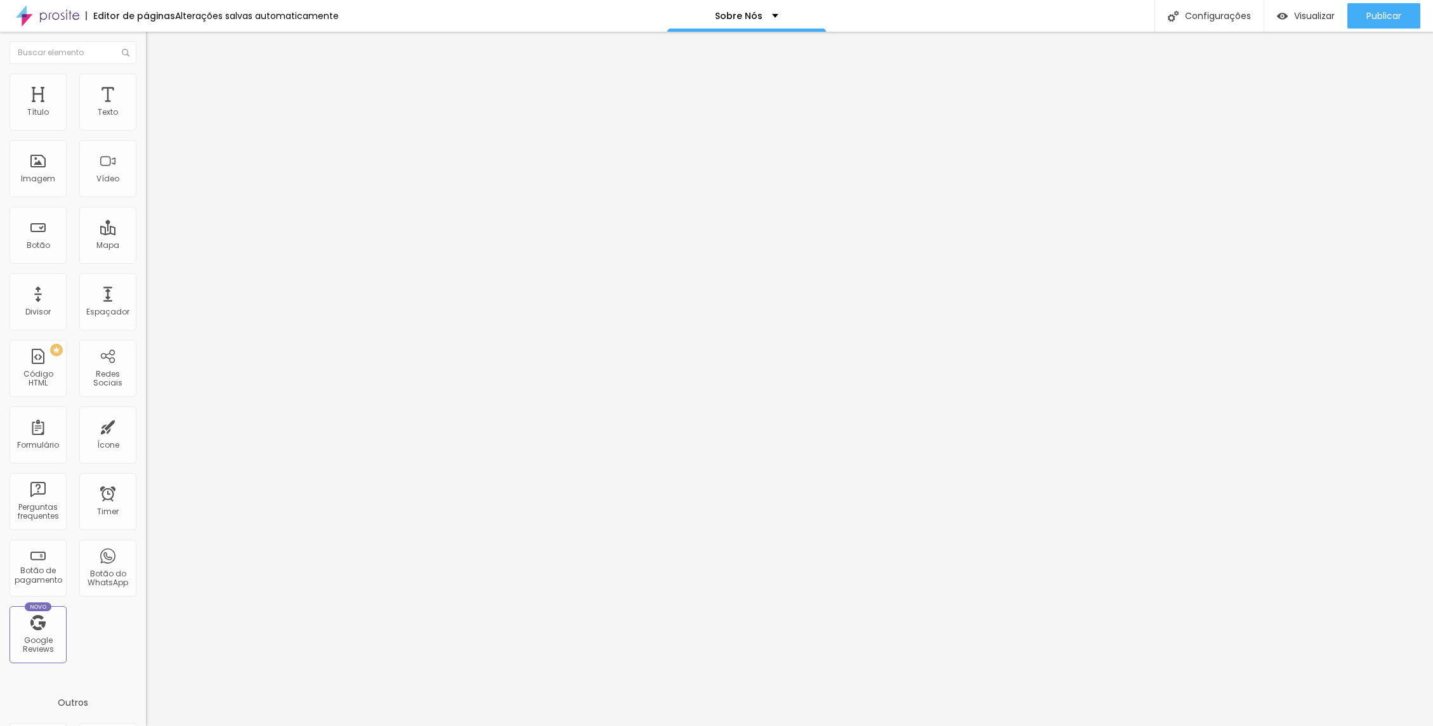
click at [1314, 17] on span "Visualizar" at bounding box center [1314, 16] width 41 height 10
click at [1321, 18] on span "Visualizar" at bounding box center [1314, 16] width 41 height 10
click at [1319, 17] on span "Visualizar" at bounding box center [1314, 16] width 41 height 10
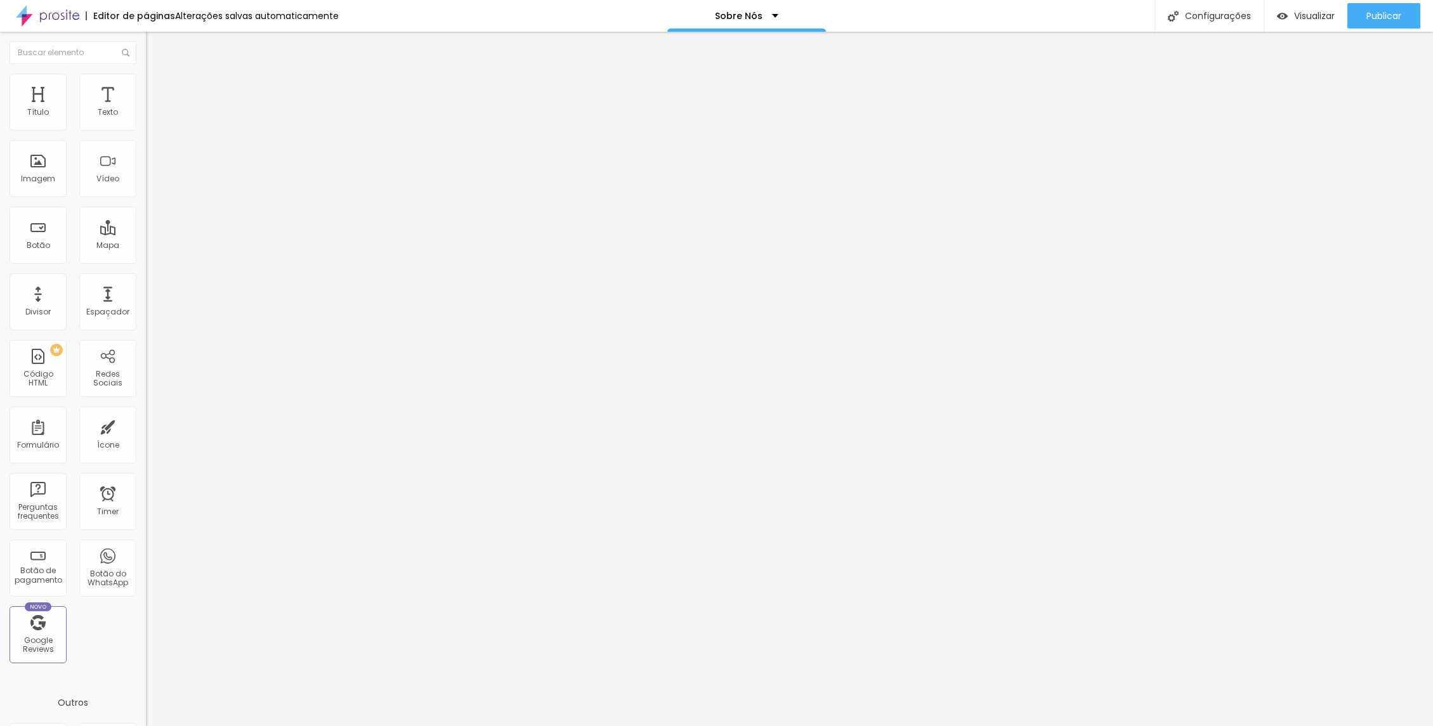
click at [155, 51] on img "button" at bounding box center [160, 46] width 10 height 10
click at [155, 50] on img "button" at bounding box center [160, 46] width 10 height 10
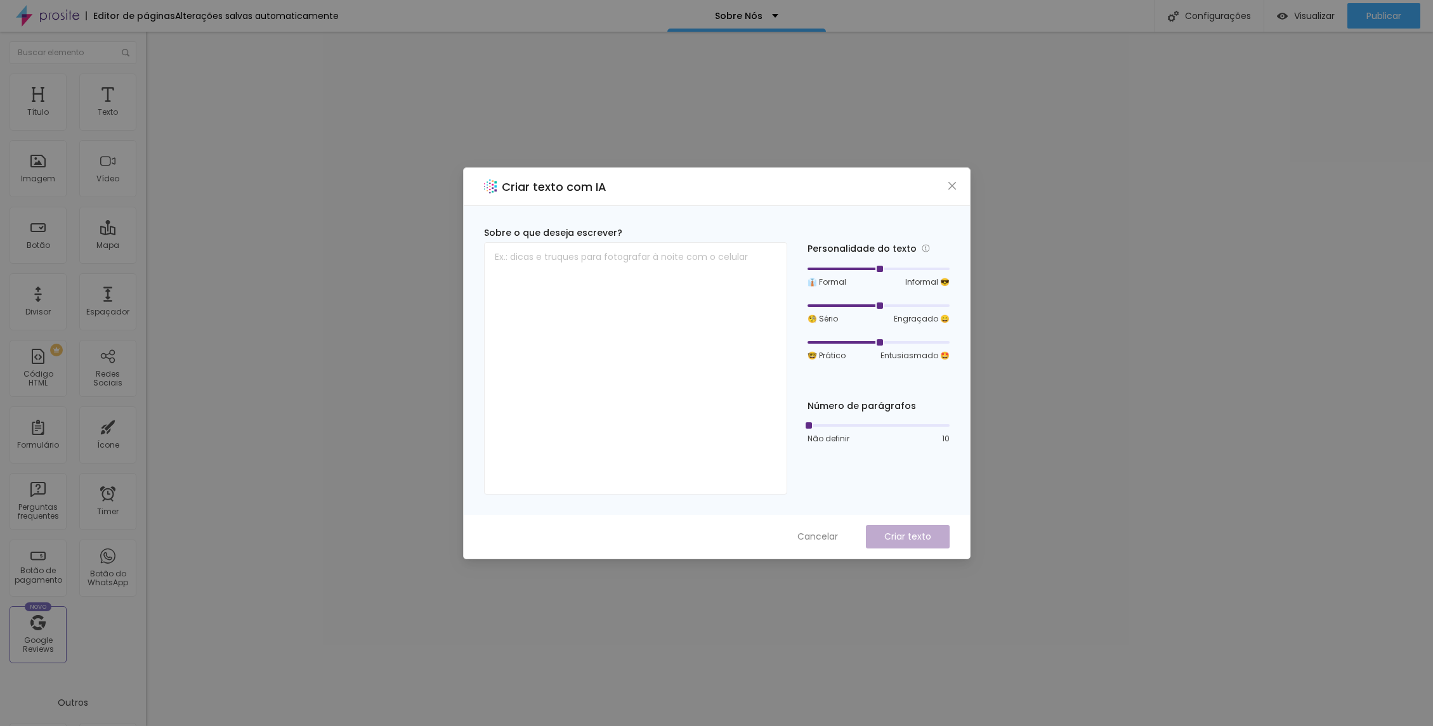
drag, startPoint x: 879, startPoint y: 270, endPoint x: 872, endPoint y: 270, distance: 7.6
click at [872, 270] on div at bounding box center [879, 269] width 142 height 8
click at [820, 536] on span "Cancelar" at bounding box center [817, 536] width 41 height 13
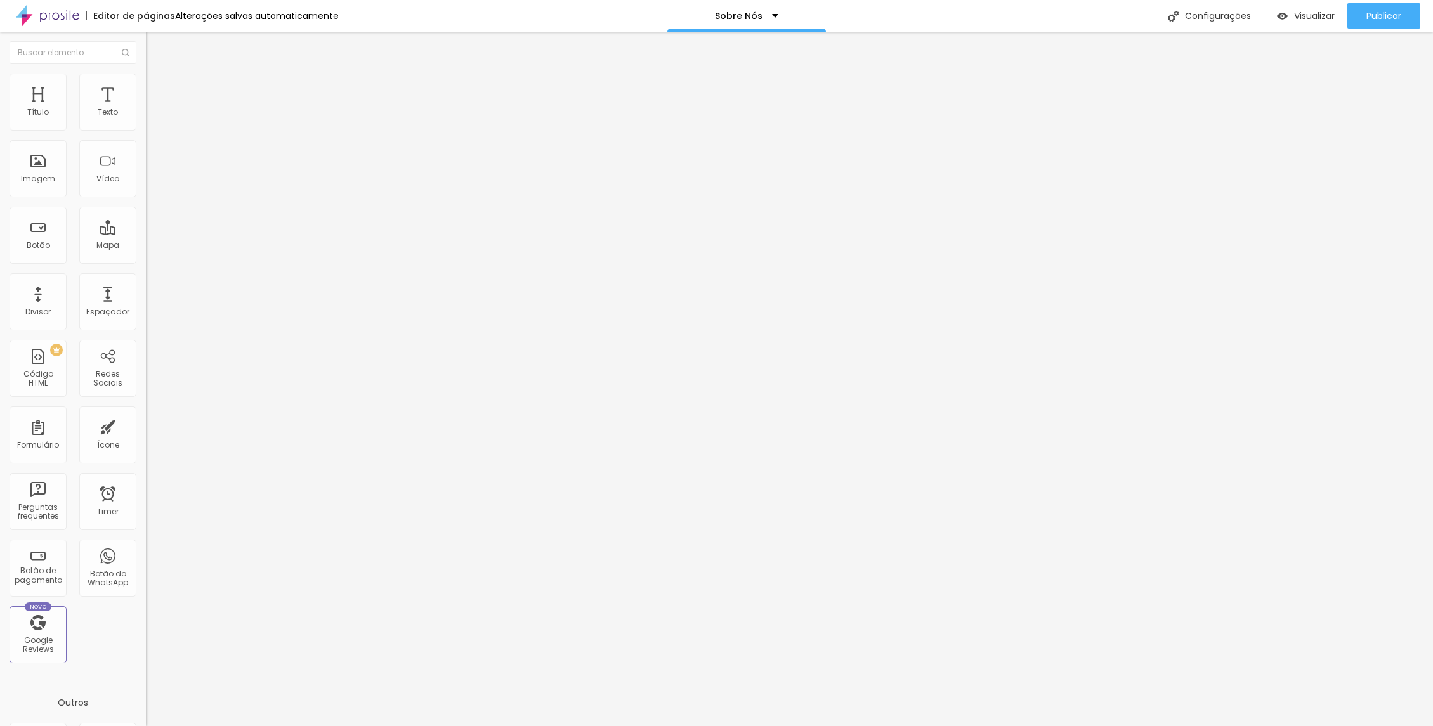
click at [151, 184] on icon "button" at bounding box center [155, 180] width 8 height 8
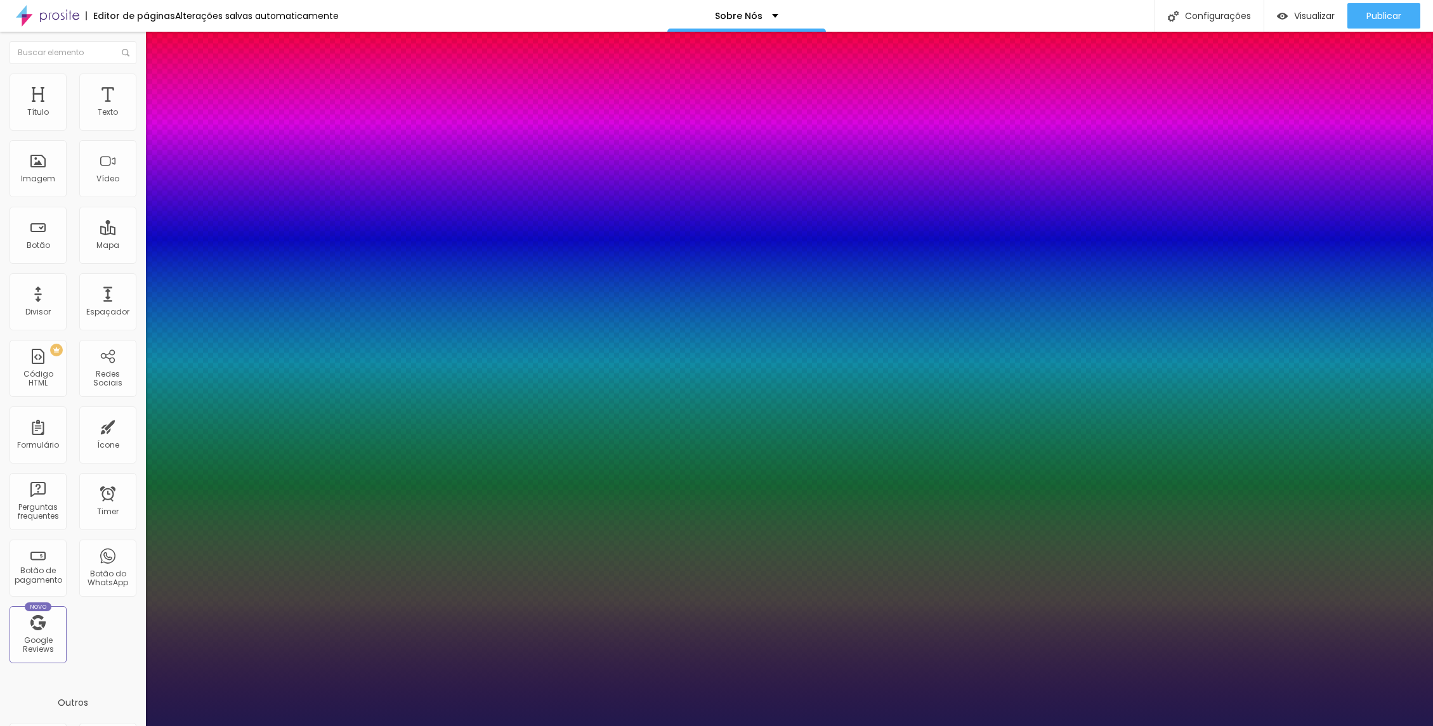
drag, startPoint x: 173, startPoint y: 358, endPoint x: 197, endPoint y: 360, distance: 24.9
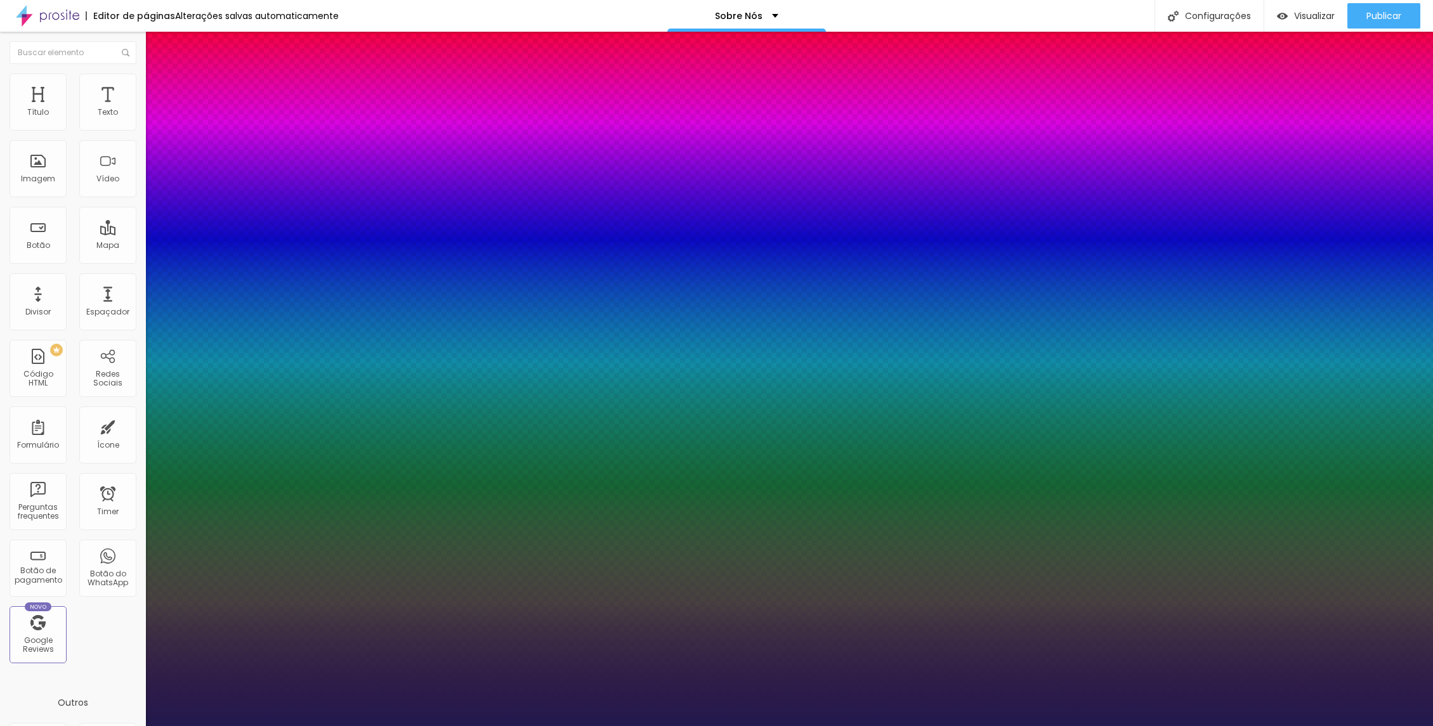
click at [968, 726] on div at bounding box center [716, 726] width 1433 height 0
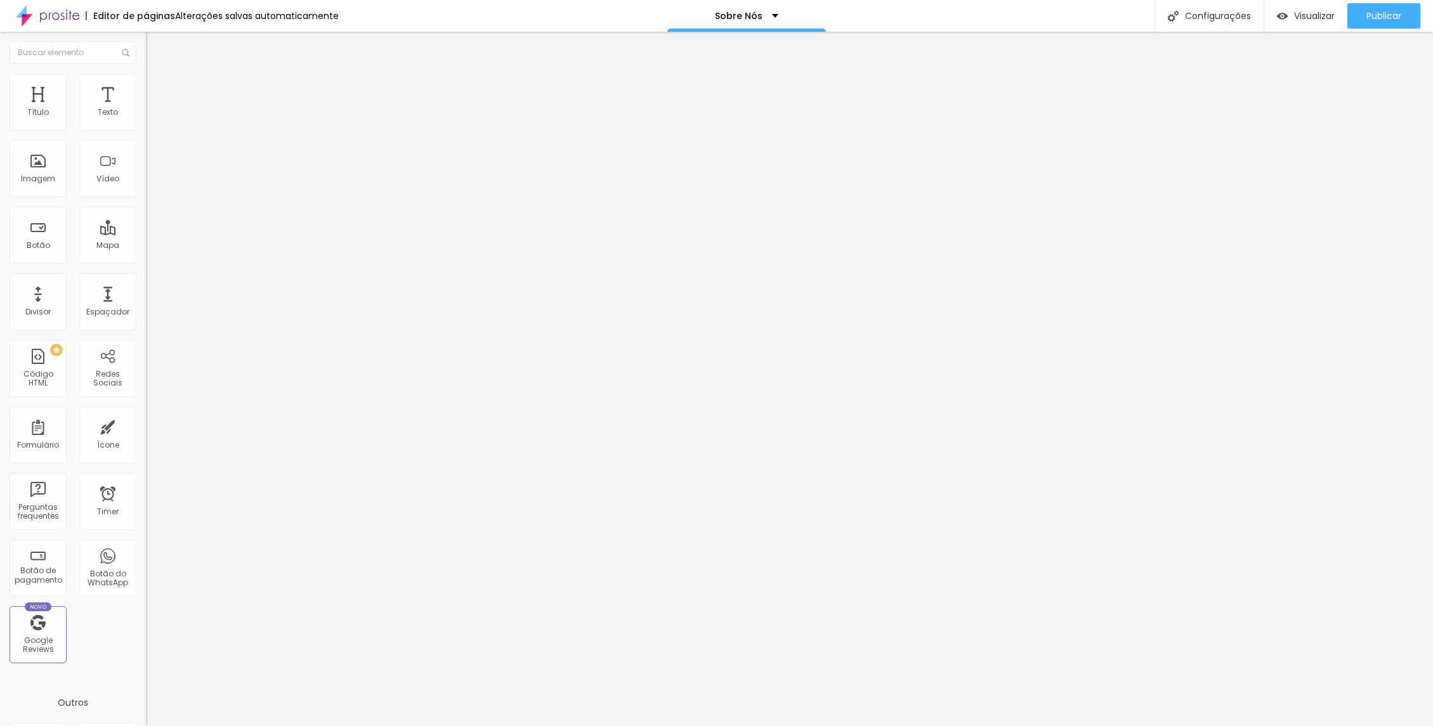
click at [157, 85] on span "Avançado" at bounding box center [178, 82] width 42 height 11
drag, startPoint x: 37, startPoint y: 123, endPoint x: 23, endPoint y: 125, distance: 14.1
click at [146, 233] on input "range" at bounding box center [187, 238] width 82 height 10
drag, startPoint x: 40, startPoint y: 149, endPoint x: 23, endPoint y: 151, distance: 17.2
click at [146, 413] on input "range" at bounding box center [187, 418] width 82 height 10
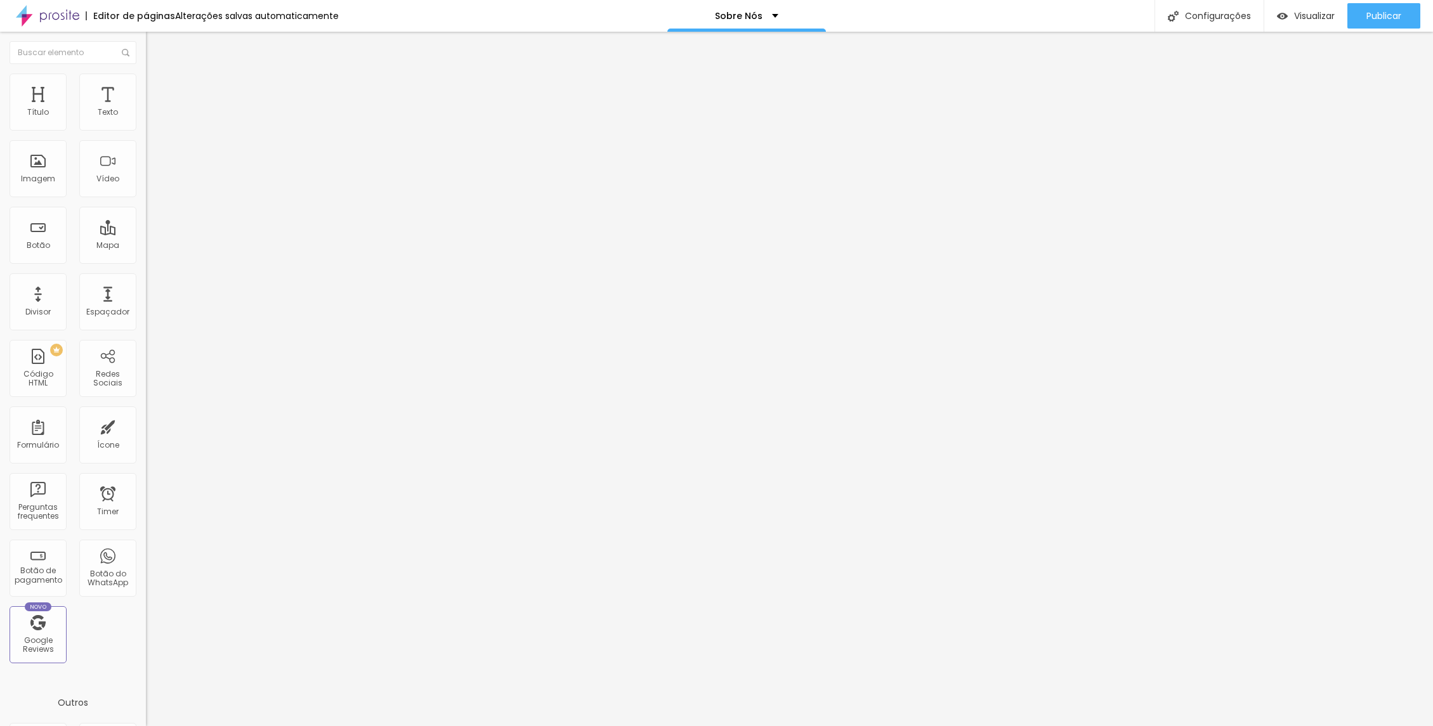
click at [157, 86] on span "Estilo" at bounding box center [167, 82] width 20 height 11
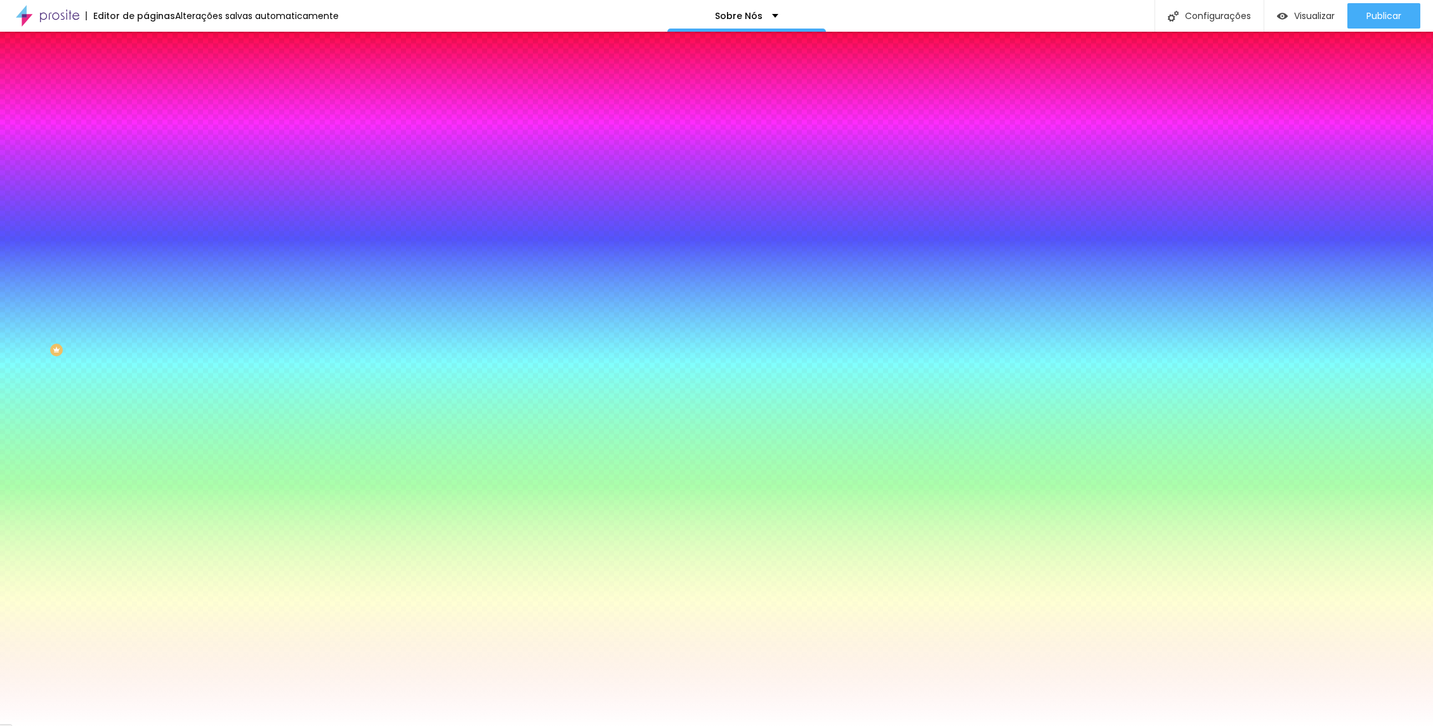
click at [157, 89] on span "Avançado" at bounding box center [178, 94] width 42 height 11
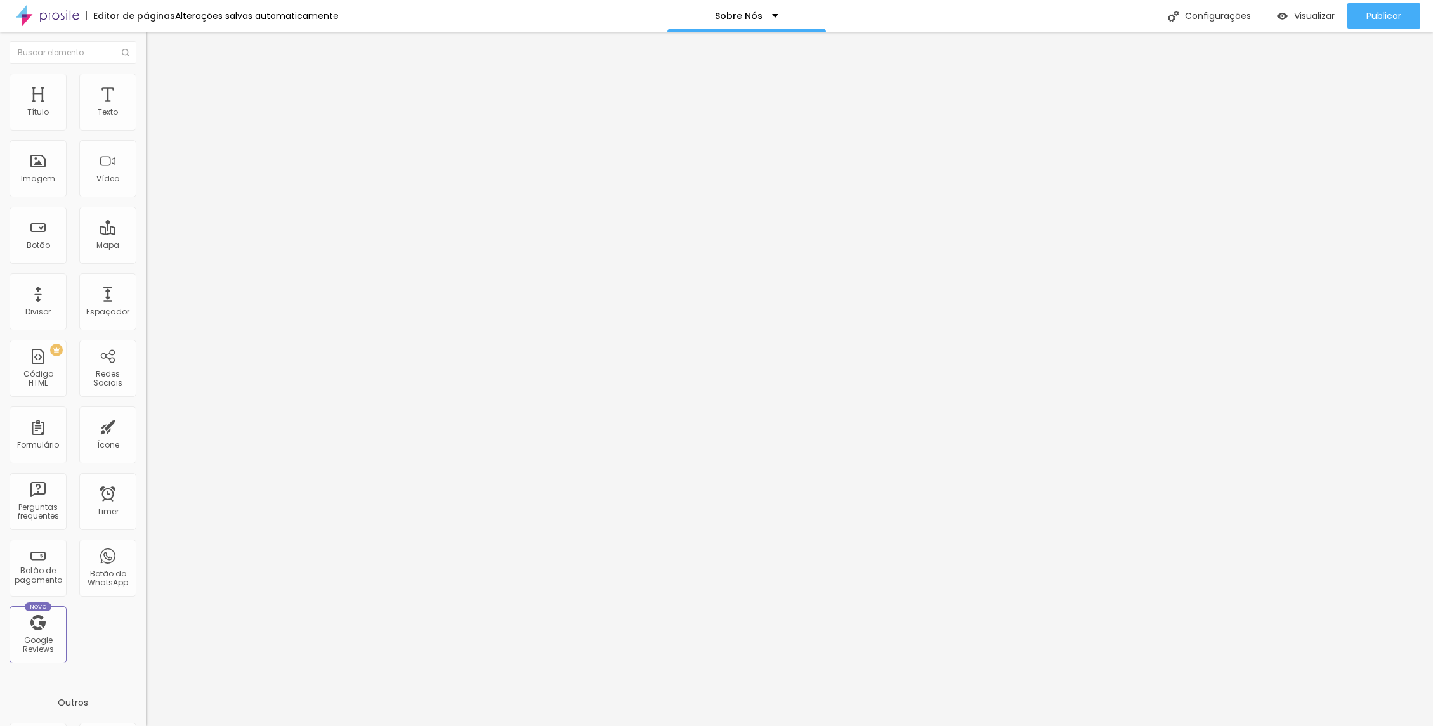
click at [146, 246] on input "range" at bounding box center [187, 251] width 82 height 10
click at [146, 83] on li "Estilo" at bounding box center [219, 80] width 146 height 13
click at [146, 86] on li "Avançado" at bounding box center [219, 92] width 146 height 13
click at [157, 75] on span "Conteúdo" at bounding box center [176, 69] width 39 height 11
click at [146, 127] on img at bounding box center [150, 131] width 9 height 9
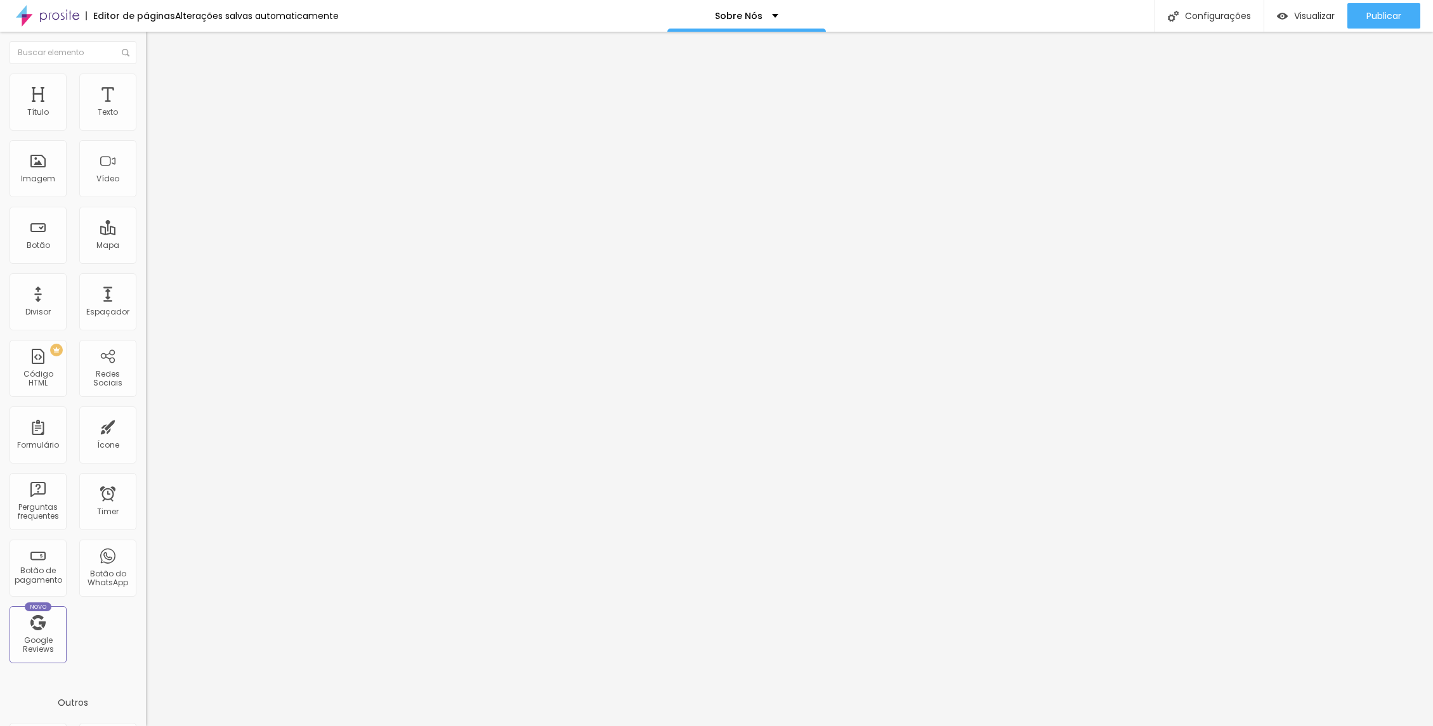
click at [146, 115] on img at bounding box center [150, 111] width 9 height 9
click at [146, 126] on img at bounding box center [150, 121] width 9 height 9
click at [146, 128] on img at bounding box center [150, 131] width 9 height 9
click at [146, 126] on img at bounding box center [150, 121] width 9 height 9
click at [1312, 22] on div "Visualizar" at bounding box center [1306, 15] width 58 height 25
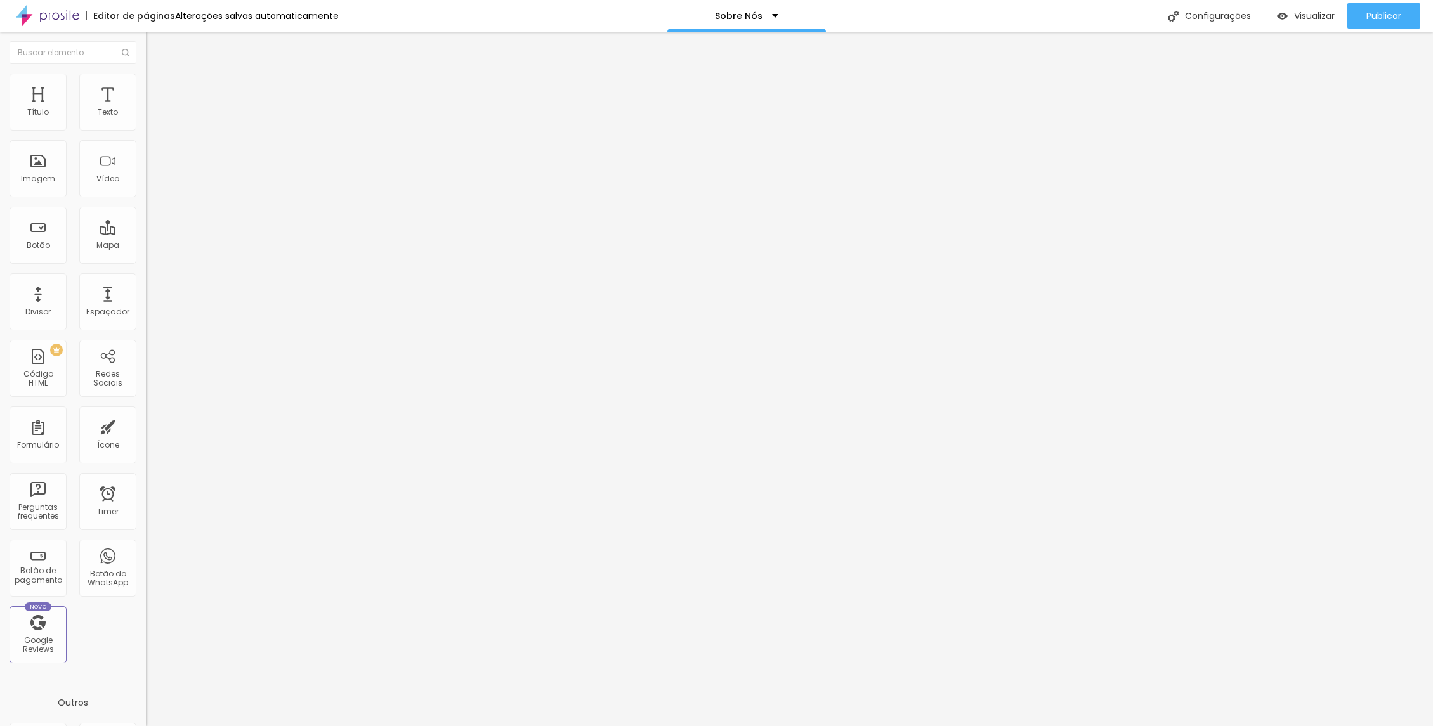
click at [157, 88] on span "Estilo" at bounding box center [167, 82] width 20 height 11
click at [146, 86] on li "Avançado" at bounding box center [219, 92] width 146 height 13
click at [146, 426] on input "range" at bounding box center [187, 431] width 82 height 10
click at [146, 246] on input "range" at bounding box center [187, 251] width 82 height 10
click at [157, 86] on span "Estilo" at bounding box center [167, 82] width 20 height 11
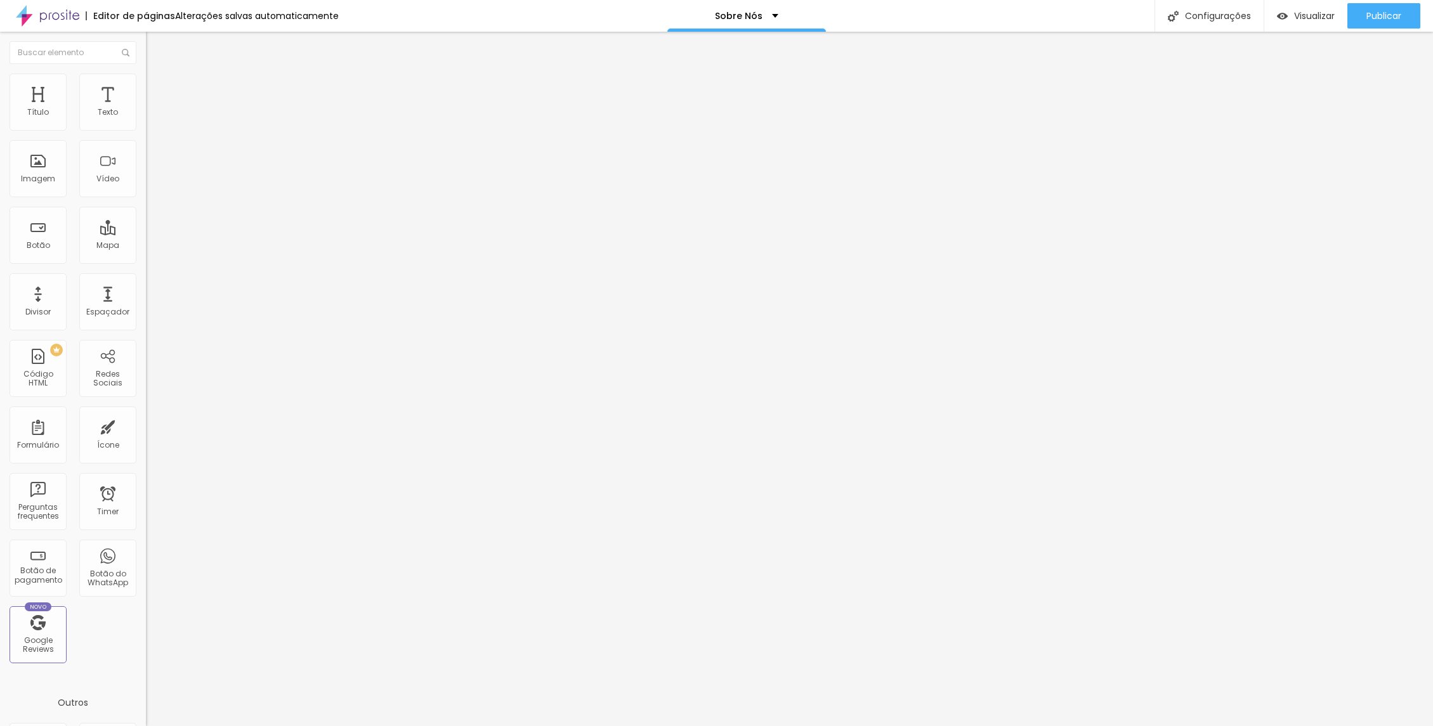
click at [146, 86] on li "Avançado" at bounding box center [219, 92] width 146 height 13
drag, startPoint x: 37, startPoint y: 147, endPoint x: 27, endPoint y: 145, distance: 11.0
click at [146, 426] on input "range" at bounding box center [187, 431] width 82 height 10
click at [157, 75] on span "Conteúdo" at bounding box center [176, 69] width 39 height 11
click at [146, 82] on li "Estilo" at bounding box center [219, 80] width 146 height 13
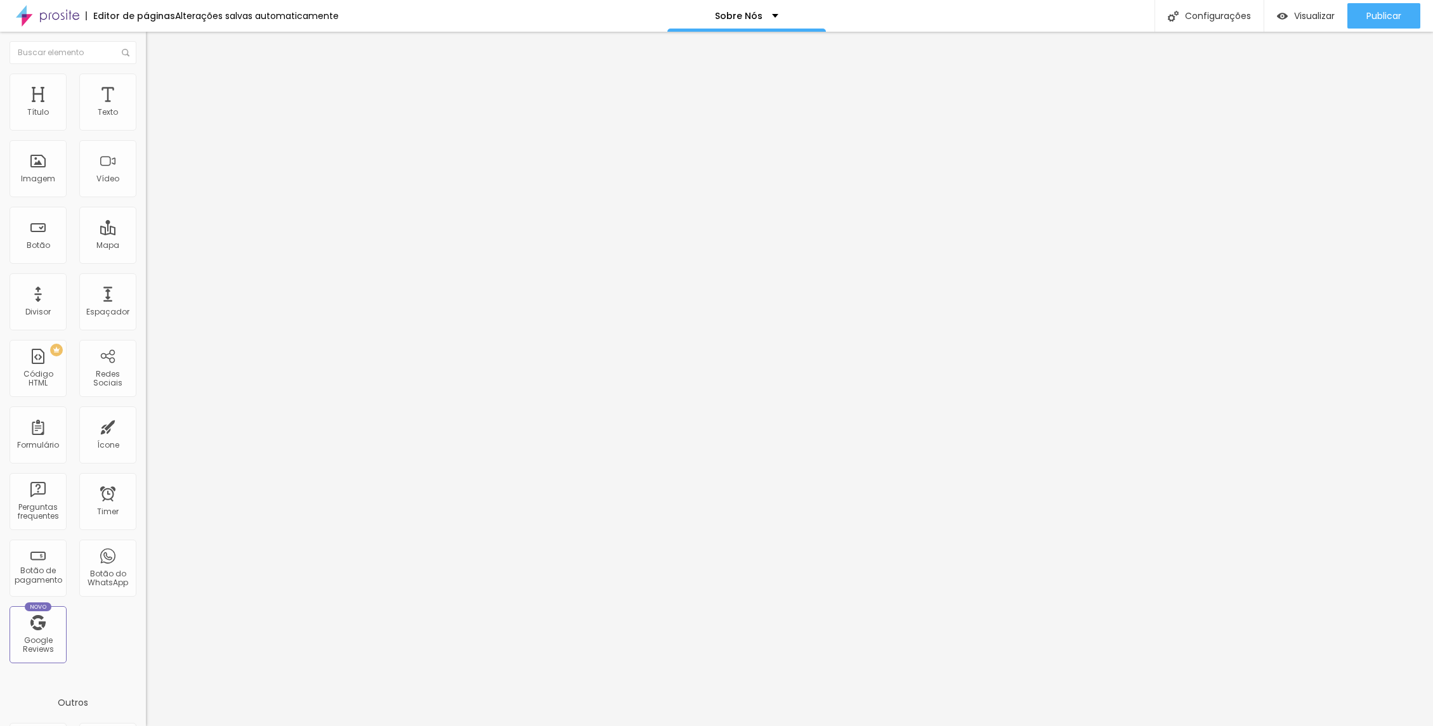
click at [146, 127] on img at bounding box center [150, 131] width 9 height 9
click at [146, 129] on img at bounding box center [150, 131] width 9 height 9
click at [1324, 16] on span "Visualizar" at bounding box center [1314, 16] width 41 height 10
click at [1285, 13] on div "Visualizar" at bounding box center [1306, 16] width 58 height 11
click at [1290, 16] on div "Visualizar" at bounding box center [1306, 16] width 58 height 11
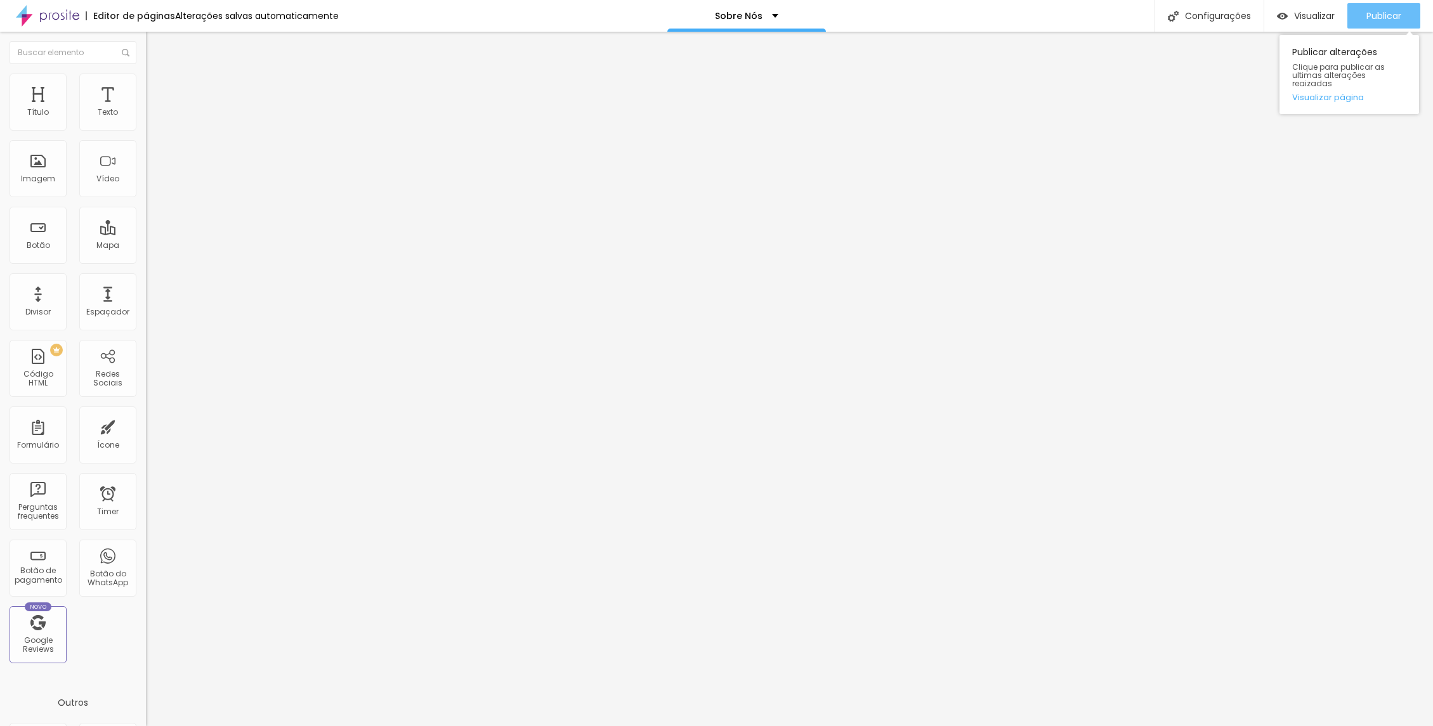
click at [1389, 16] on span "Publicar" at bounding box center [1383, 16] width 35 height 10
